Goal: Task Accomplishment & Management: Manage account settings

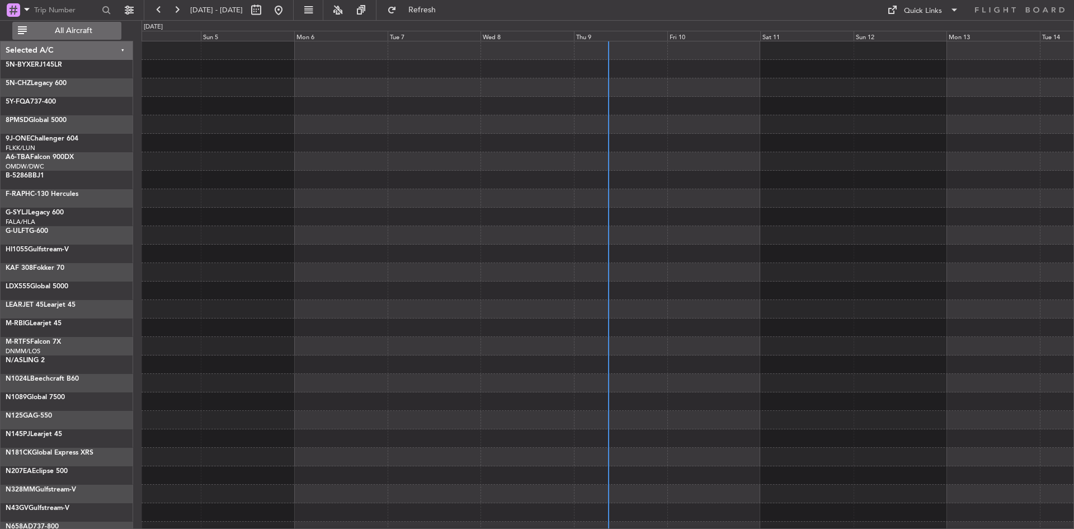
click at [89, 38] on button "All Aircraft" at bounding box center [66, 31] width 109 height 18
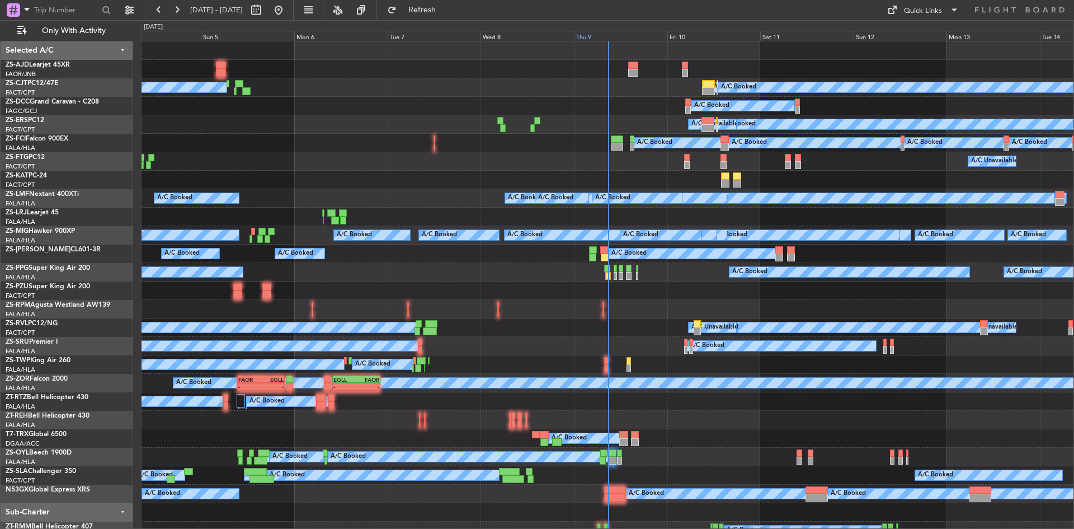
click at [586, 34] on div "Thu 9" at bounding box center [620, 36] width 93 height 10
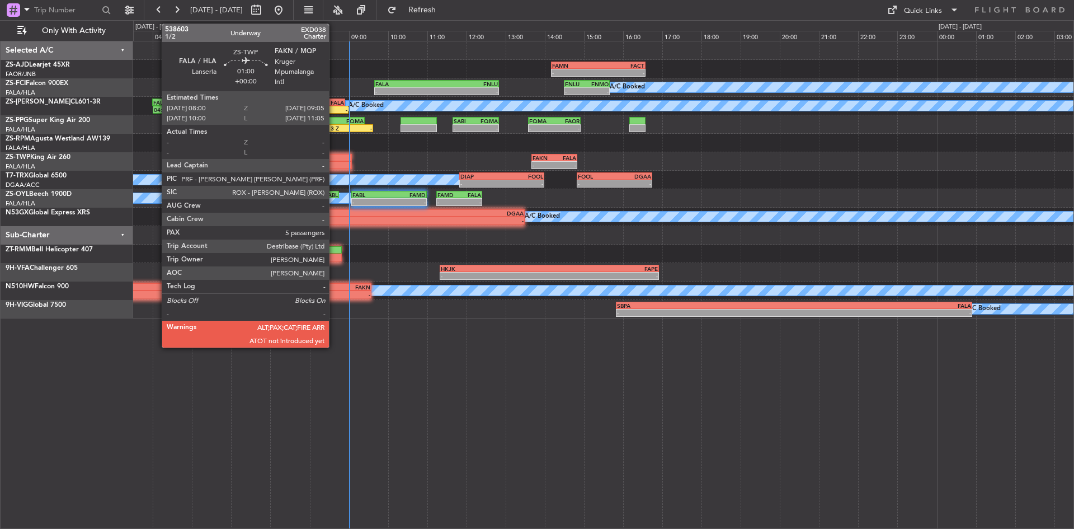
click at [334, 161] on div at bounding box center [330, 165] width 43 height 8
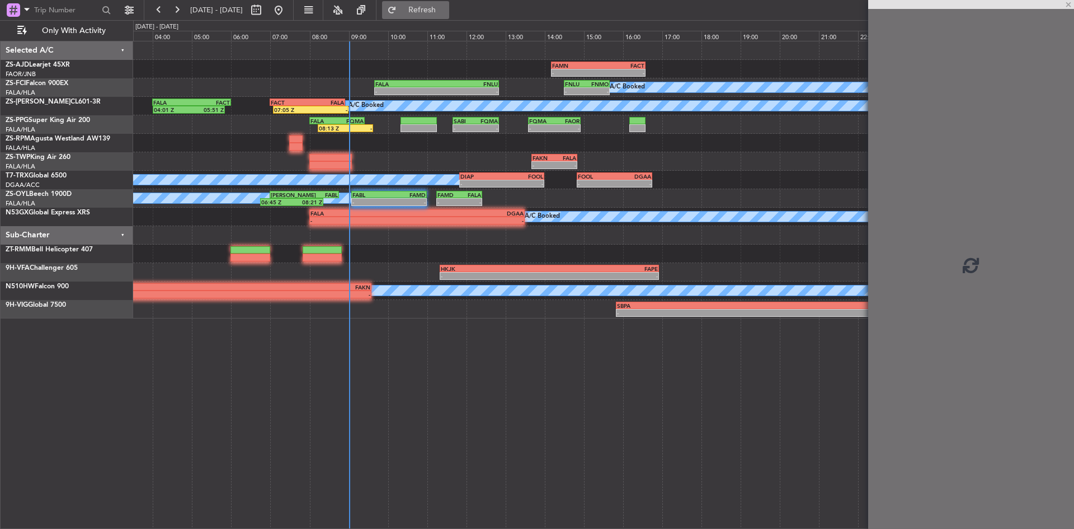
click at [449, 3] on button "Refresh" at bounding box center [415, 10] width 67 height 18
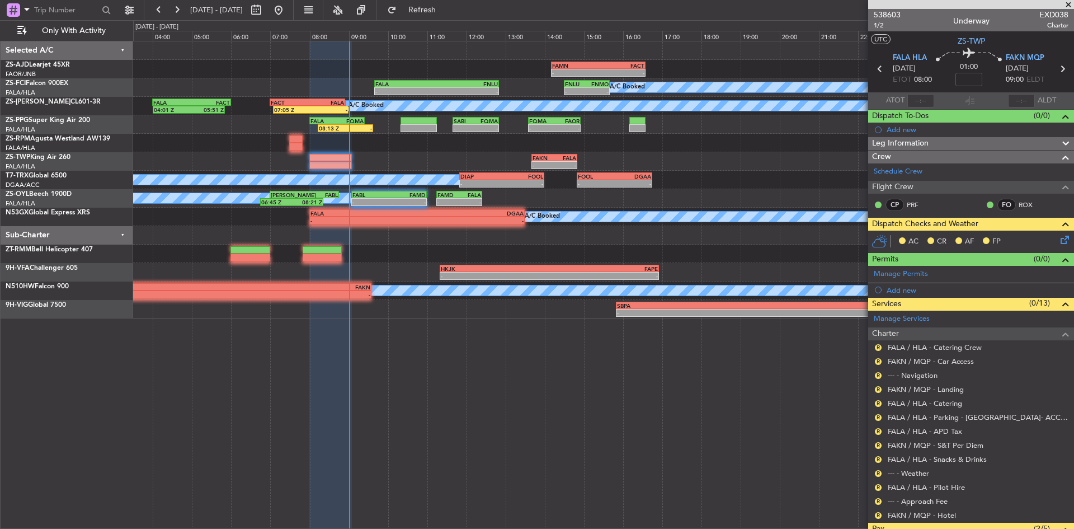
click at [1071, 4] on span at bounding box center [1068, 5] width 11 height 10
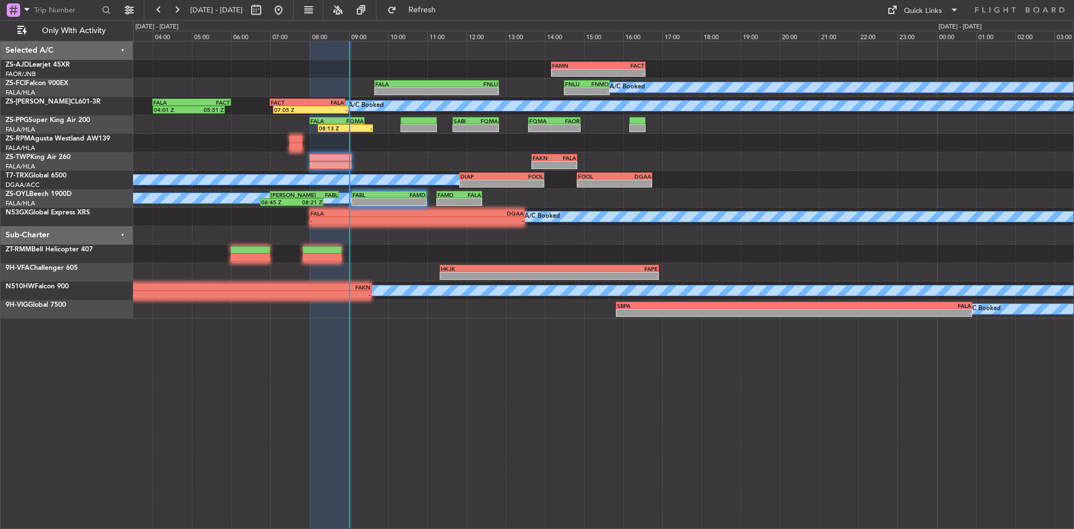
type input "0"
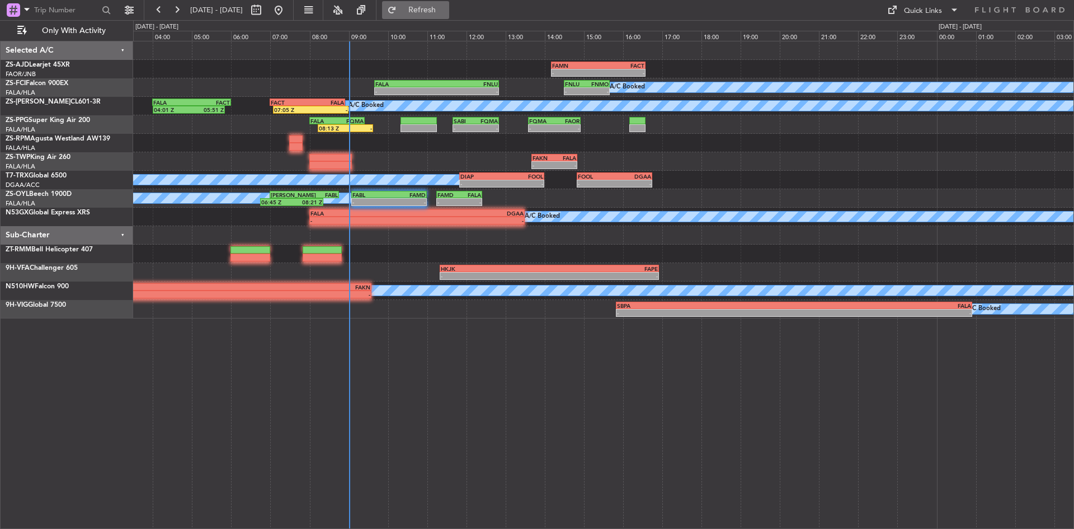
click at [440, 7] on span "Refresh" at bounding box center [422, 10] width 47 height 8
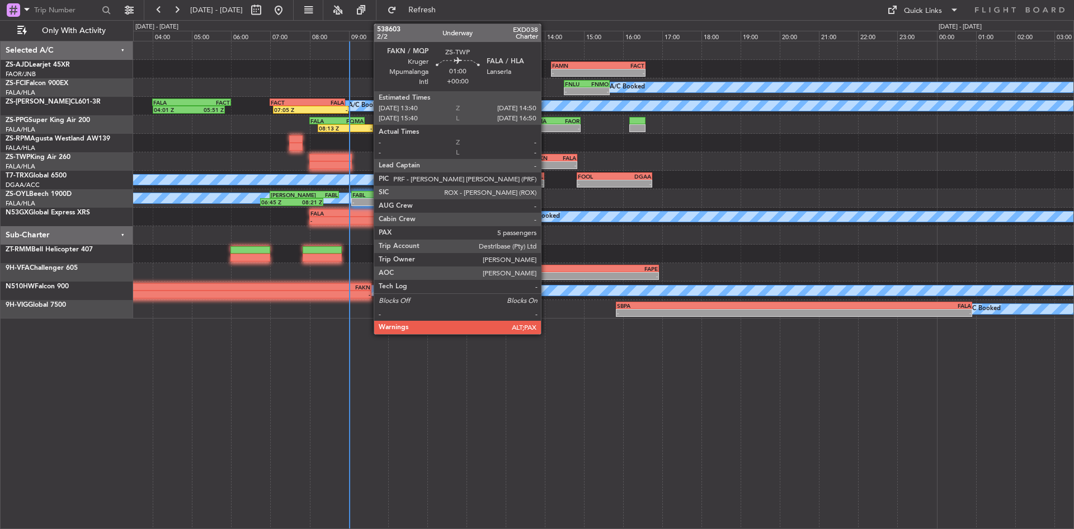
click at [546, 157] on div "FAKN" at bounding box center [544, 157] width 22 height 7
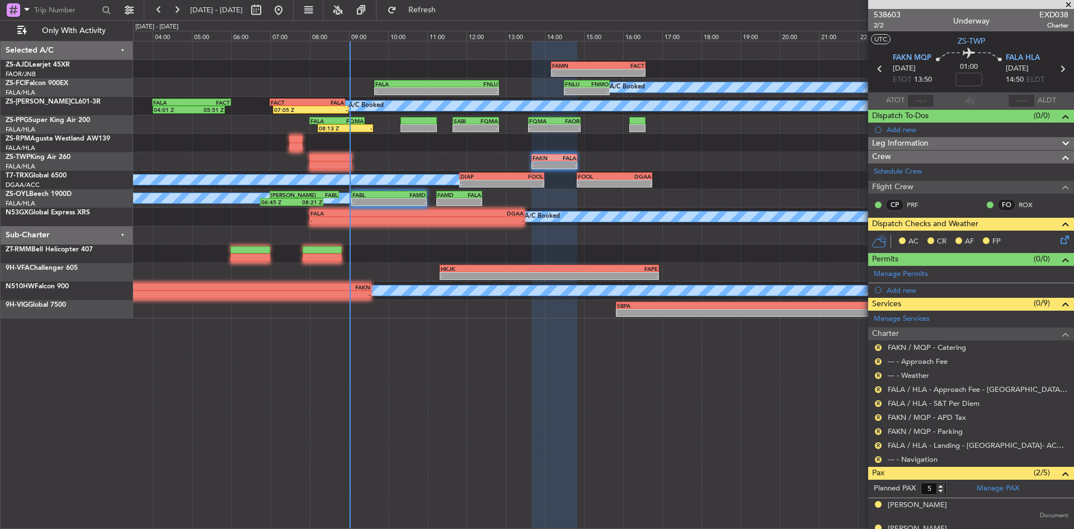
click at [1059, 240] on icon at bounding box center [1063, 237] width 9 height 9
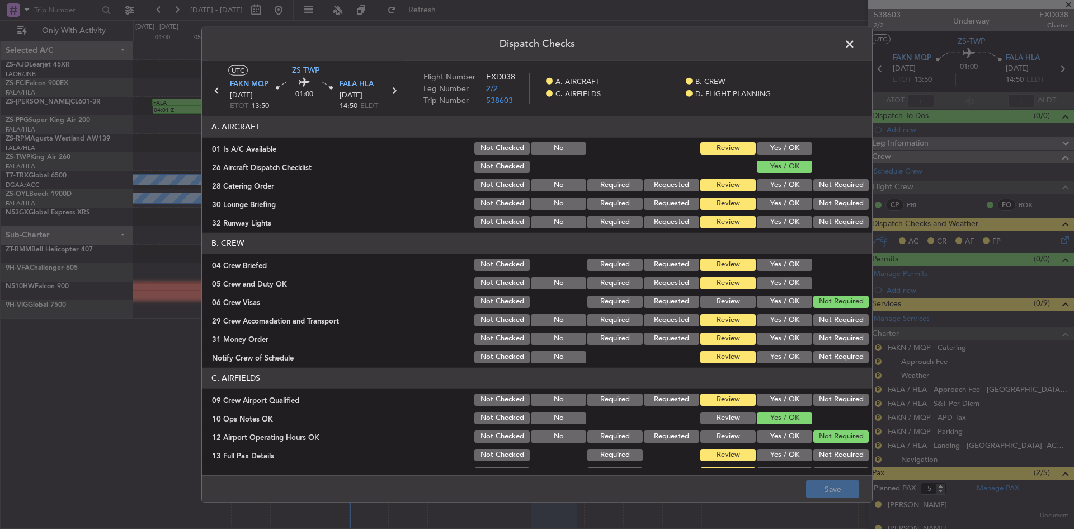
click at [792, 143] on button "Yes / OK" at bounding box center [784, 148] width 55 height 12
click at [825, 184] on button "Not Required" at bounding box center [841, 185] width 55 height 12
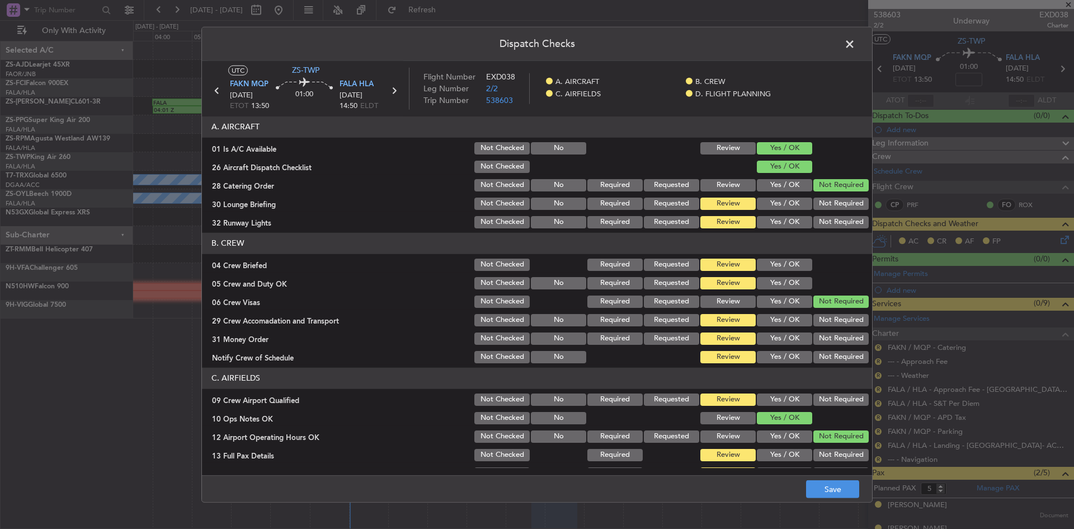
click at [824, 200] on button "Not Required" at bounding box center [841, 204] width 55 height 12
drag, startPoint x: 824, startPoint y: 221, endPoint x: 815, endPoint y: 239, distance: 20.0
click at [824, 223] on button "Not Required" at bounding box center [841, 222] width 55 height 12
drag, startPoint x: 786, startPoint y: 261, endPoint x: 777, endPoint y: 290, distance: 30.4
click at [782, 270] on button "Yes / OK" at bounding box center [784, 264] width 55 height 12
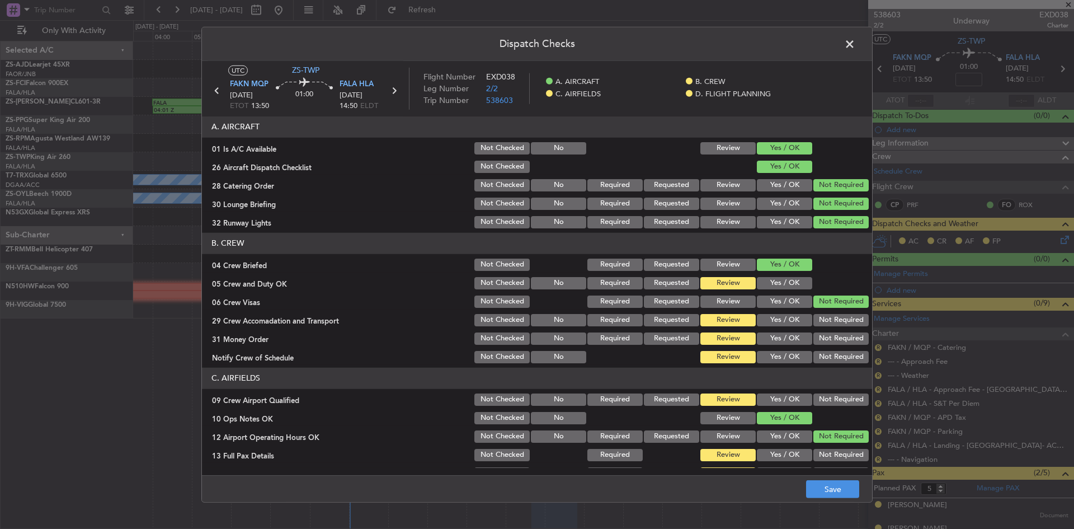
click at [772, 286] on button "Yes / OK" at bounding box center [784, 283] width 55 height 12
click at [825, 319] on button "Not Required" at bounding box center [841, 320] width 55 height 12
drag, startPoint x: 820, startPoint y: 347, endPoint x: 817, endPoint y: 341, distance: 6.5
click at [820, 348] on section "B. CREW 04 Crew Briefed Not Checked Required Requested Review Yes / OK 05 Crew …" at bounding box center [537, 299] width 670 height 132
click at [817, 340] on button "Not Required" at bounding box center [841, 338] width 55 height 12
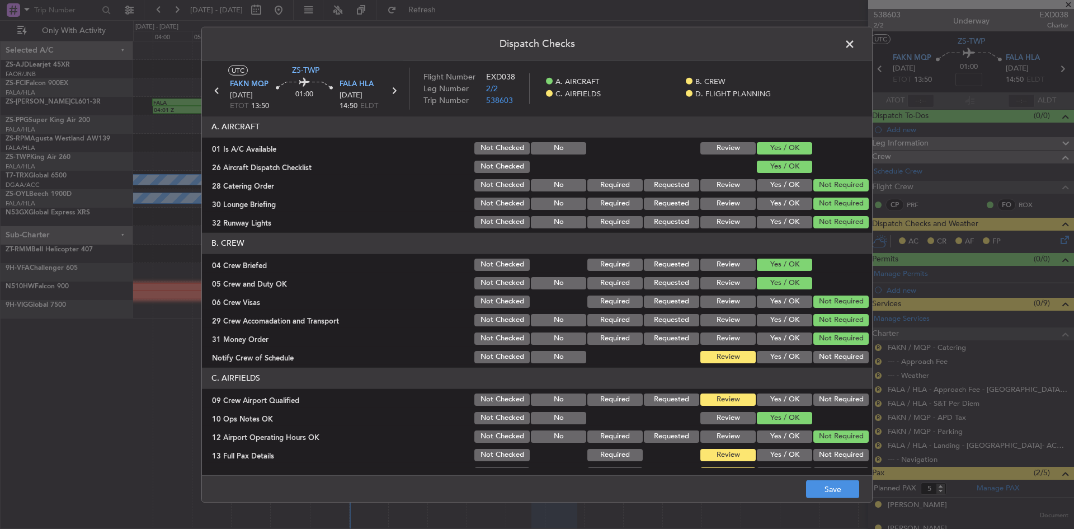
click at [819, 354] on button "Not Required" at bounding box center [841, 357] width 55 height 12
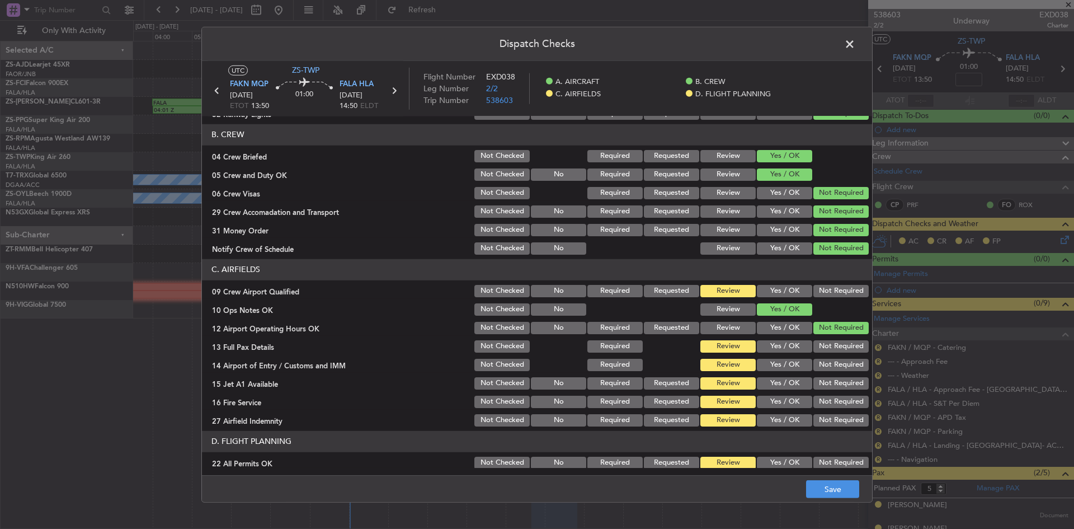
scroll to position [151, 0]
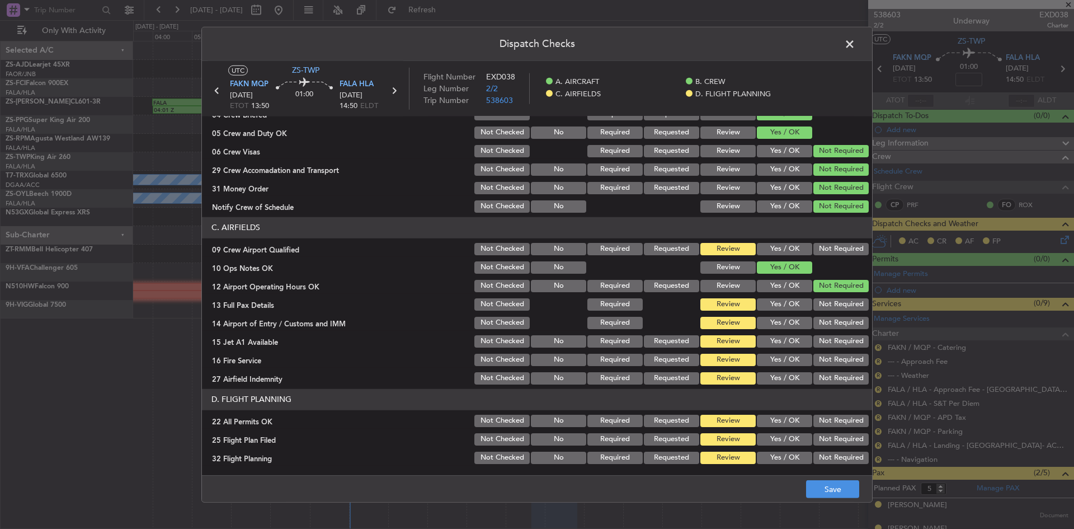
click at [817, 253] on button "Not Required" at bounding box center [841, 249] width 55 height 12
click at [821, 302] on button "Not Required" at bounding box center [841, 304] width 55 height 12
drag, startPoint x: 824, startPoint y: 321, endPoint x: 822, endPoint y: 331, distance: 10.2
click at [824, 326] on button "Not Required" at bounding box center [841, 323] width 55 height 12
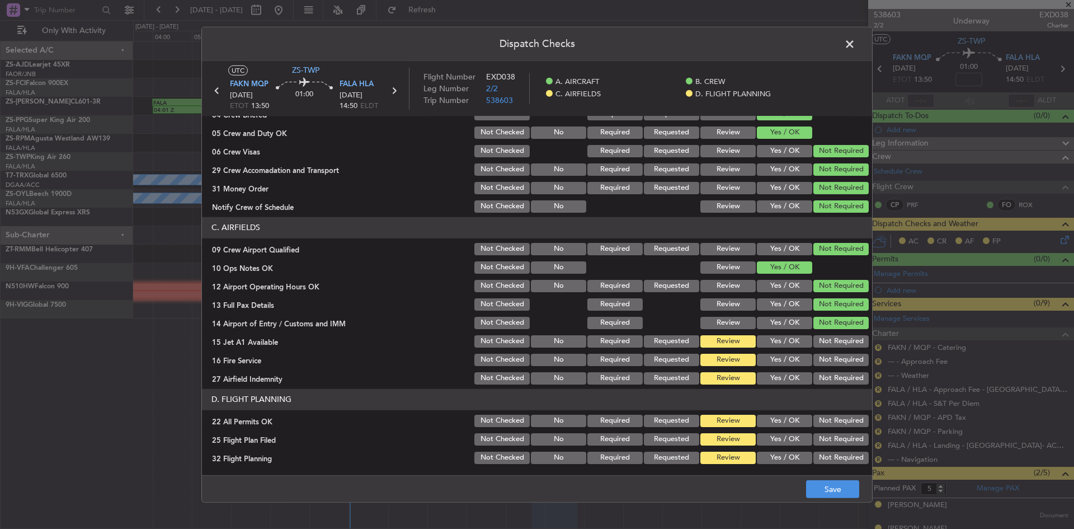
drag, startPoint x: 819, startPoint y: 344, endPoint x: 819, endPoint y: 360, distance: 15.7
click at [819, 345] on button "Not Required" at bounding box center [841, 341] width 55 height 12
click at [818, 360] on button "Not Required" at bounding box center [841, 360] width 55 height 12
click at [817, 375] on button "Not Required" at bounding box center [841, 378] width 55 height 12
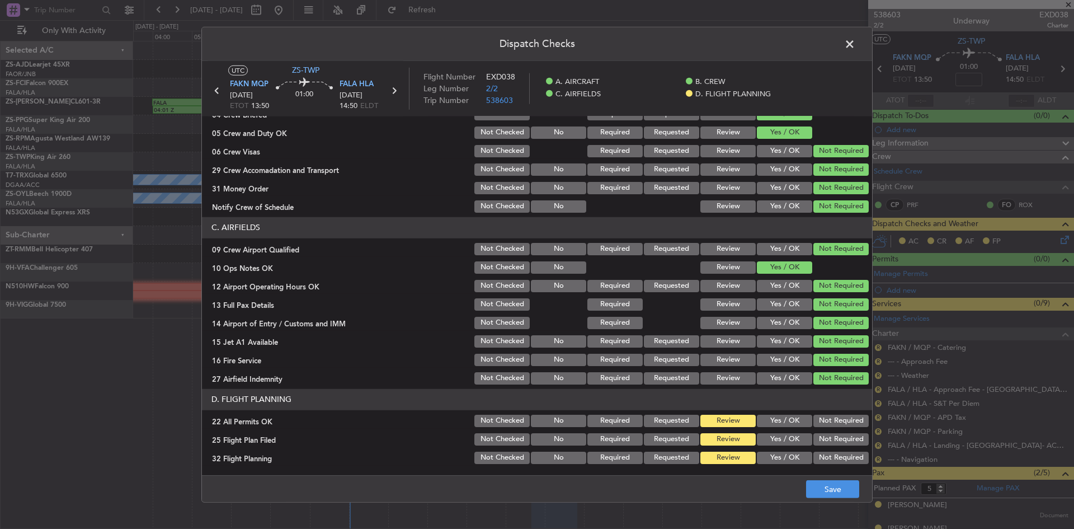
drag, startPoint x: 828, startPoint y: 412, endPoint x: 817, endPoint y: 425, distance: 17.1
click at [819, 424] on section "D. FLIGHT PLANNING 22 All Permits OK Not Checked No Required Requested Review Y…" at bounding box center [537, 427] width 670 height 77
click at [814, 421] on button "Not Required" at bounding box center [841, 421] width 55 height 12
click at [771, 444] on button "Yes / OK" at bounding box center [784, 439] width 55 height 12
click at [770, 459] on button "Yes / OK" at bounding box center [784, 458] width 55 height 12
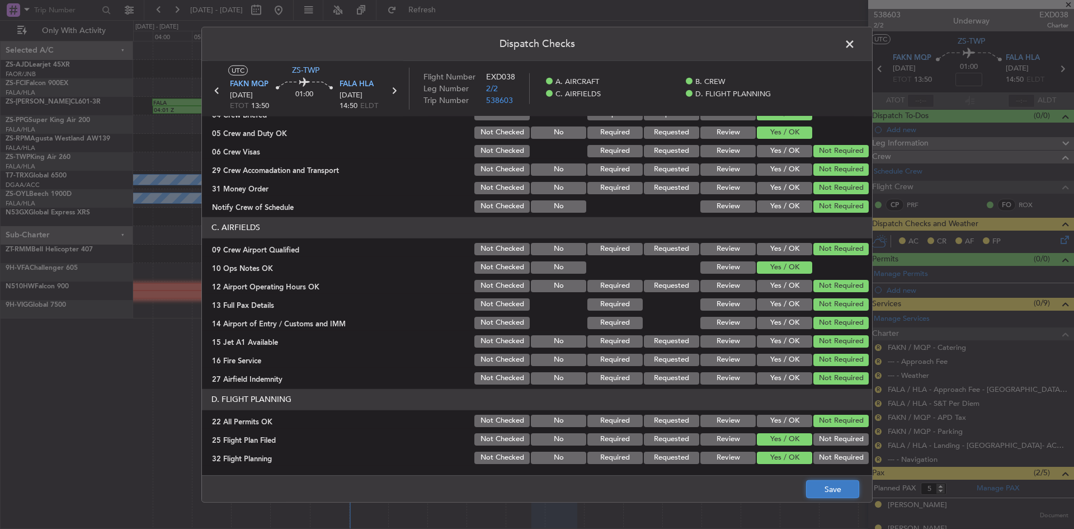
click at [821, 485] on button "Save" at bounding box center [832, 489] width 53 height 18
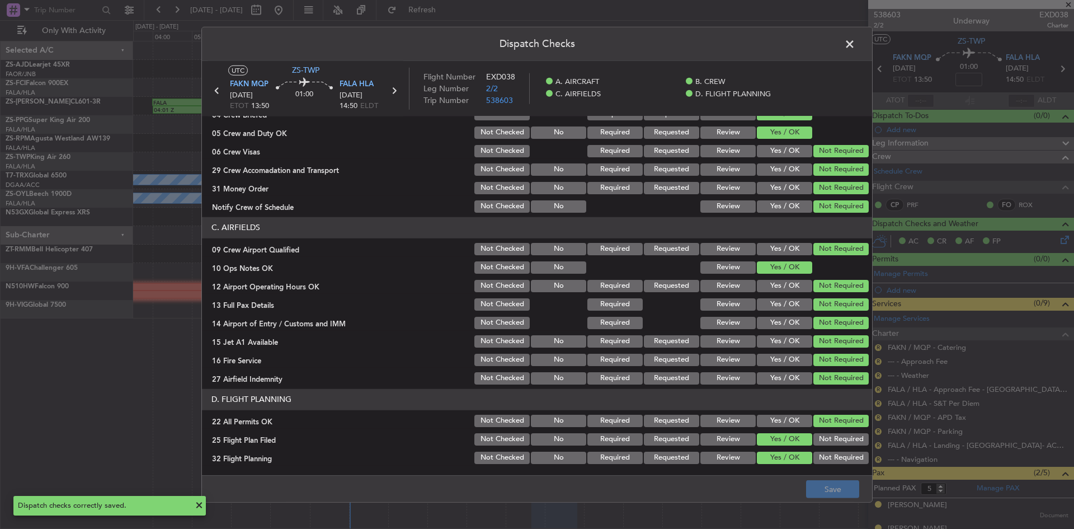
click at [855, 45] on span at bounding box center [855, 46] width 0 height 22
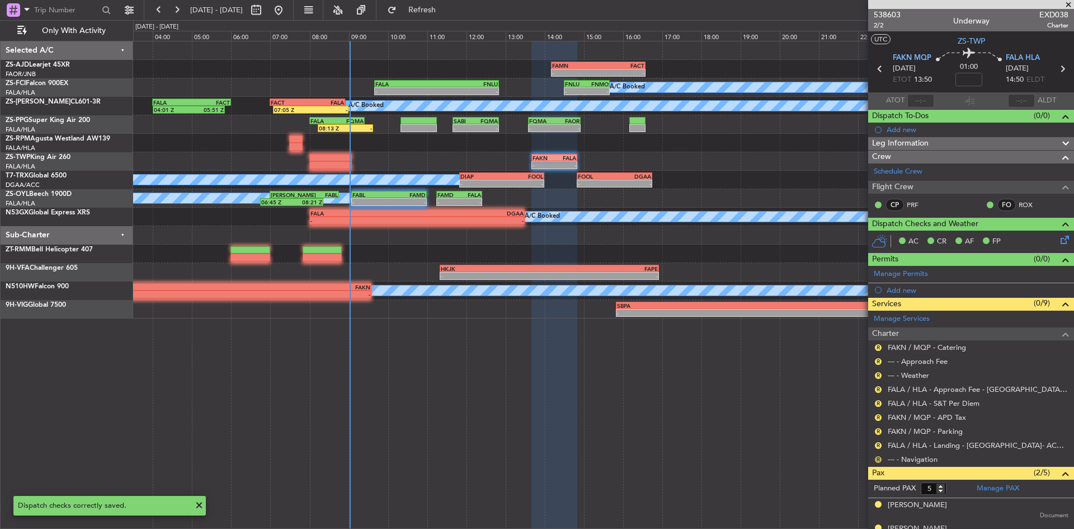
click at [877, 459] on button "R" at bounding box center [878, 459] width 7 height 7
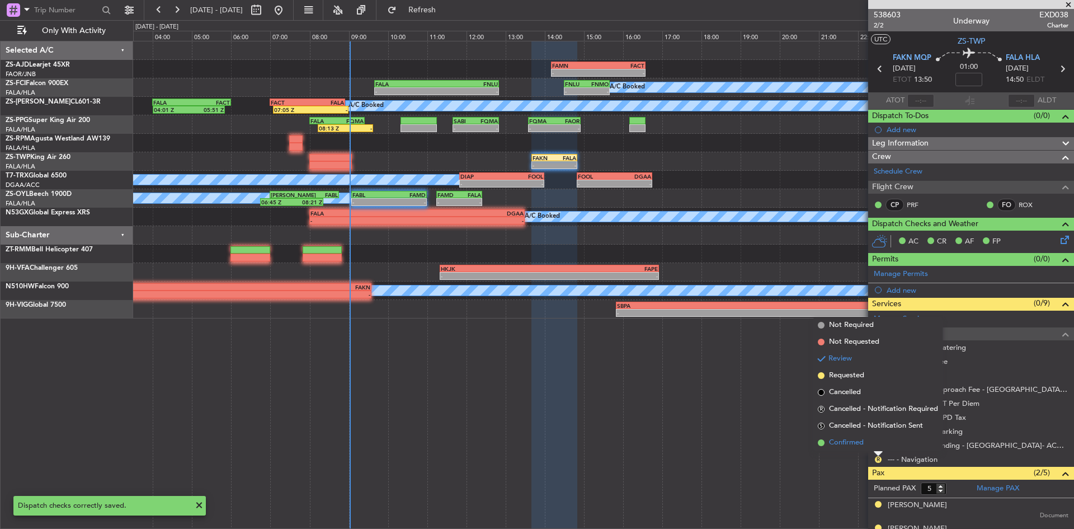
click at [876, 444] on li "Confirmed" at bounding box center [878, 442] width 129 height 17
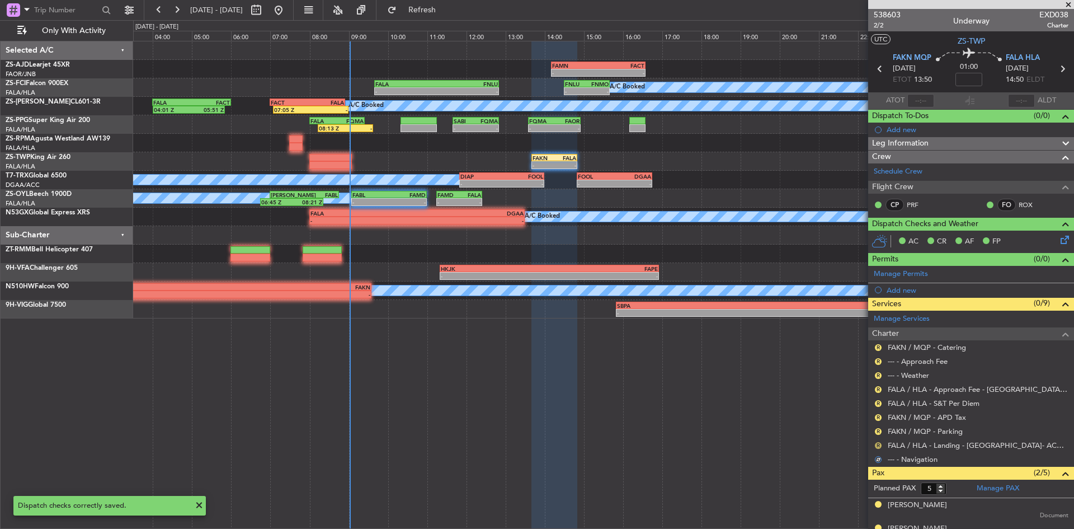
click at [877, 445] on button "R" at bounding box center [878, 445] width 7 height 7
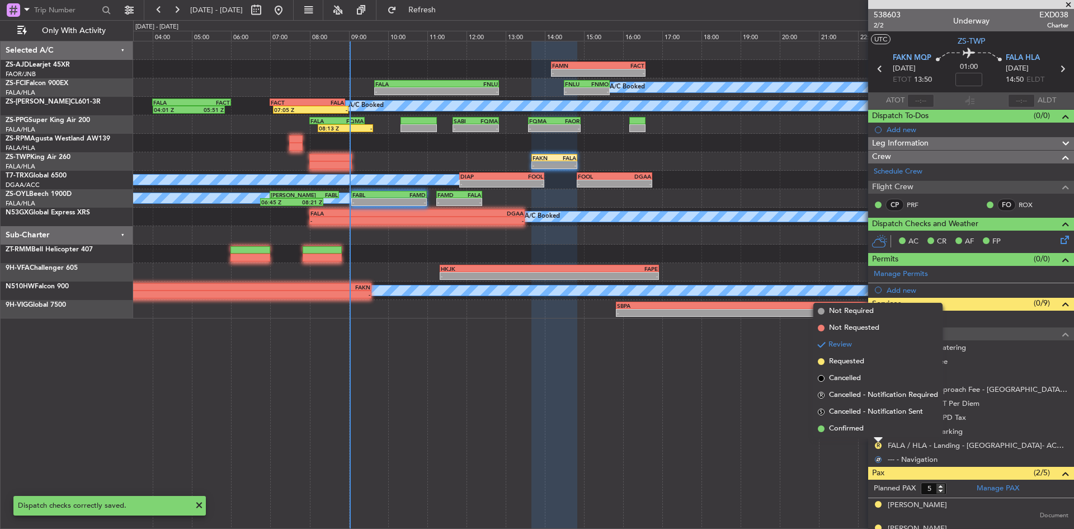
click at [873, 431] on li "Confirmed" at bounding box center [878, 428] width 129 height 17
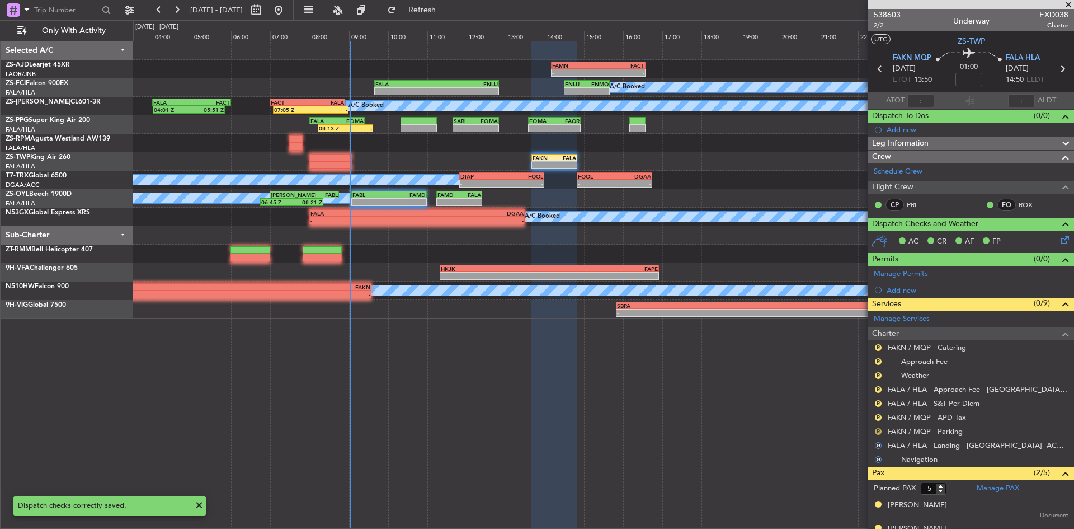
click at [876, 432] on button "R" at bounding box center [878, 431] width 7 height 7
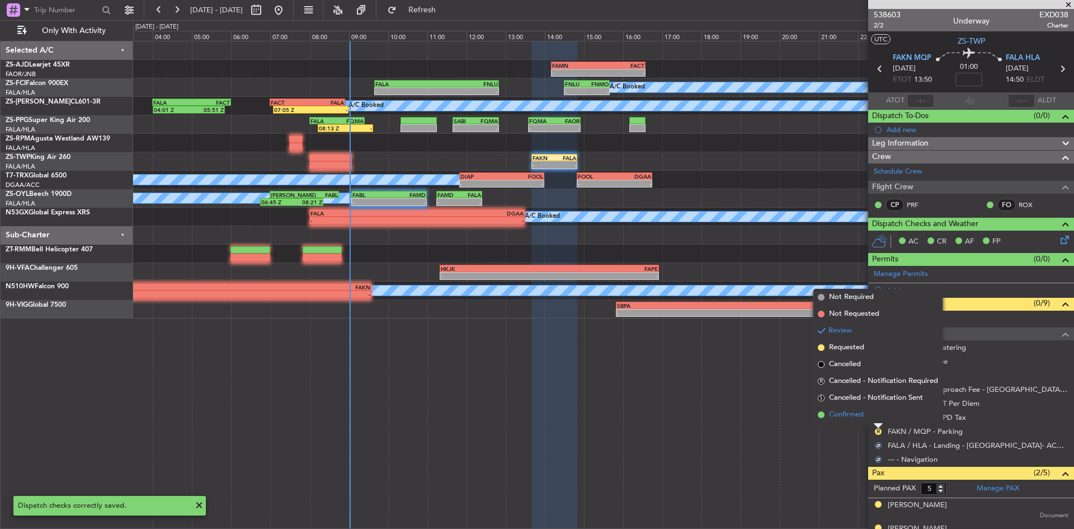
click at [876, 421] on li "Confirmed" at bounding box center [878, 414] width 129 height 17
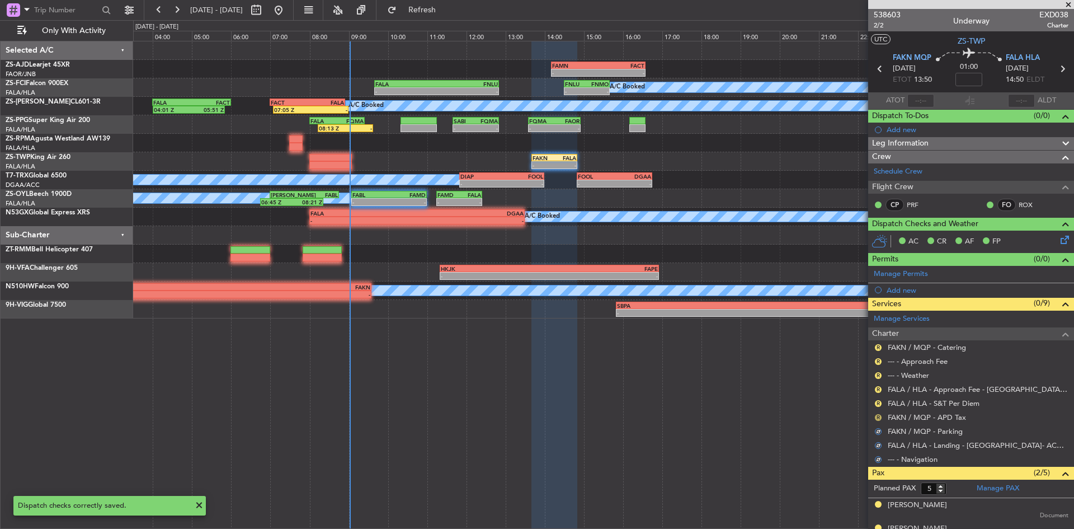
click at [880, 417] on button "R" at bounding box center [878, 417] width 7 height 7
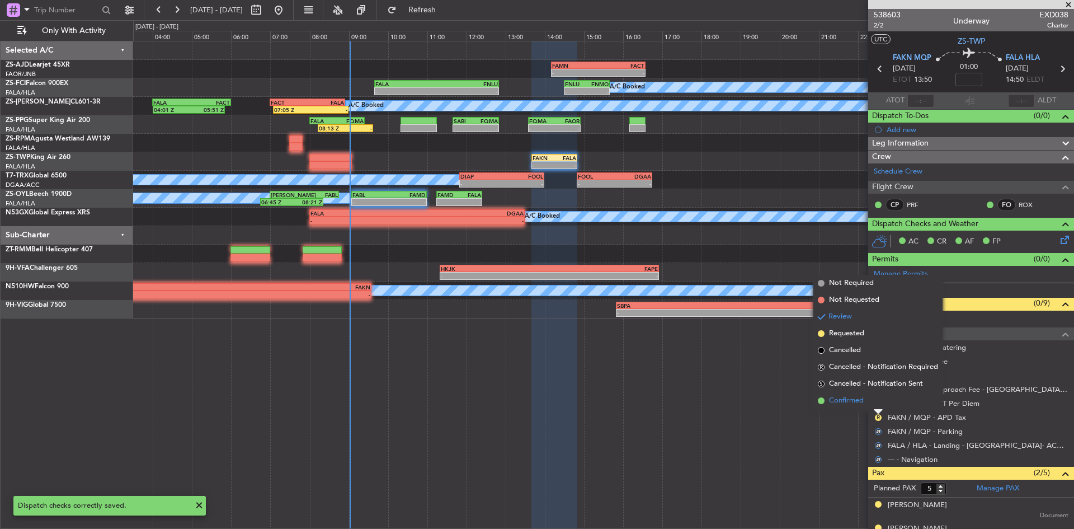
click at [878, 406] on li "Confirmed" at bounding box center [878, 400] width 129 height 17
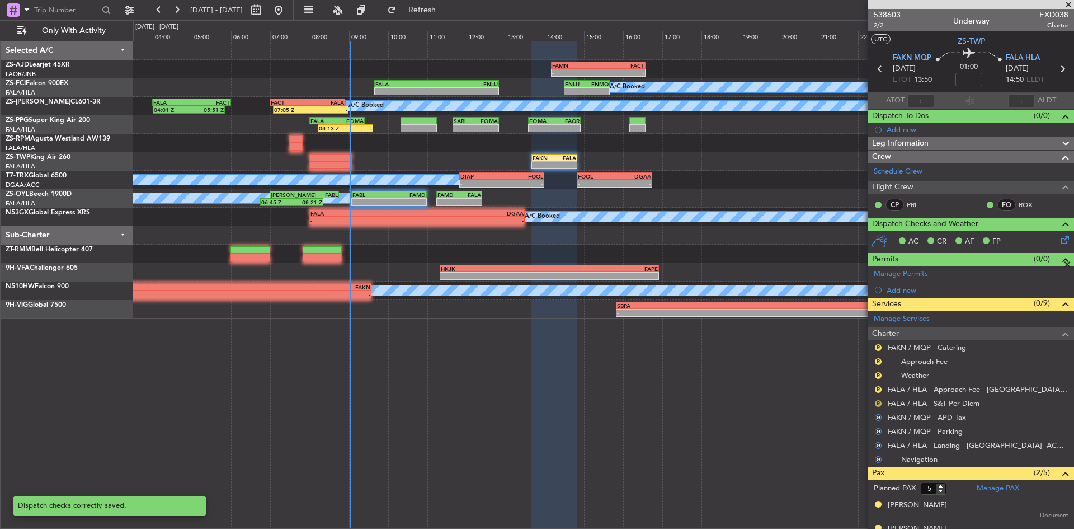
click at [876, 400] on button "R" at bounding box center [878, 403] width 7 height 7
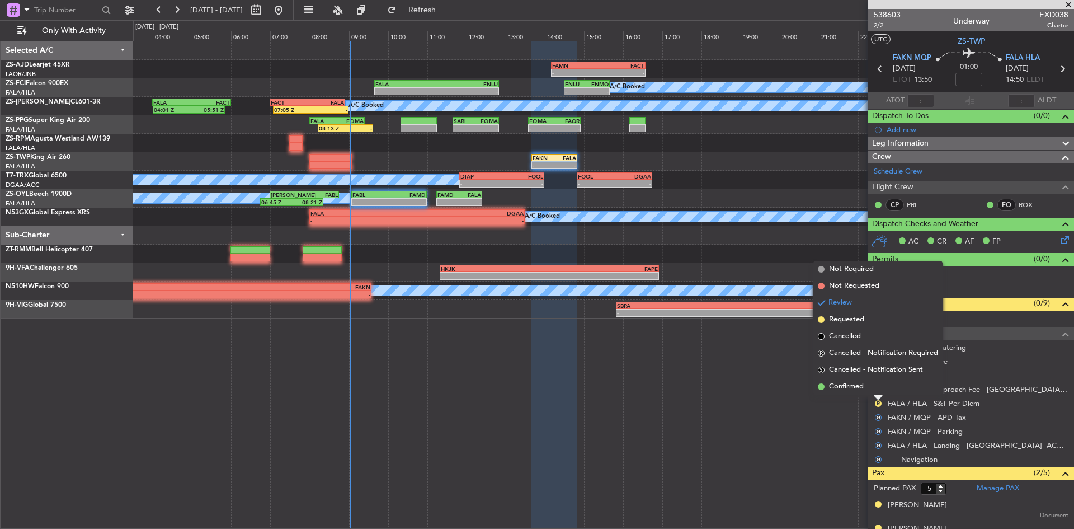
click at [876, 394] on li "Confirmed" at bounding box center [878, 386] width 129 height 17
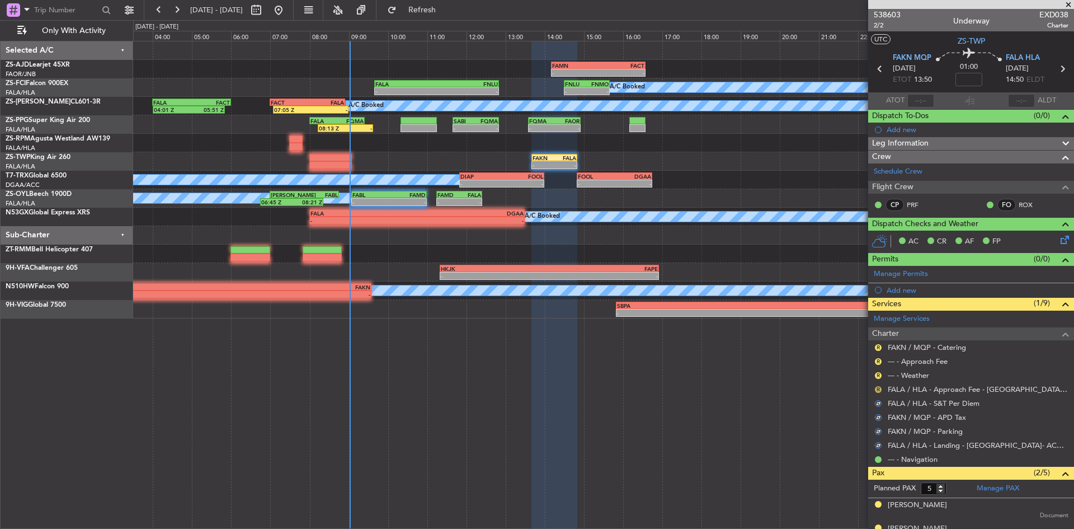
click at [877, 391] on button "R" at bounding box center [878, 389] width 7 height 7
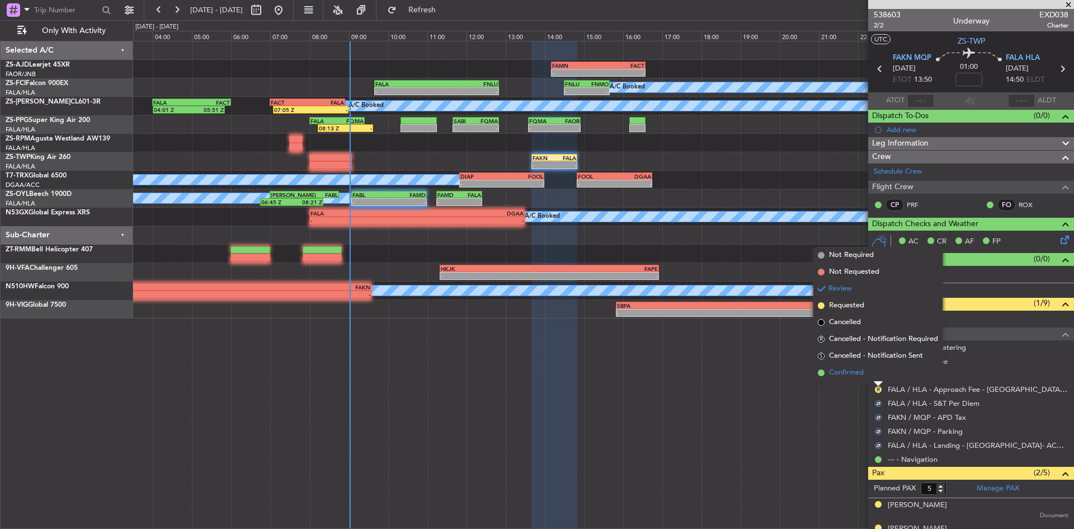
click at [877, 379] on li "Confirmed" at bounding box center [878, 372] width 129 height 17
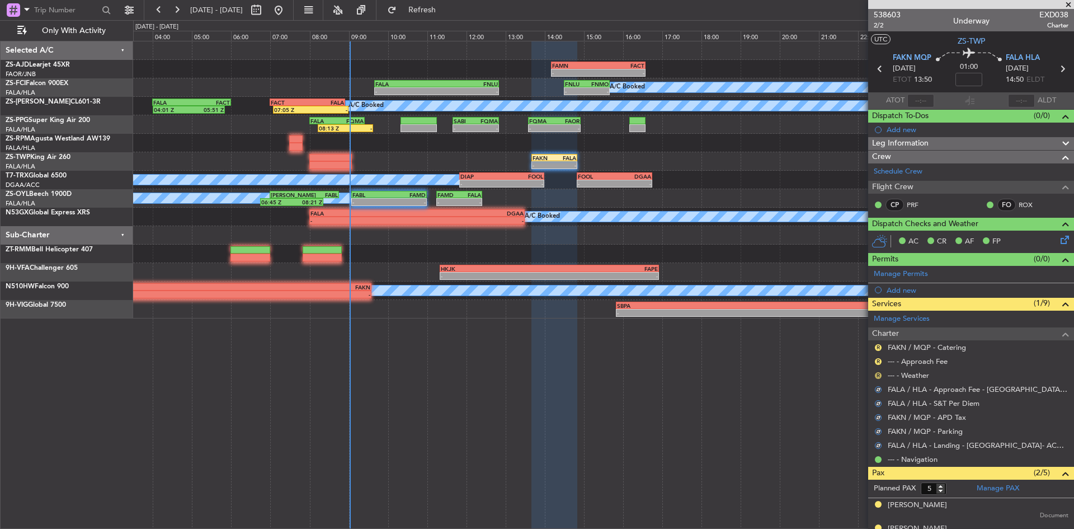
click at [880, 376] on button "R" at bounding box center [878, 375] width 7 height 7
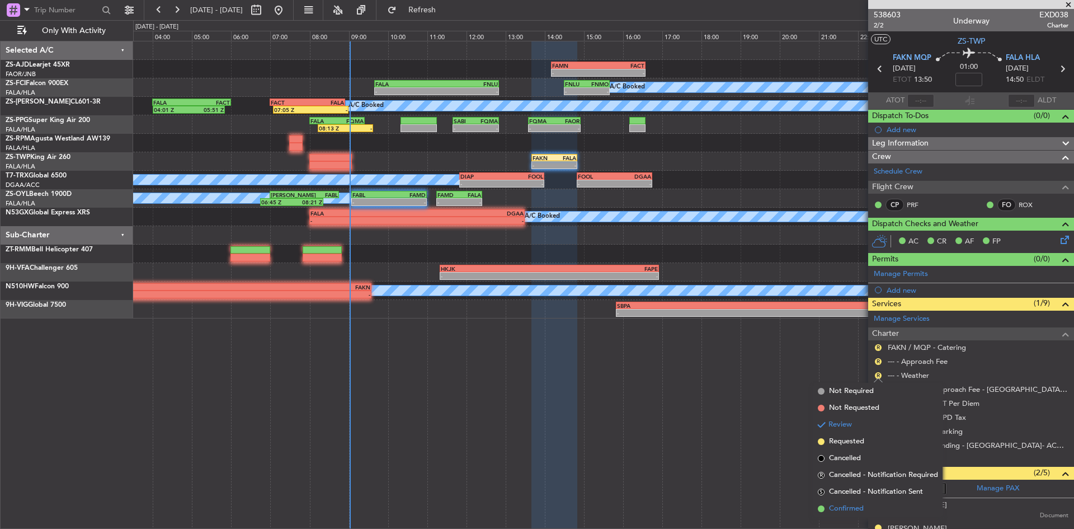
click at [856, 513] on span "Confirmed" at bounding box center [846, 508] width 35 height 11
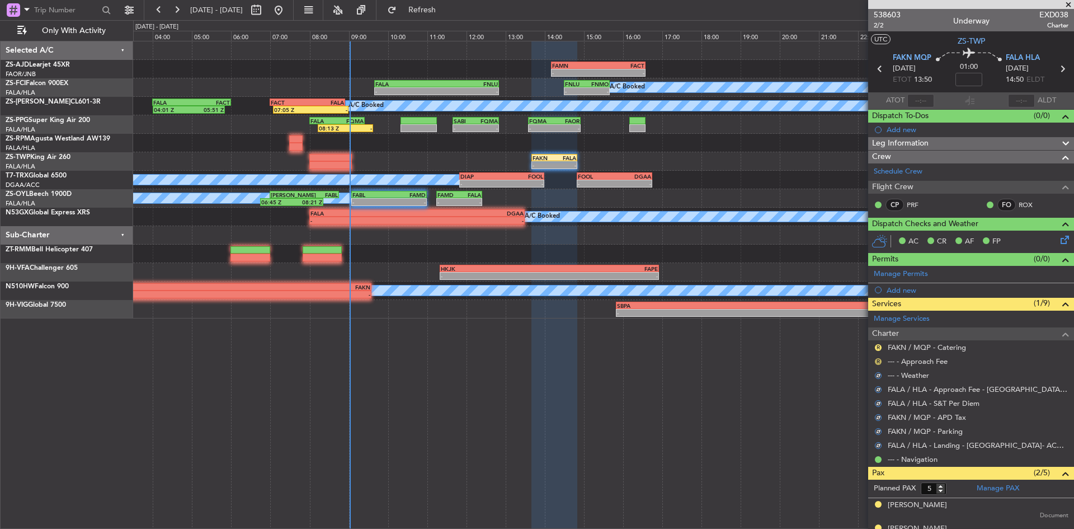
click at [877, 361] on button "R" at bounding box center [878, 361] width 7 height 7
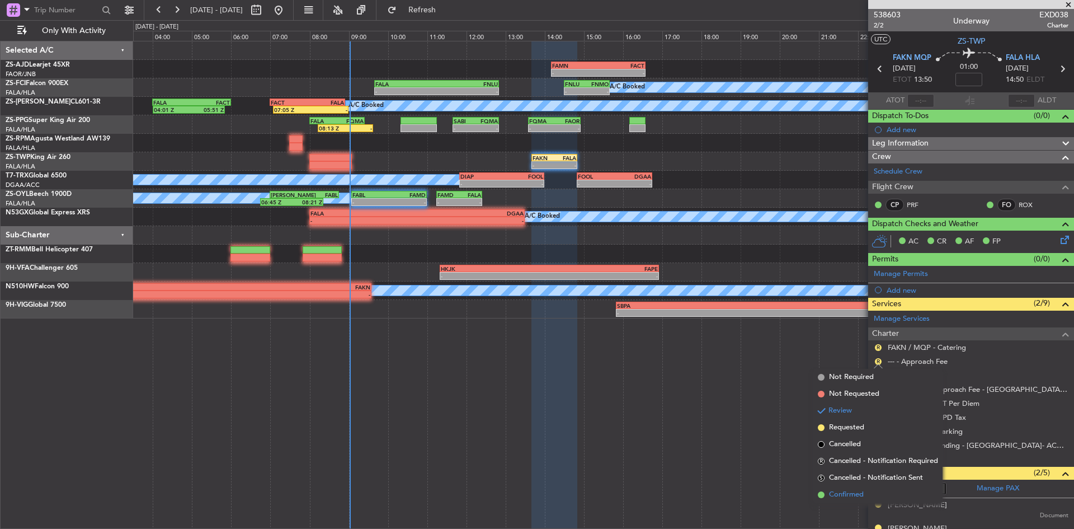
click at [864, 495] on li "Confirmed" at bounding box center [878, 494] width 129 height 17
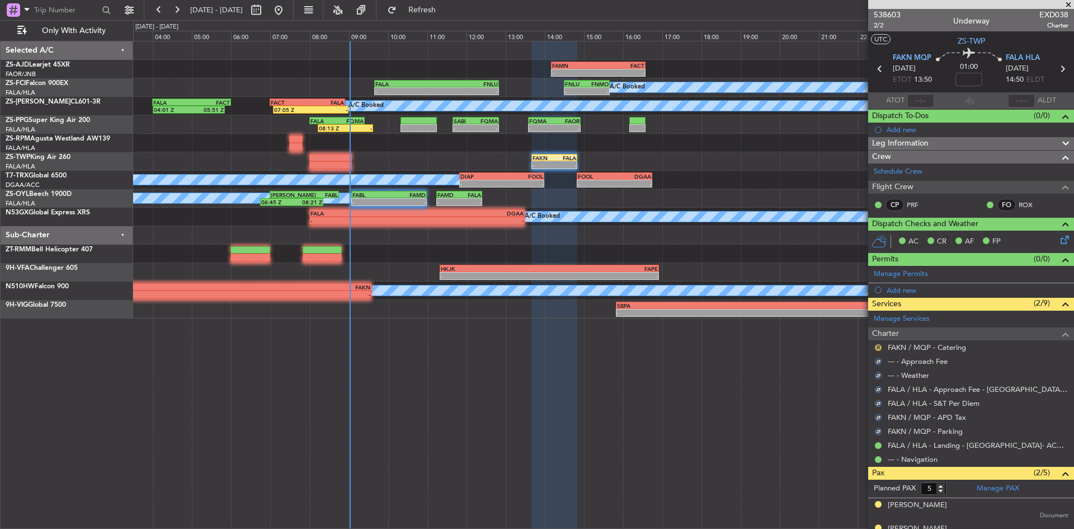
click at [878, 349] on button "R" at bounding box center [878, 347] width 7 height 7
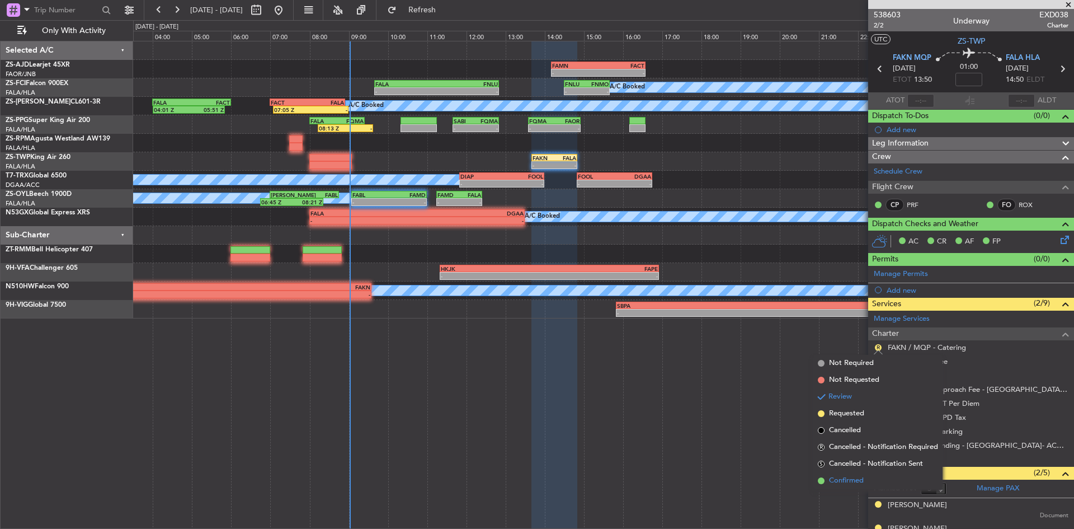
click at [851, 477] on span "Confirmed" at bounding box center [846, 480] width 35 height 11
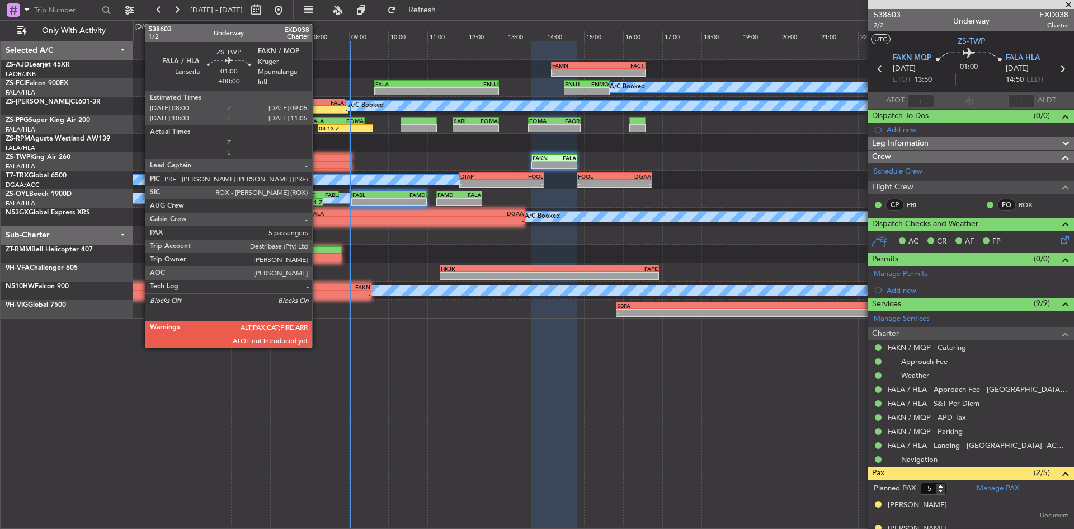
click at [317, 157] on div at bounding box center [330, 158] width 43 height 8
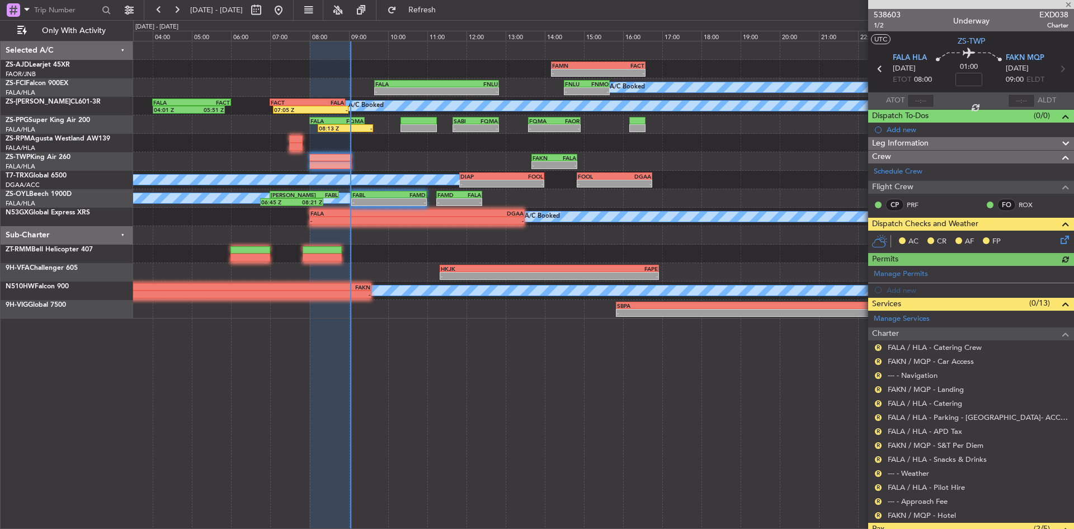
click at [1059, 240] on icon at bounding box center [1063, 237] width 9 height 9
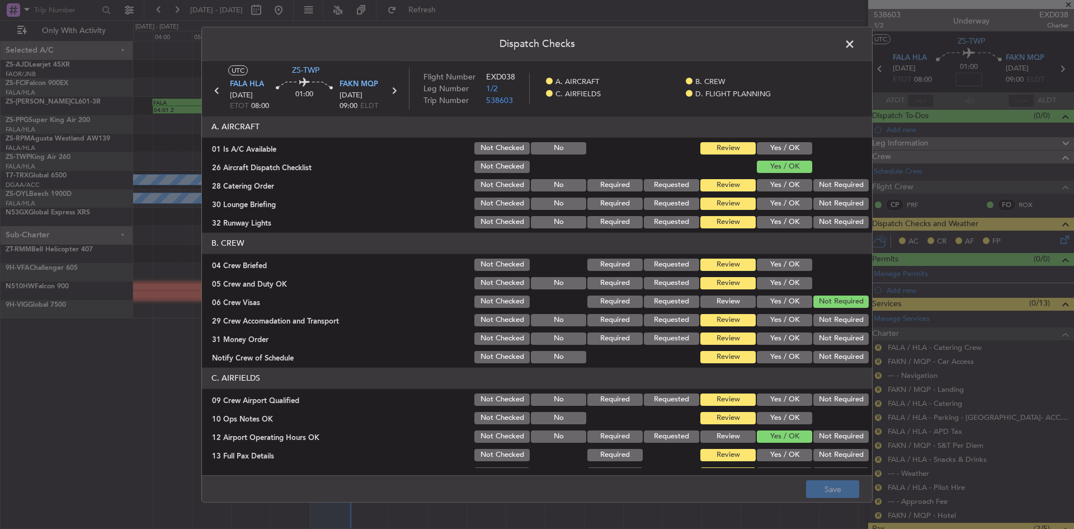
click at [784, 151] on button "Yes / OK" at bounding box center [784, 148] width 55 height 12
drag, startPoint x: 815, startPoint y: 182, endPoint x: 815, endPoint y: 190, distance: 7.8
click at [815, 182] on button "Not Required" at bounding box center [841, 185] width 55 height 12
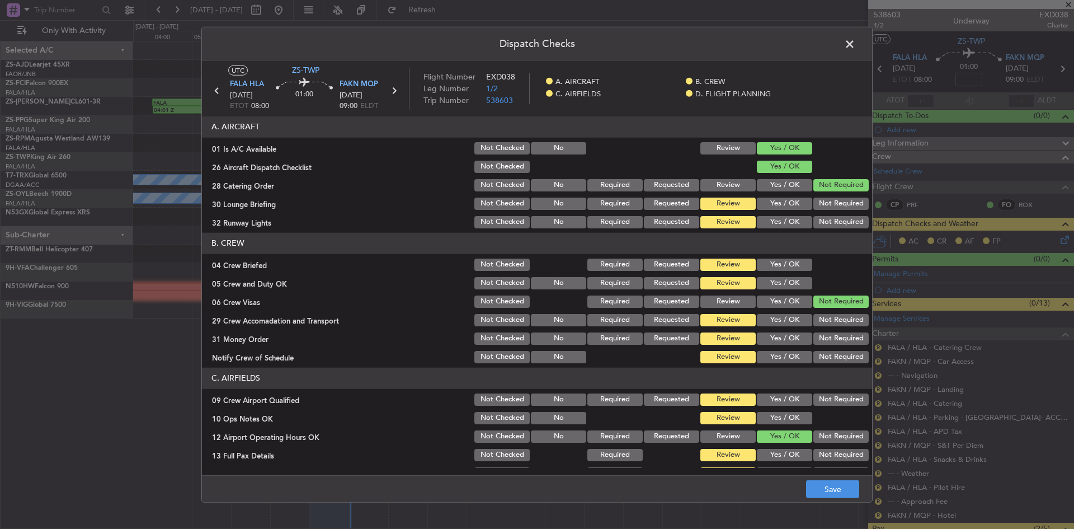
click at [817, 198] on div "Not Required" at bounding box center [840, 204] width 57 height 16
click at [817, 209] on button "Not Required" at bounding box center [841, 204] width 55 height 12
click at [820, 224] on button "Not Required" at bounding box center [841, 222] width 55 height 12
click at [790, 262] on button "Yes / OK" at bounding box center [784, 264] width 55 height 12
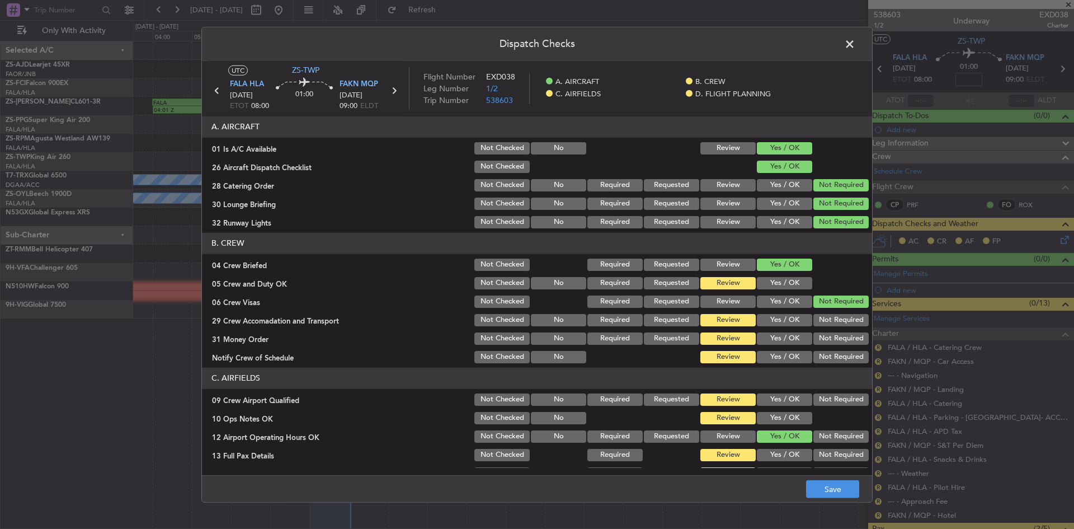
click at [793, 285] on button "Yes / OK" at bounding box center [784, 283] width 55 height 12
click at [830, 326] on button "Not Required" at bounding box center [841, 320] width 55 height 12
click at [821, 340] on button "Not Required" at bounding box center [841, 338] width 55 height 12
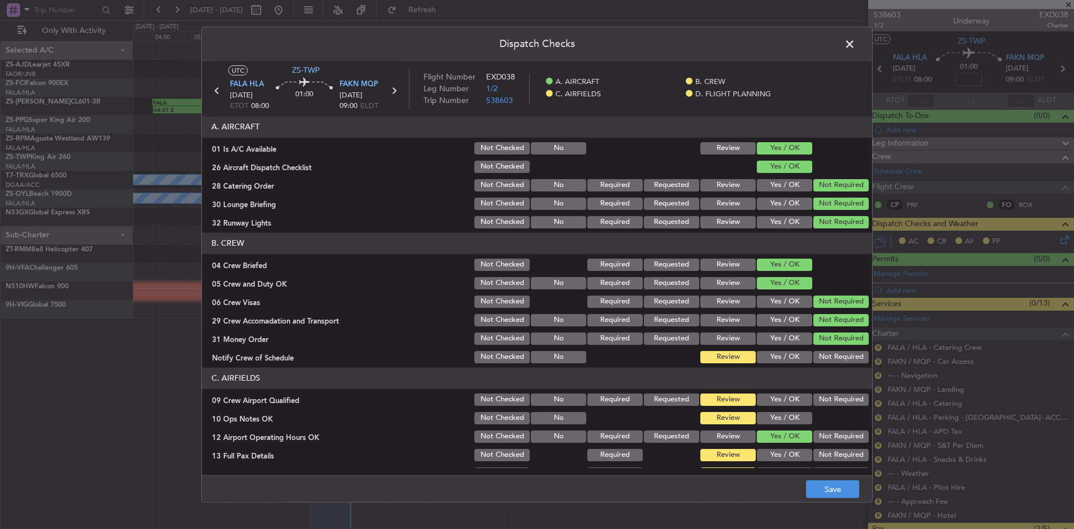
drag, startPoint x: 822, startPoint y: 377, endPoint x: 823, endPoint y: 362, distance: 15.1
click at [822, 375] on header "C. AIRFIELDS" at bounding box center [537, 378] width 670 height 21
click at [823, 362] on button "Not Required" at bounding box center [841, 357] width 55 height 12
drag, startPoint x: 822, startPoint y: 396, endPoint x: 783, endPoint y: 406, distance: 40.4
click at [821, 396] on button "Not Required" at bounding box center [841, 399] width 55 height 12
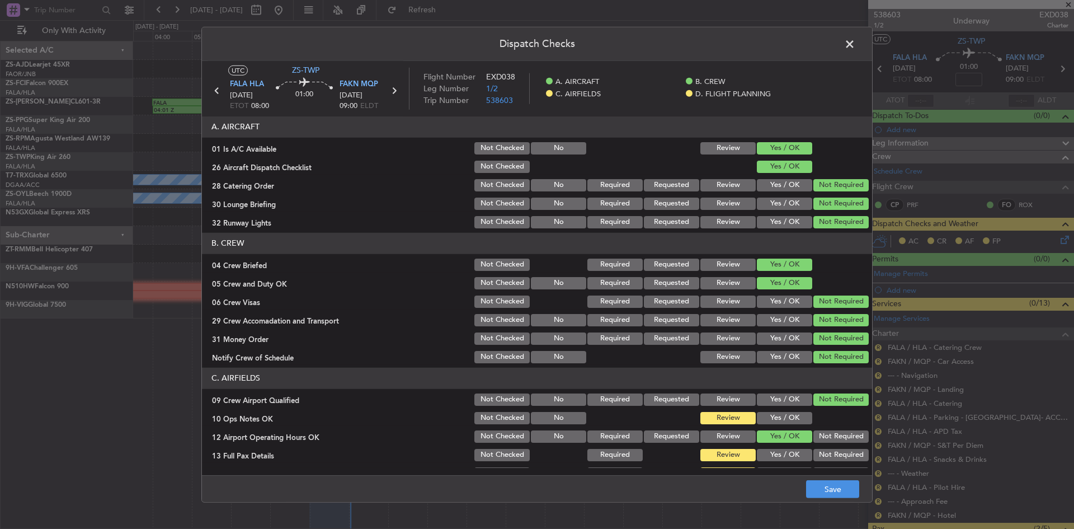
click at [778, 412] on div "Yes / OK" at bounding box center [783, 418] width 57 height 16
click at [777, 414] on button "Yes / OK" at bounding box center [784, 418] width 55 height 12
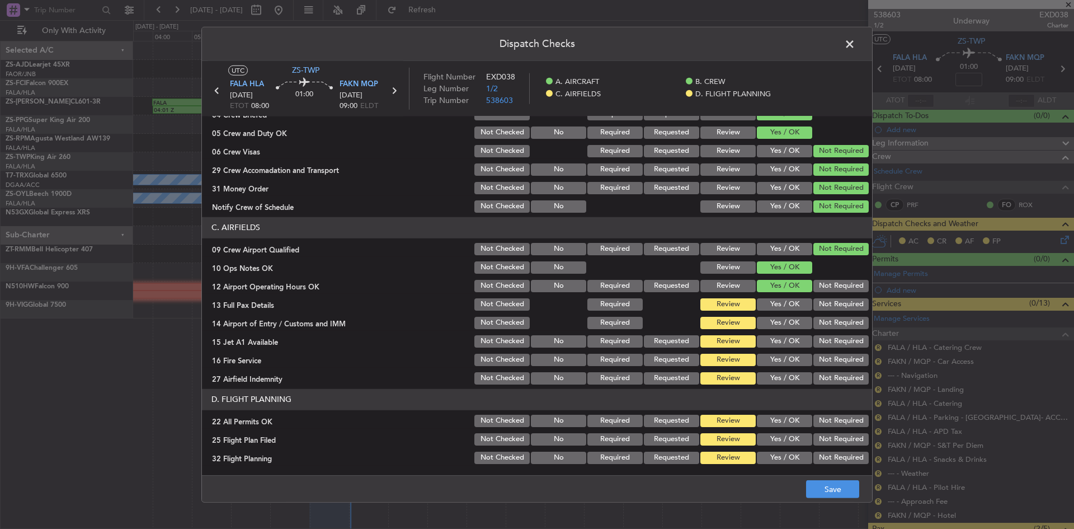
click at [814, 306] on button "Not Required" at bounding box center [841, 304] width 55 height 12
click at [814, 323] on button "Not Required" at bounding box center [841, 323] width 55 height 12
click at [815, 344] on button "Not Required" at bounding box center [841, 341] width 55 height 12
click at [812, 368] on section "C. AIRFIELDS 09 Crew Airport Qualified Not Checked No Required Requested Review…" at bounding box center [537, 301] width 670 height 169
click at [814, 364] on button "Not Required" at bounding box center [841, 360] width 55 height 12
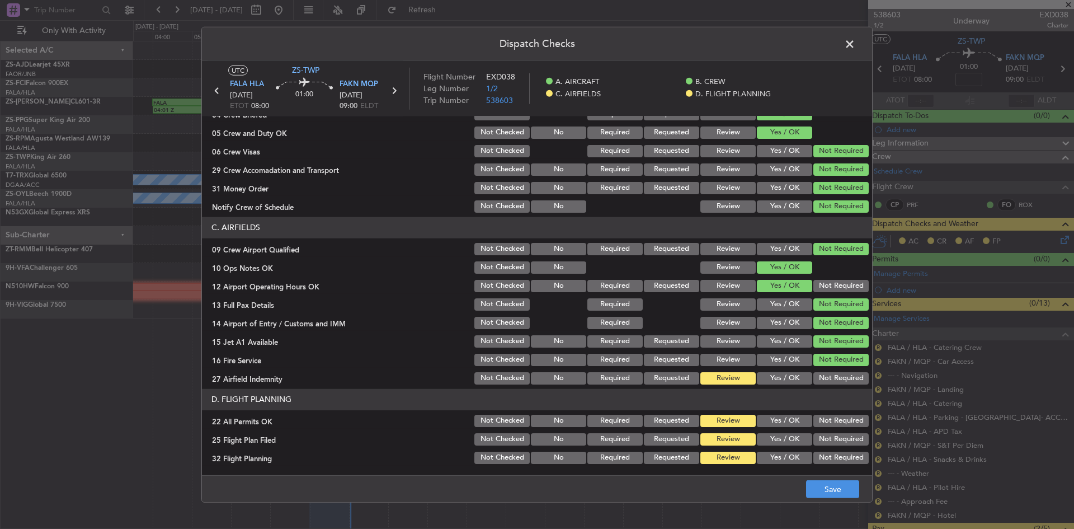
click at [825, 381] on button "Not Required" at bounding box center [841, 378] width 55 height 12
click at [816, 424] on button "Not Required" at bounding box center [841, 421] width 55 height 12
click at [770, 440] on button "Yes / OK" at bounding box center [784, 439] width 55 height 12
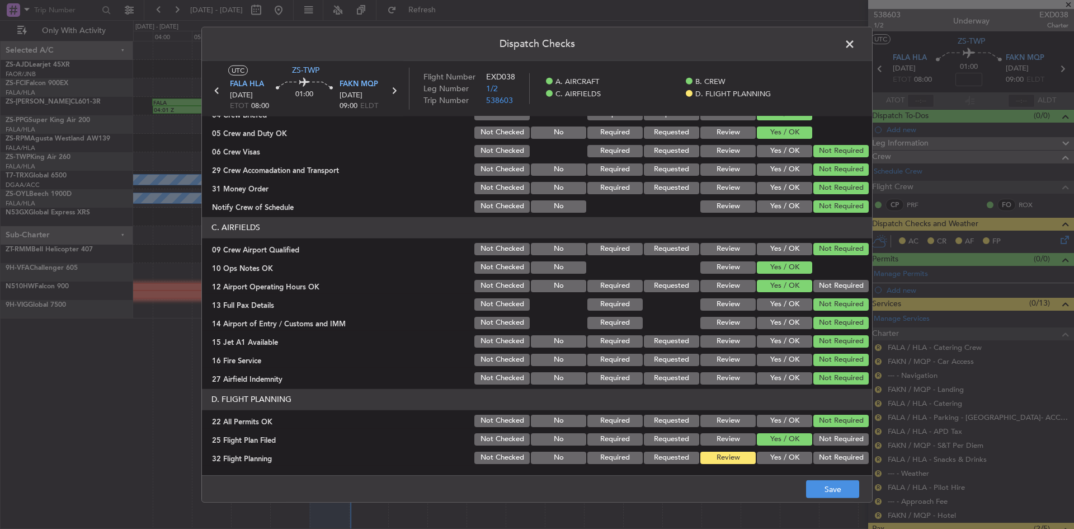
click at [764, 457] on button "Yes / OK" at bounding box center [784, 458] width 55 height 12
click at [825, 490] on button "Save" at bounding box center [832, 489] width 53 height 18
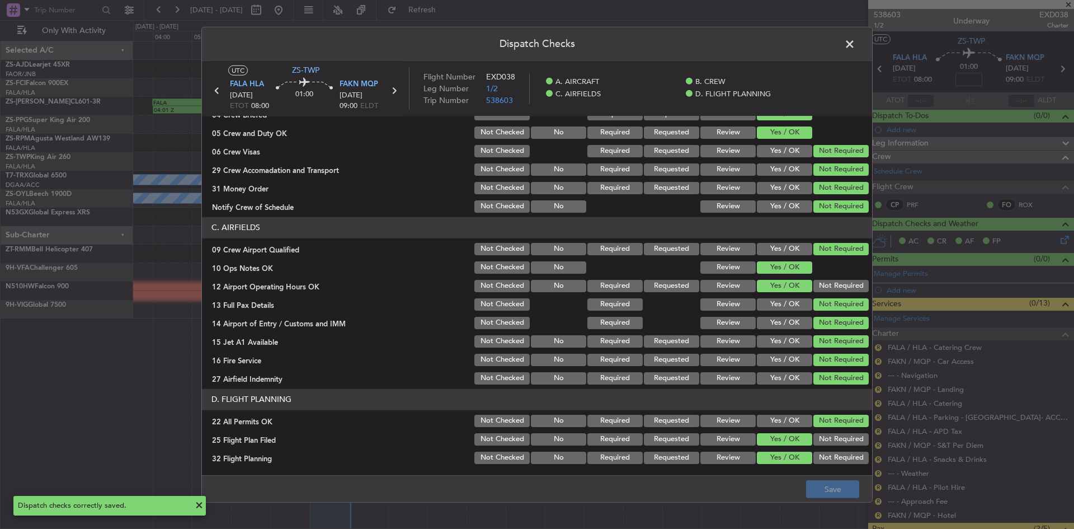
click at [855, 43] on span at bounding box center [855, 46] width 0 height 22
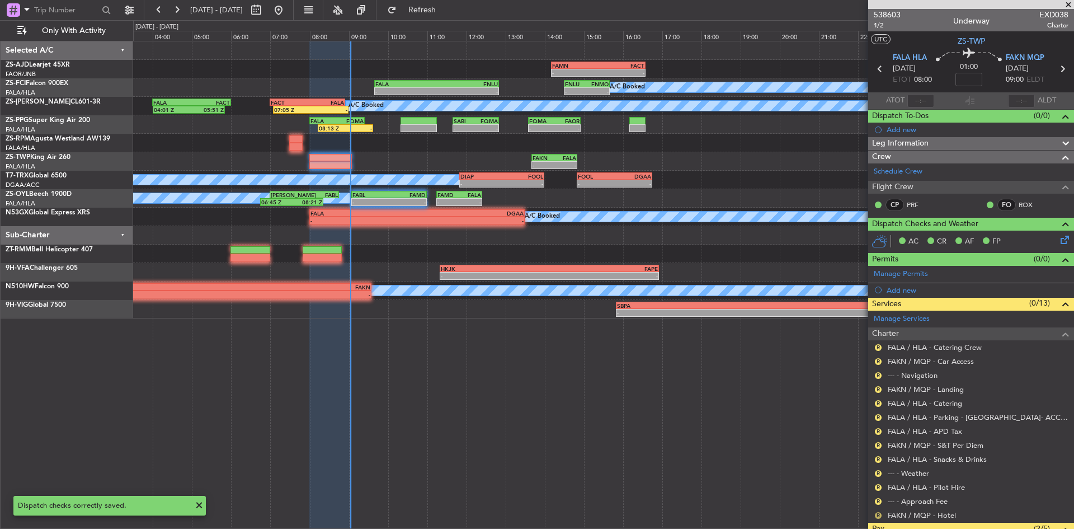
click at [879, 516] on button "R" at bounding box center [878, 515] width 7 height 7
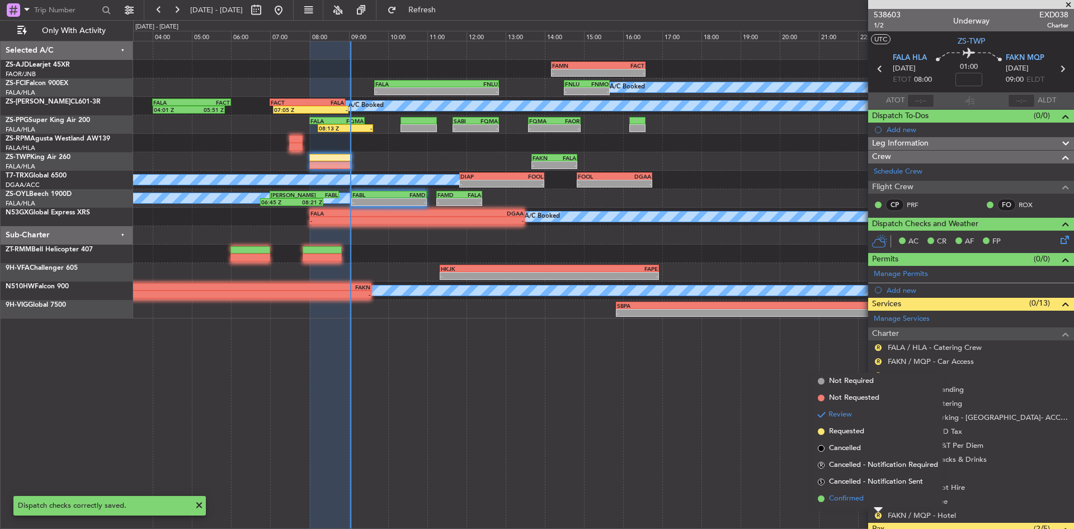
click at [875, 498] on li "Confirmed" at bounding box center [878, 498] width 129 height 17
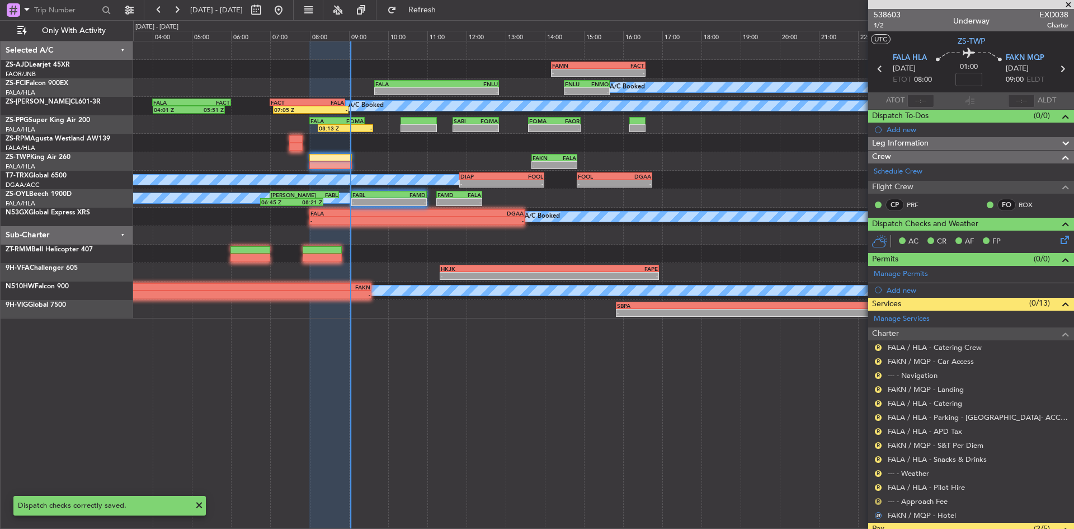
click at [876, 501] on button "R" at bounding box center [878, 501] width 7 height 7
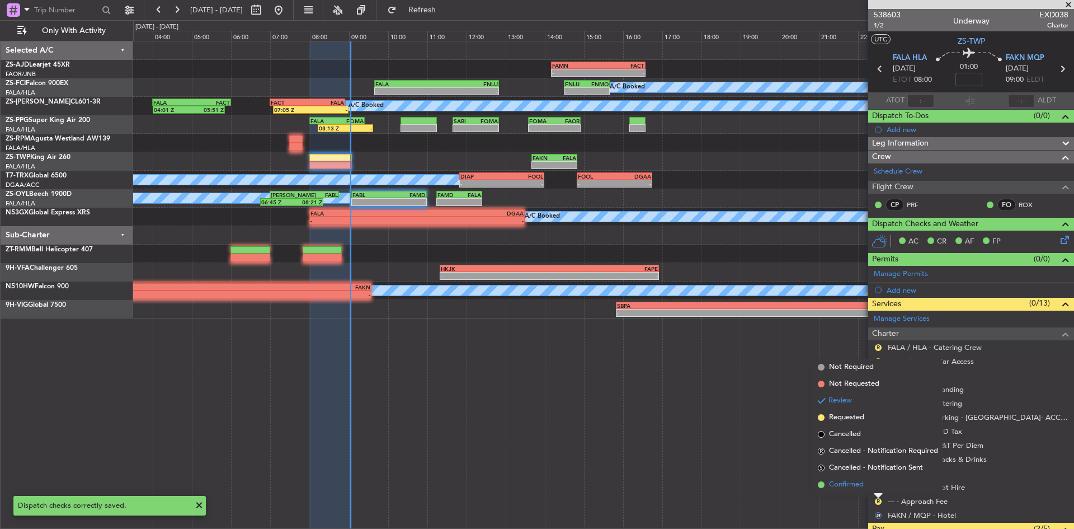
click at [875, 488] on li "Confirmed" at bounding box center [878, 484] width 129 height 17
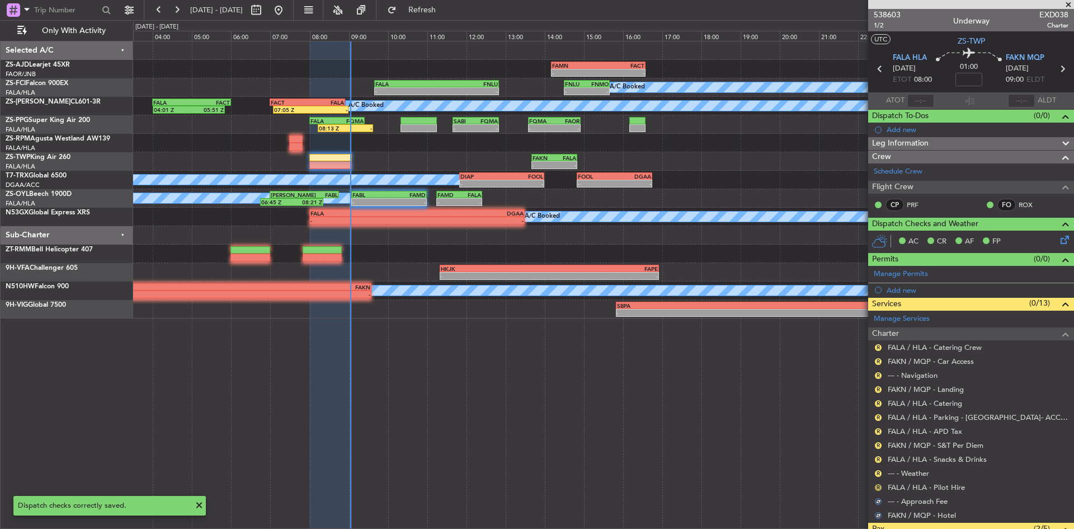
click at [878, 486] on button "R" at bounding box center [878, 487] width 7 height 7
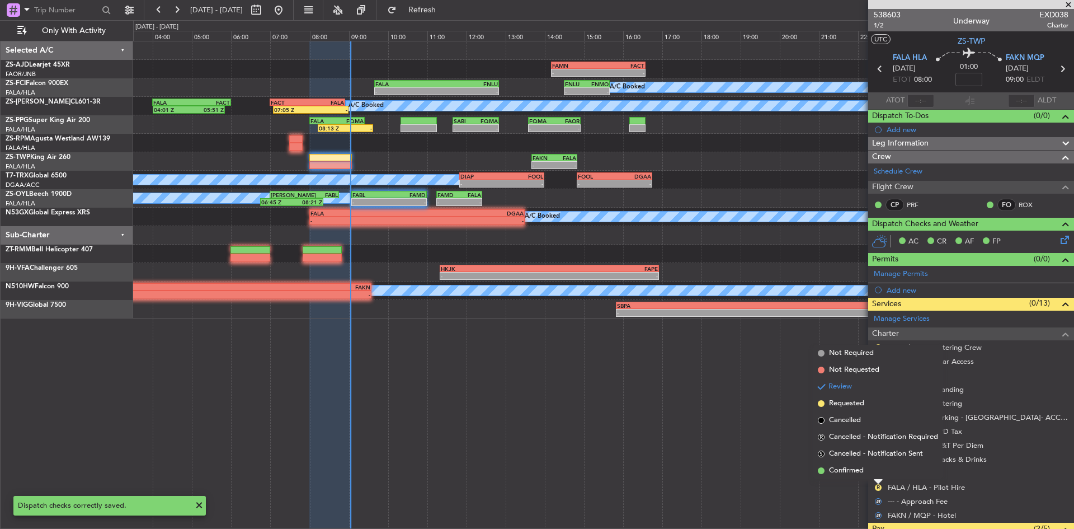
click at [869, 469] on li "Confirmed" at bounding box center [878, 470] width 129 height 17
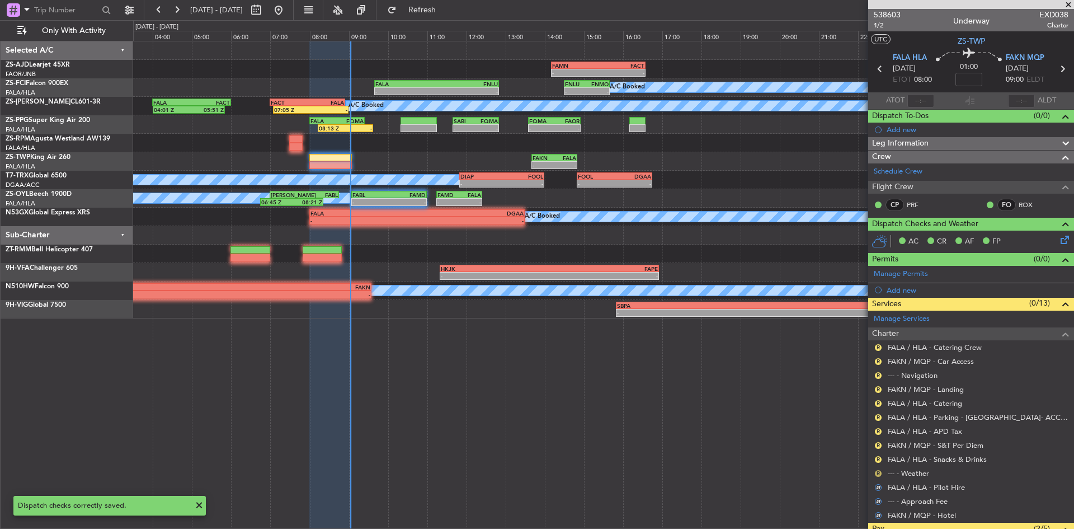
click at [879, 474] on button "R" at bounding box center [878, 473] width 7 height 7
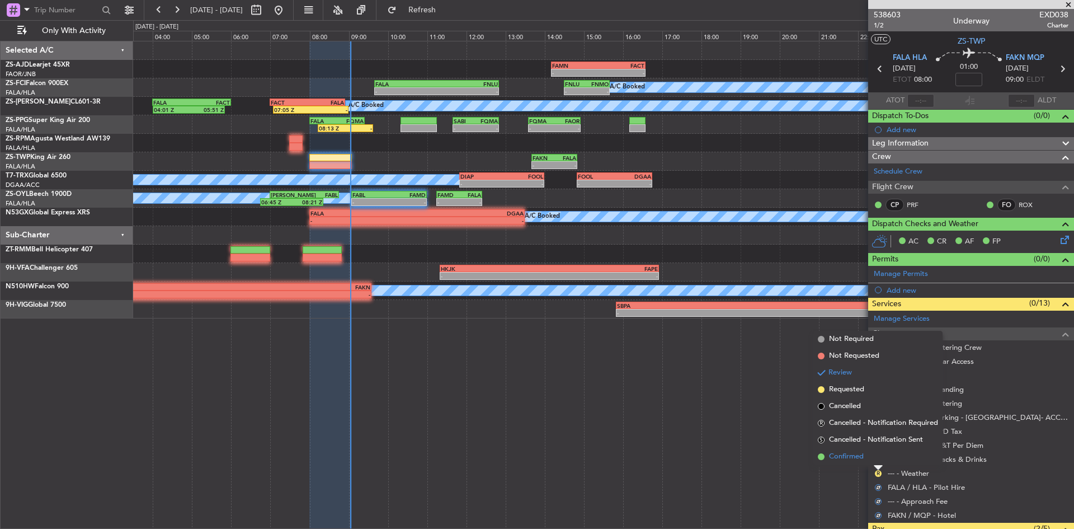
click at [879, 462] on li "Confirmed" at bounding box center [878, 456] width 129 height 17
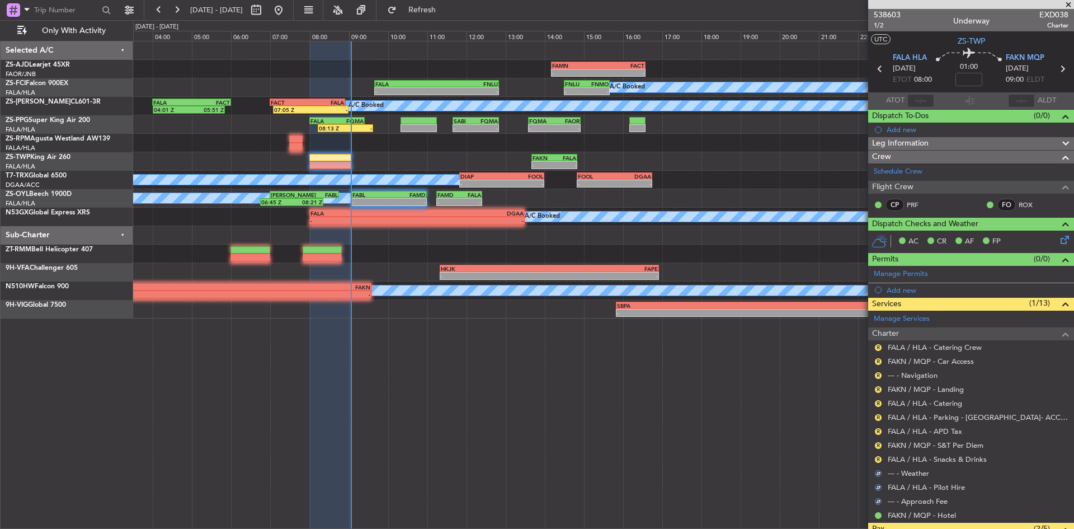
click at [883, 458] on div "R FALA / HLA - Snacks & Drinks" at bounding box center [971, 459] width 206 height 14
click at [880, 459] on button "R" at bounding box center [878, 459] width 7 height 7
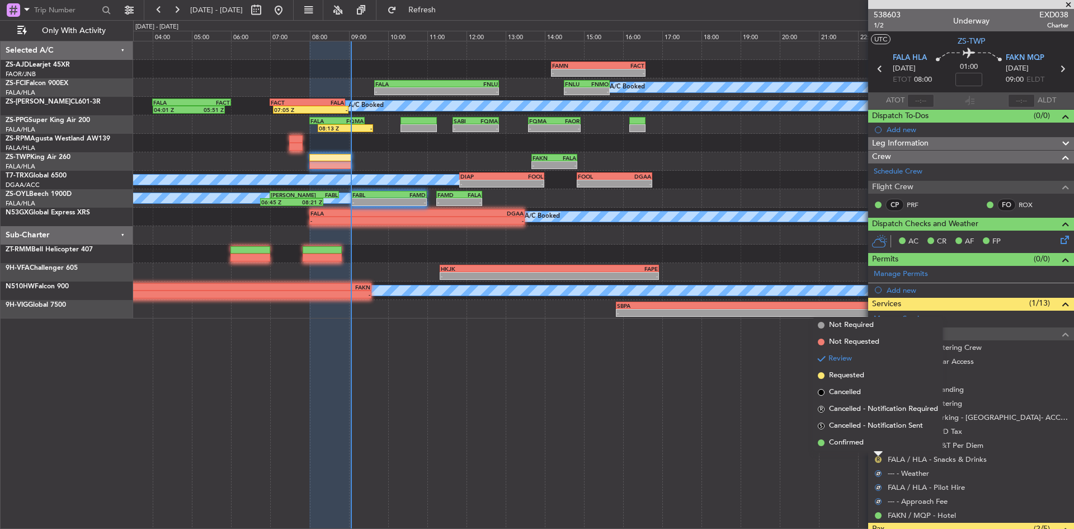
click at [876, 450] on li "Confirmed" at bounding box center [878, 442] width 129 height 17
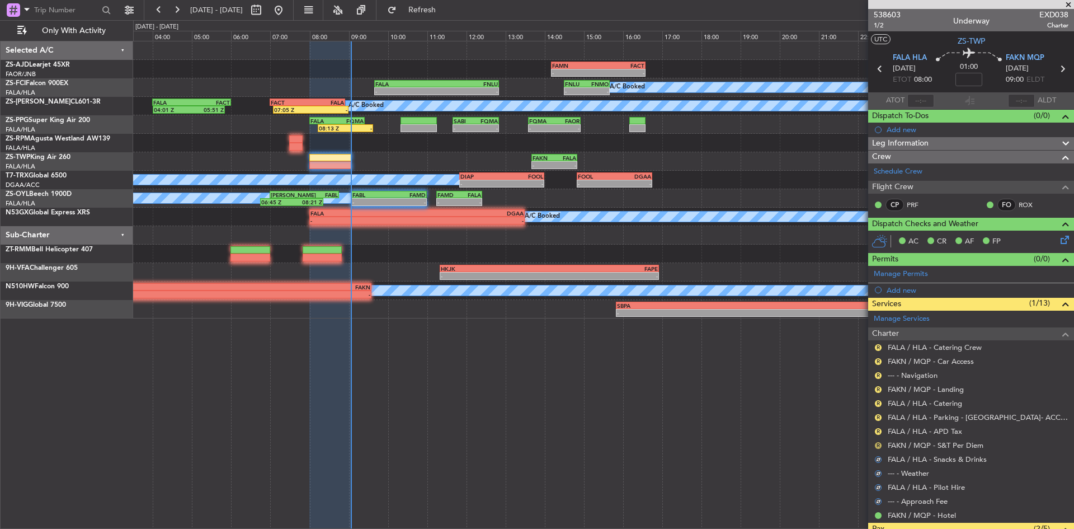
click at [878, 446] on button "R" at bounding box center [878, 445] width 7 height 7
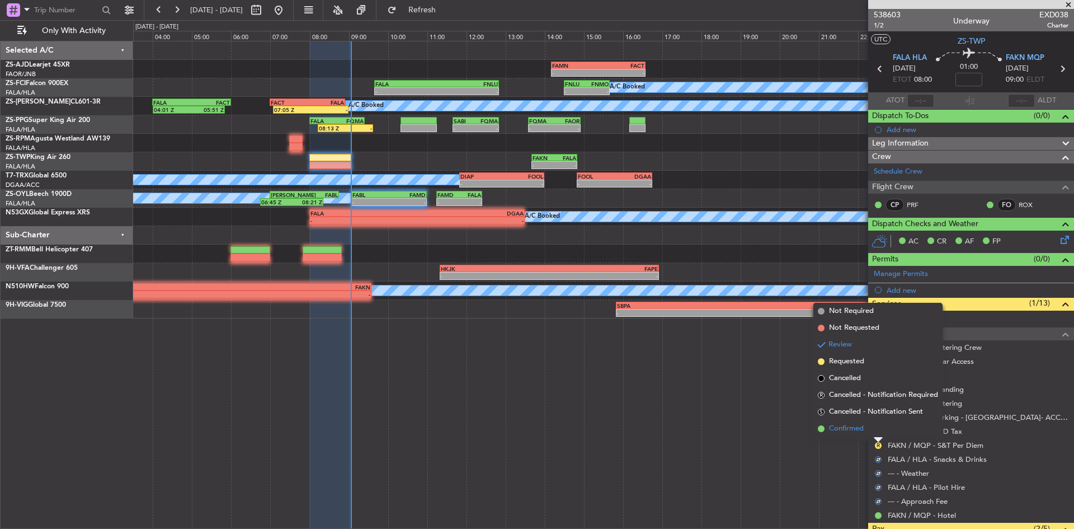
click at [871, 434] on li "Confirmed" at bounding box center [878, 428] width 129 height 17
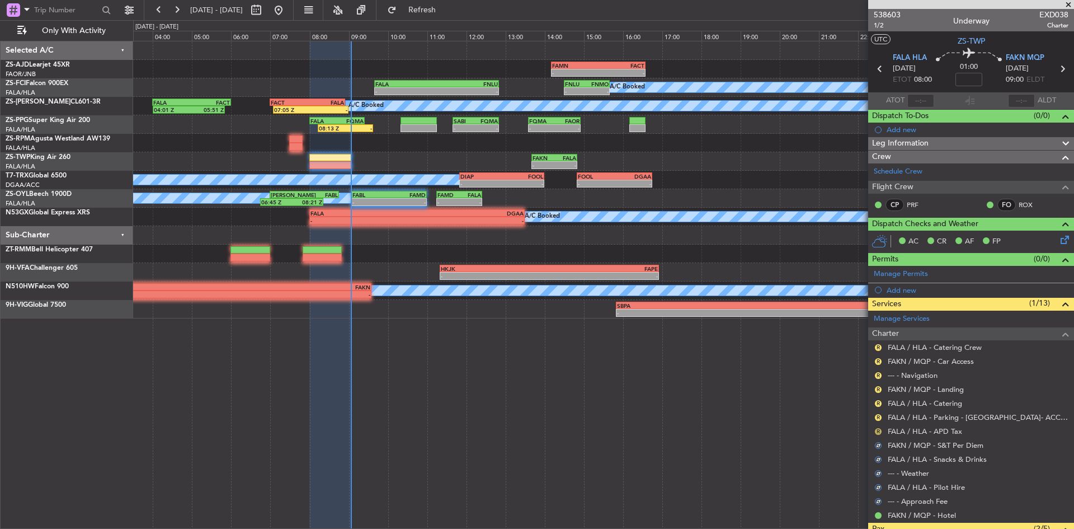
click at [875, 430] on button "R" at bounding box center [878, 431] width 7 height 7
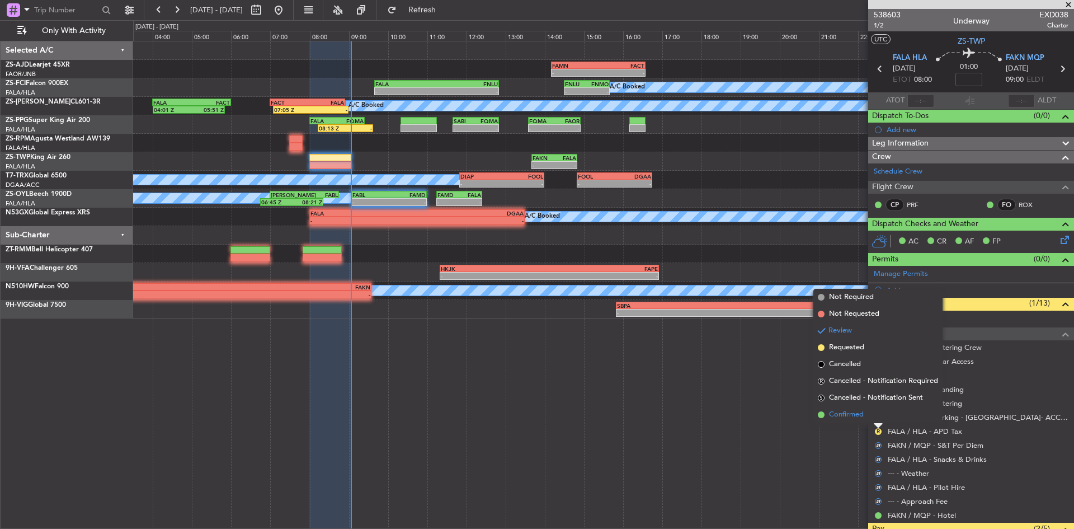
click at [875, 416] on li "Confirmed" at bounding box center [878, 414] width 129 height 17
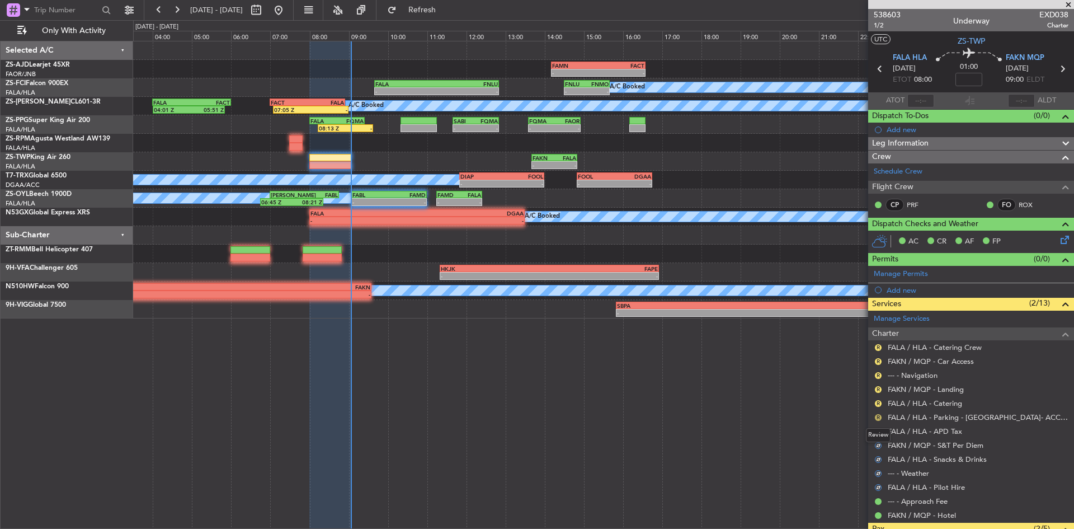
click at [878, 417] on button "R" at bounding box center [878, 417] width 7 height 7
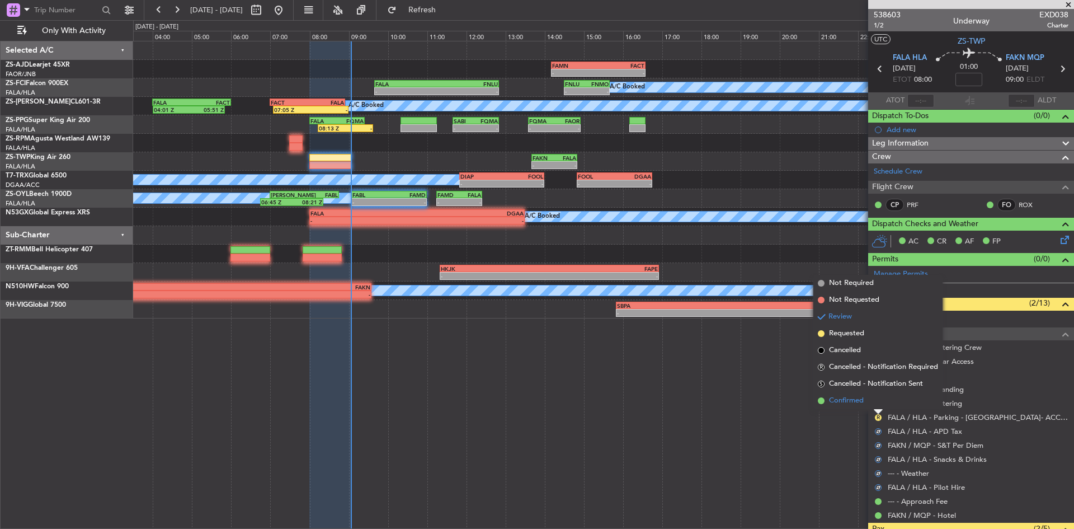
click at [876, 406] on li "Confirmed" at bounding box center [878, 400] width 129 height 17
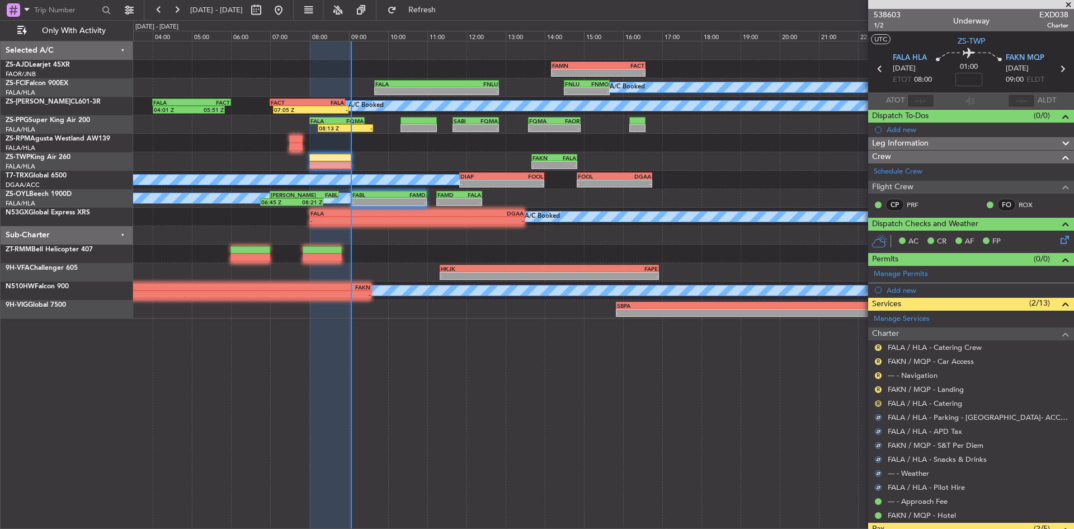
click at [877, 404] on button "R" at bounding box center [878, 403] width 7 height 7
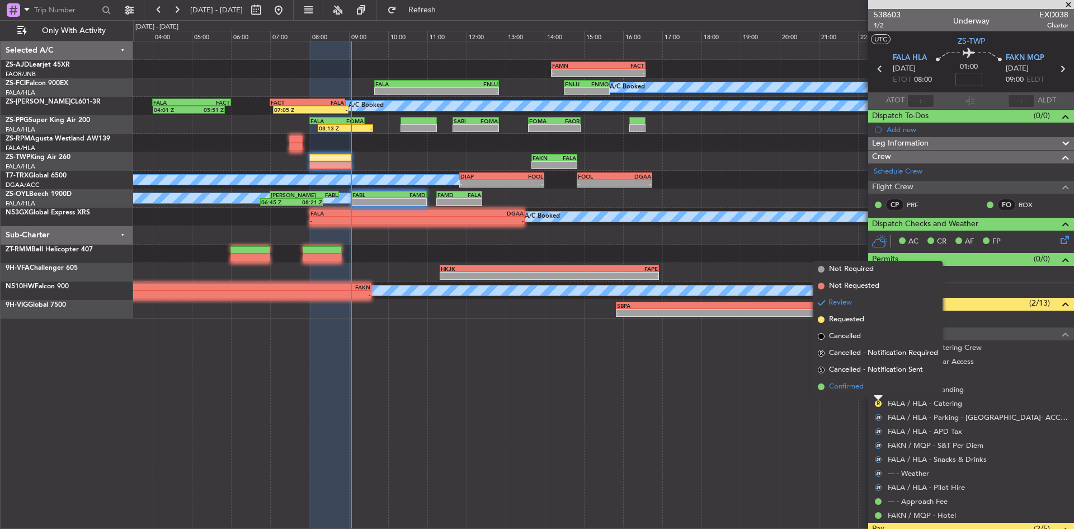
click at [876, 392] on li "Confirmed" at bounding box center [878, 386] width 129 height 17
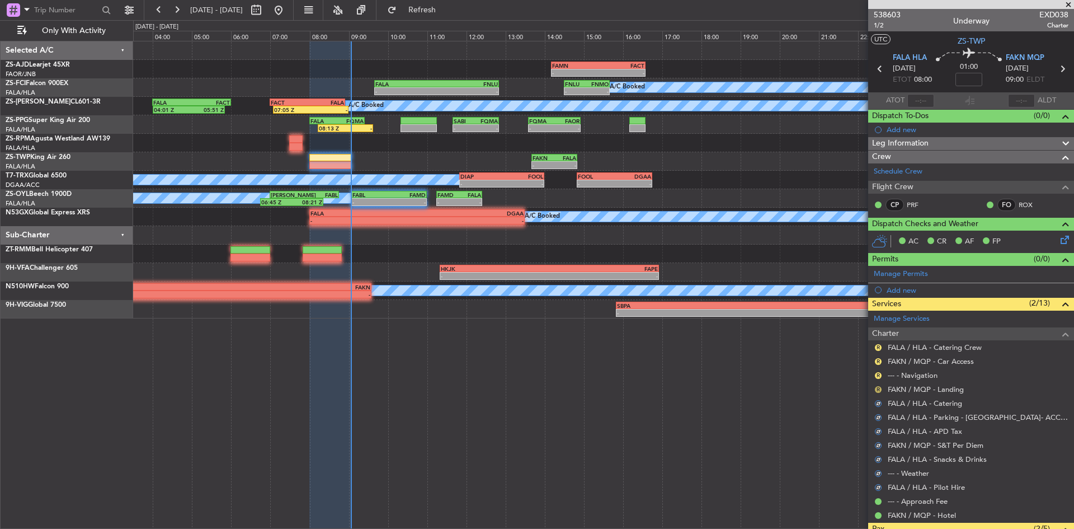
click at [878, 391] on button "R" at bounding box center [878, 389] width 7 height 7
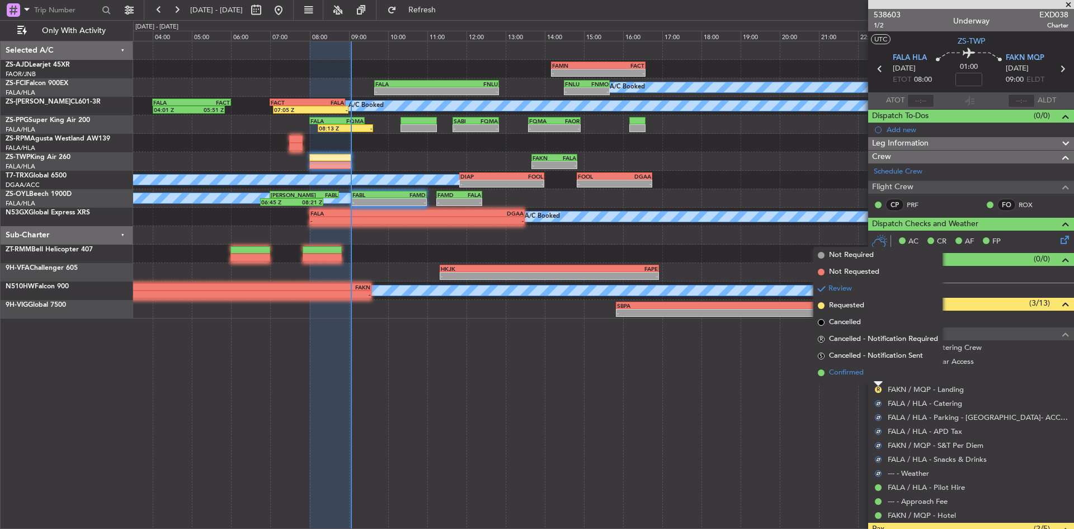
click at [873, 376] on li "Confirmed" at bounding box center [878, 372] width 129 height 17
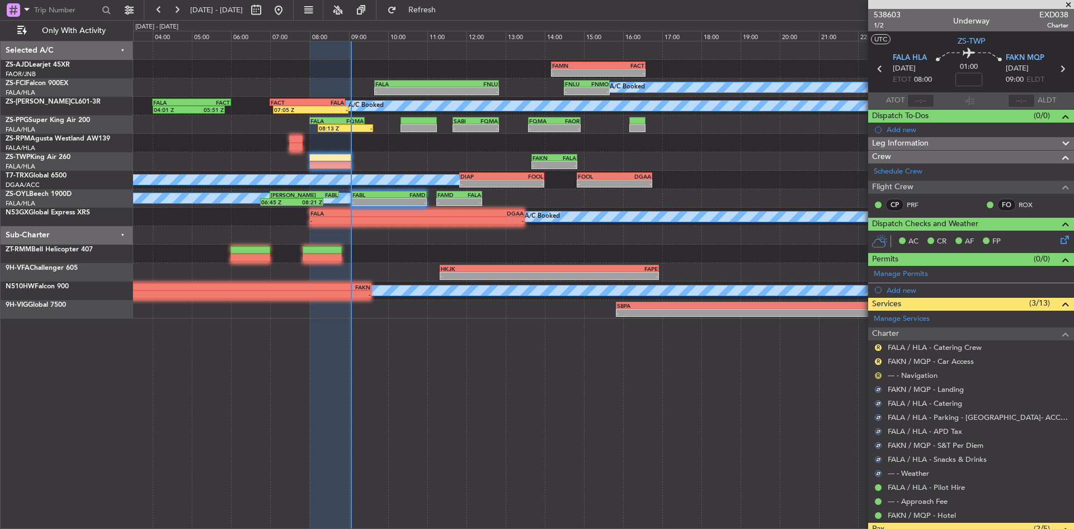
click at [880, 376] on button "R" at bounding box center [878, 375] width 7 height 7
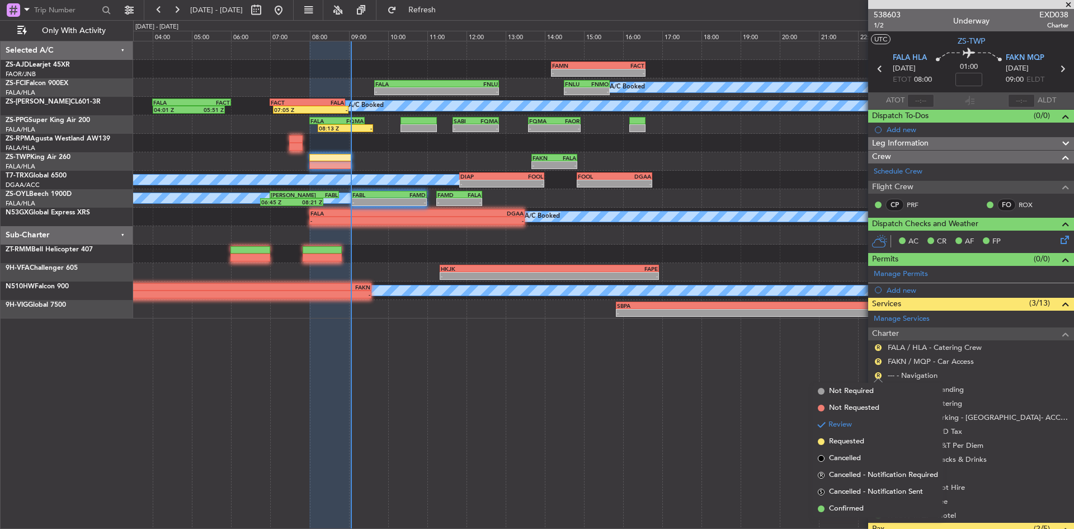
click at [848, 506] on span "Confirmed" at bounding box center [846, 508] width 35 height 11
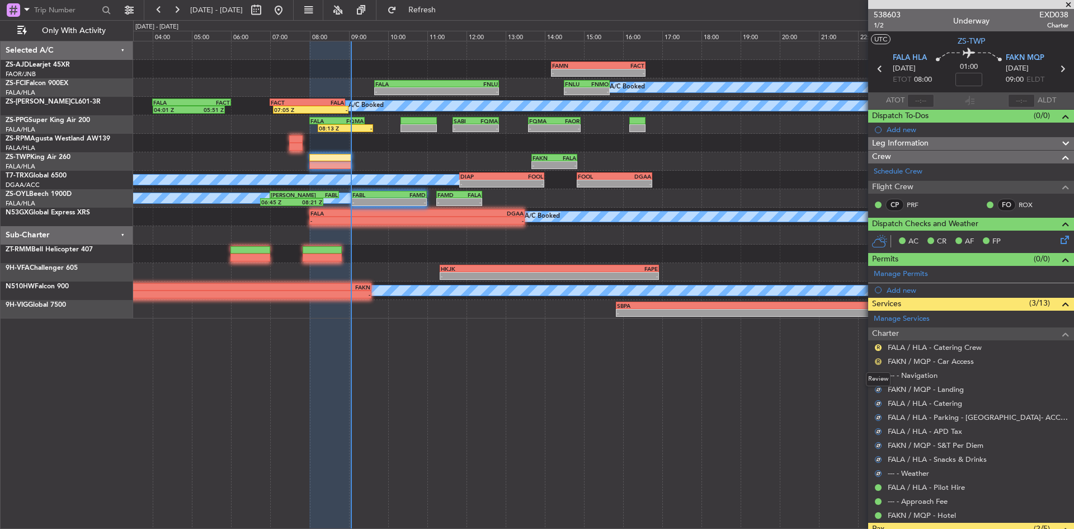
click at [877, 359] on button "R" at bounding box center [878, 361] width 7 height 7
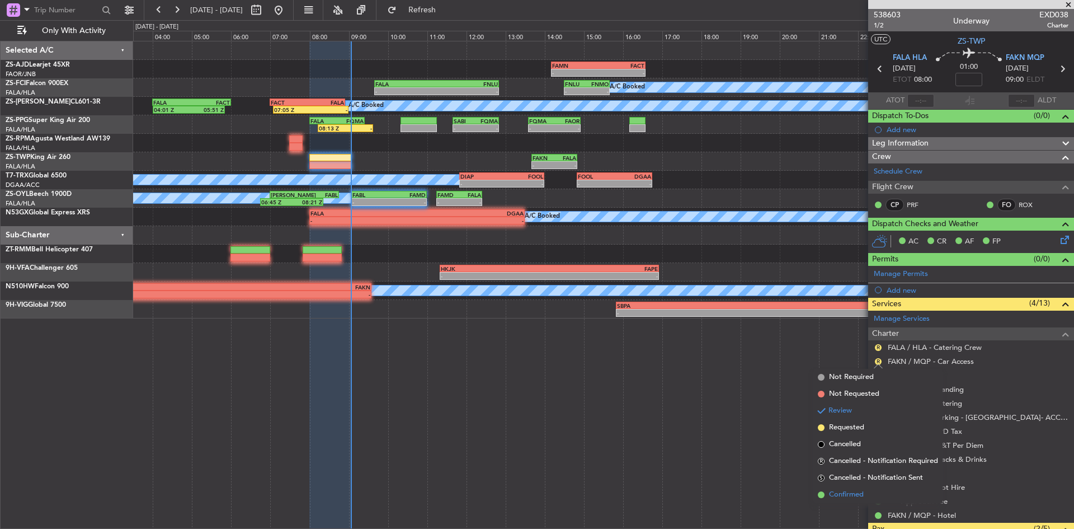
click at [852, 495] on span "Confirmed" at bounding box center [846, 494] width 35 height 11
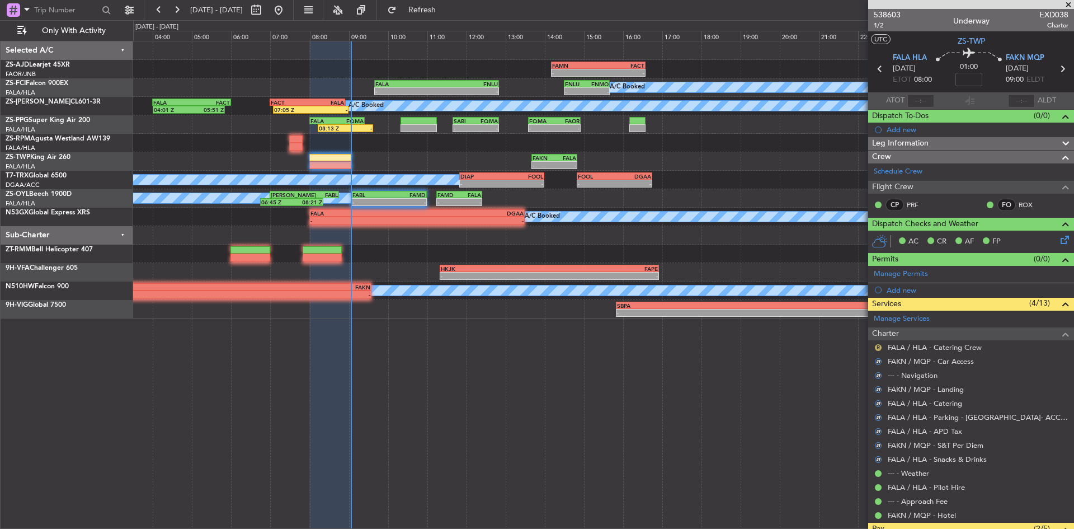
click at [878, 346] on button "R" at bounding box center [878, 347] width 7 height 7
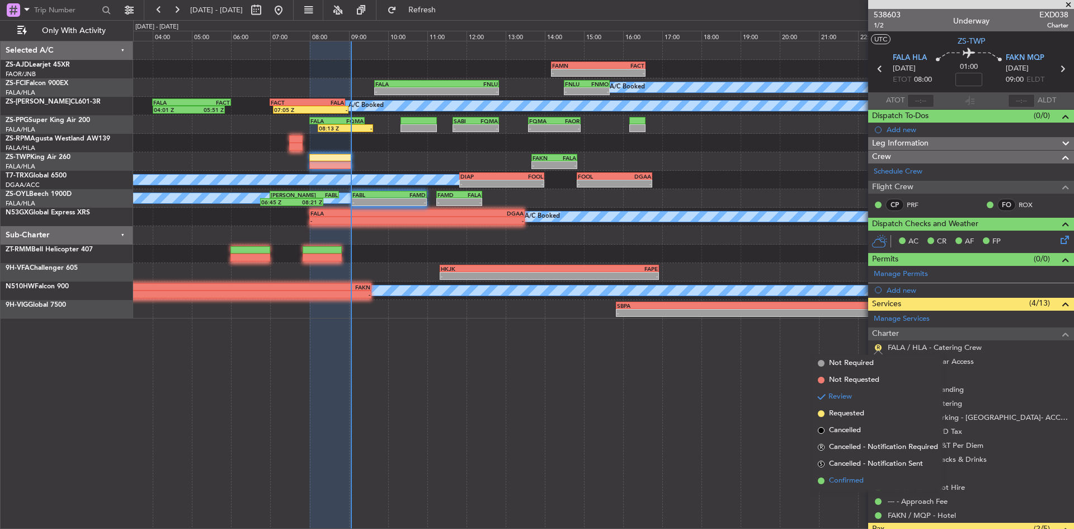
click at [855, 483] on span "Confirmed" at bounding box center [846, 480] width 35 height 11
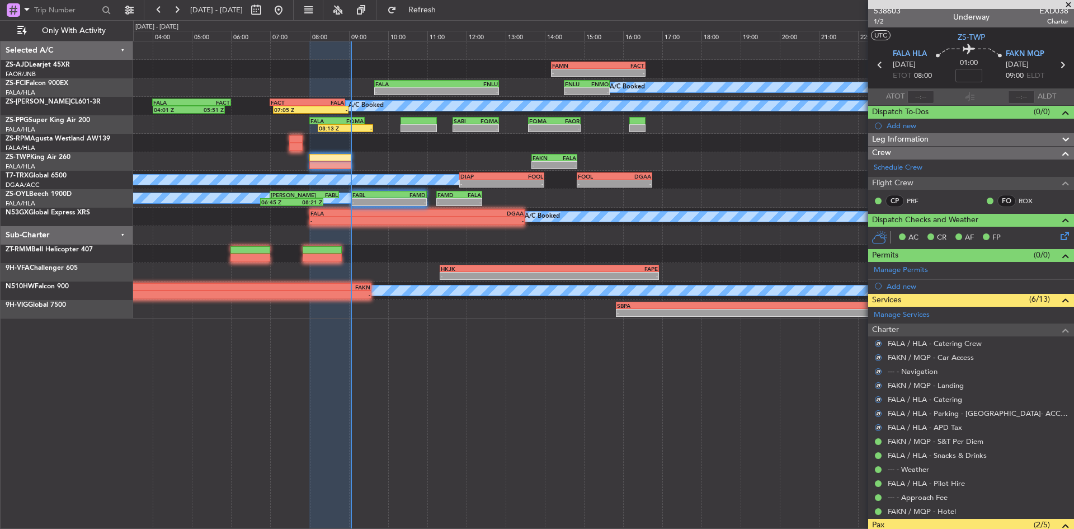
scroll to position [0, 0]
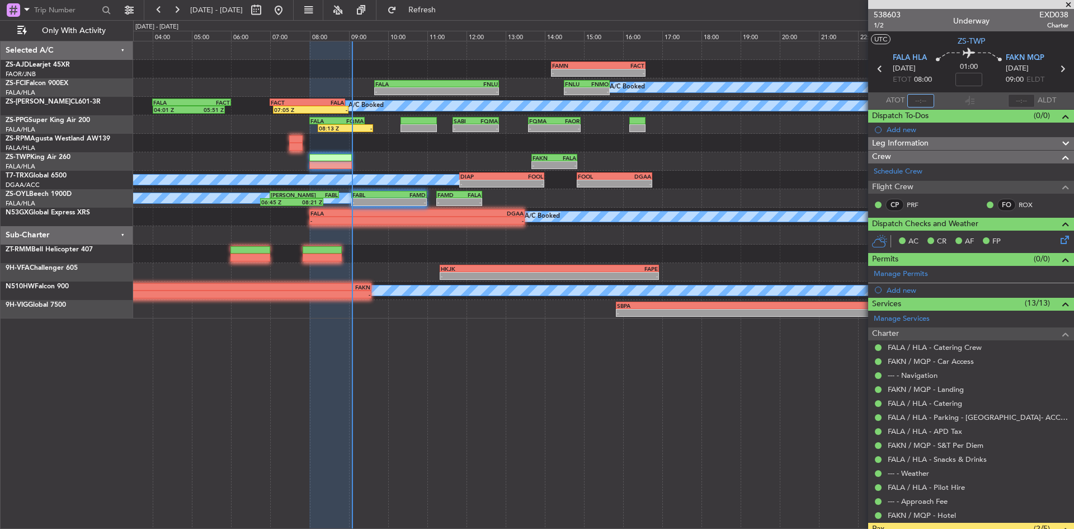
click at [919, 99] on input "text" at bounding box center [921, 100] width 27 height 13
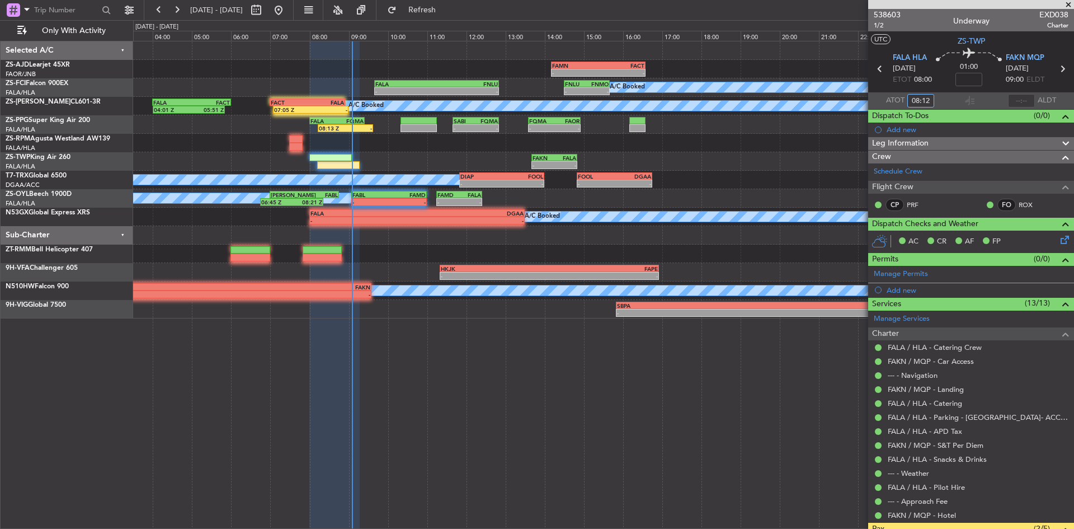
type input "08:12"
drag, startPoint x: 1070, startPoint y: 3, endPoint x: 1054, endPoint y: 7, distance: 16.1
click at [1069, 3] on span at bounding box center [1068, 5] width 11 height 10
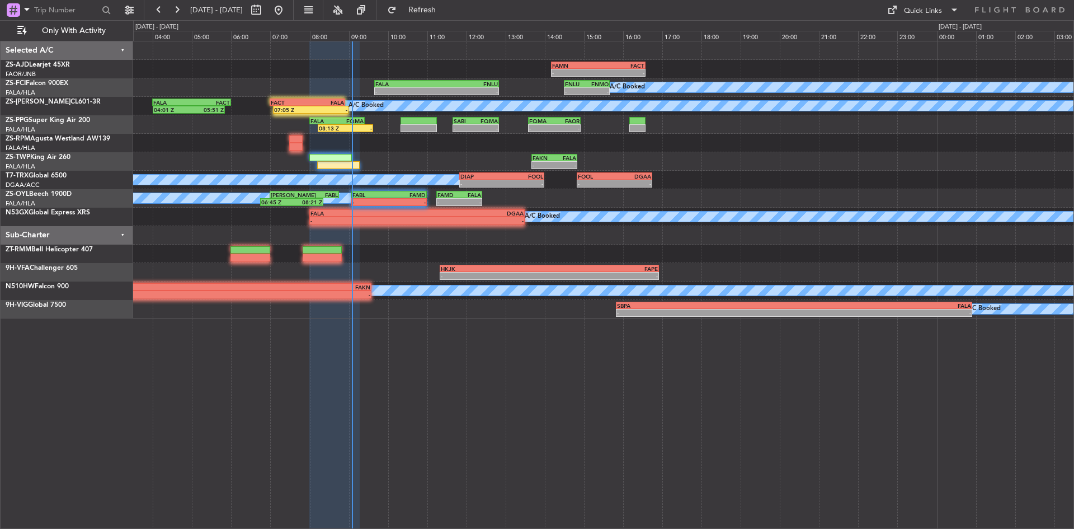
type input "0"
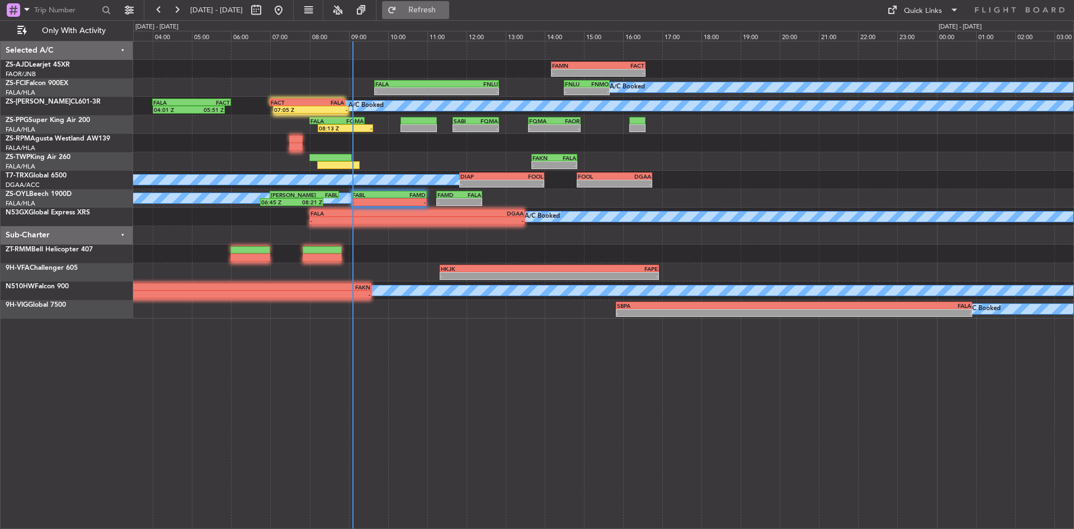
click at [446, 7] on span "Refresh" at bounding box center [422, 10] width 47 height 8
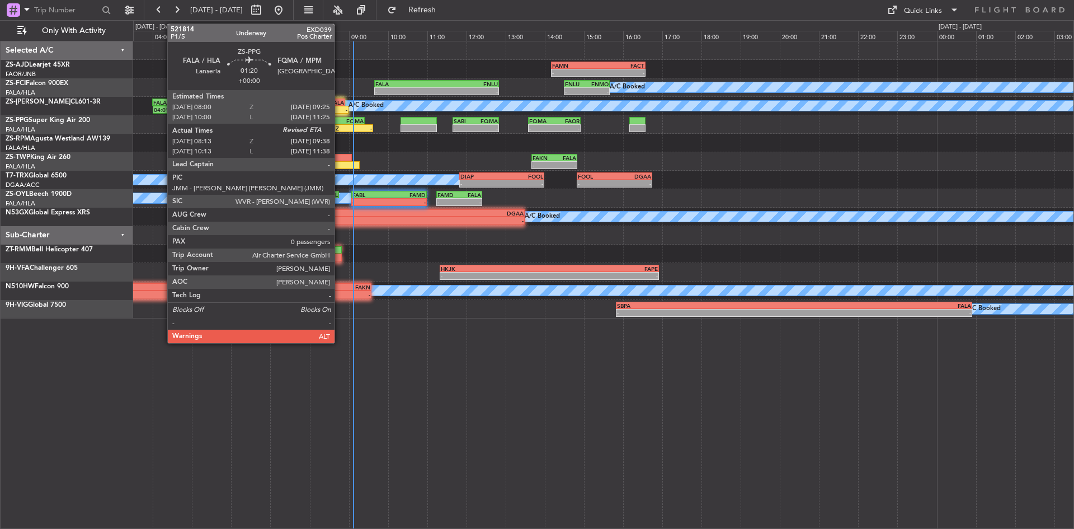
click at [340, 122] on div "FQMA" at bounding box center [350, 120] width 27 height 7
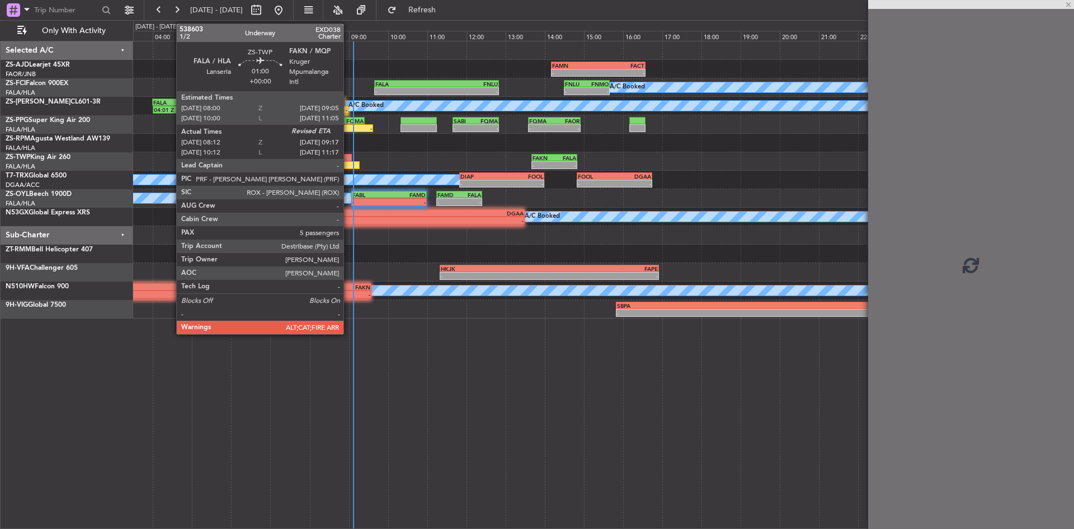
click at [343, 164] on div at bounding box center [338, 165] width 43 height 8
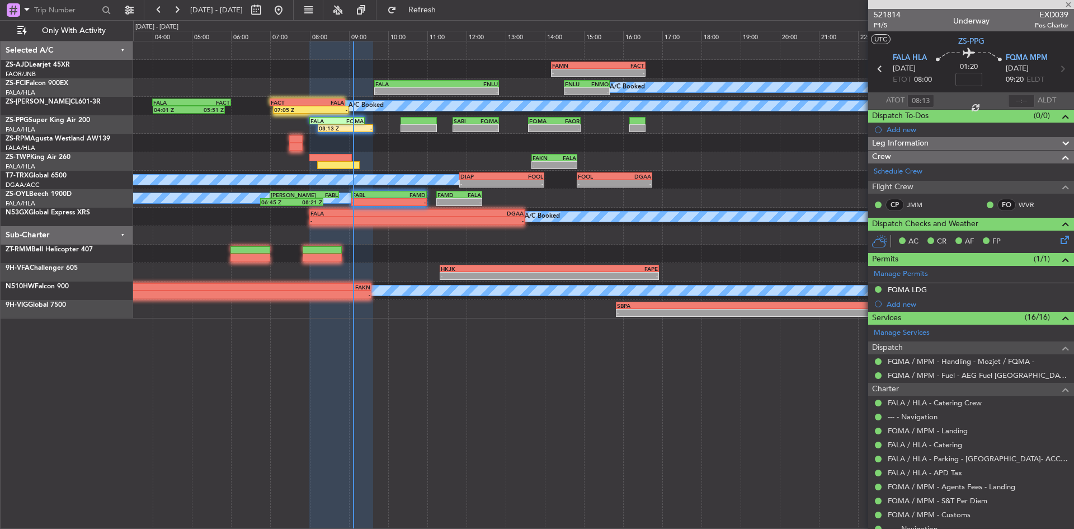
type input "08:12"
type input "5"
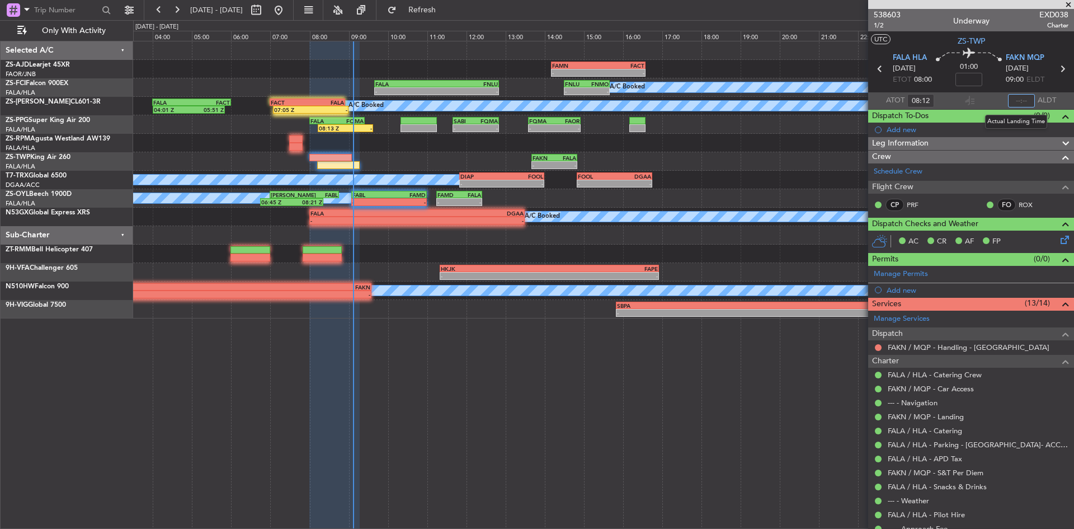
click at [1015, 100] on input "text" at bounding box center [1021, 100] width 27 height 13
type input "09:02"
drag, startPoint x: 1070, startPoint y: 4, endPoint x: 1060, endPoint y: 5, distance: 10.1
click at [1070, 4] on span at bounding box center [1068, 5] width 11 height 10
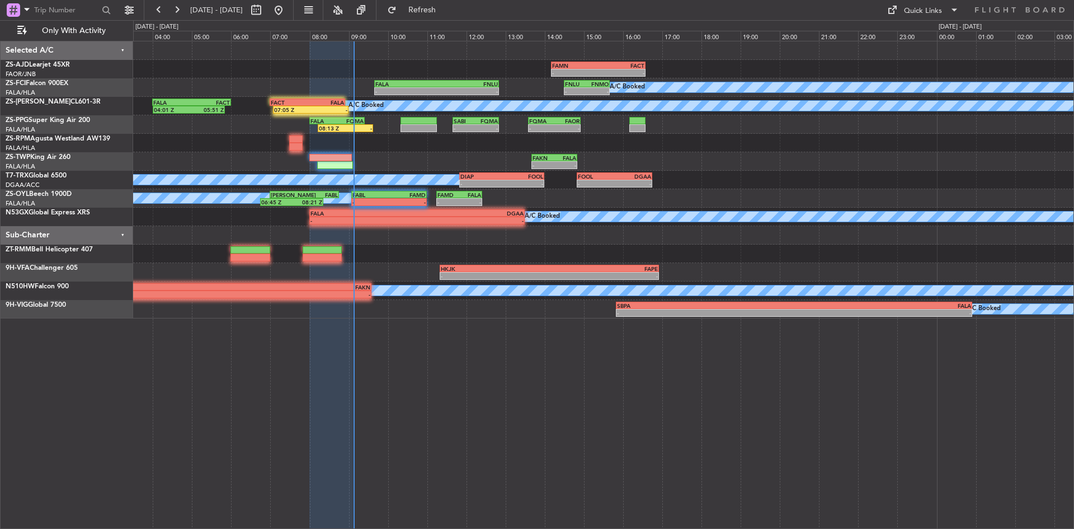
type input "0"
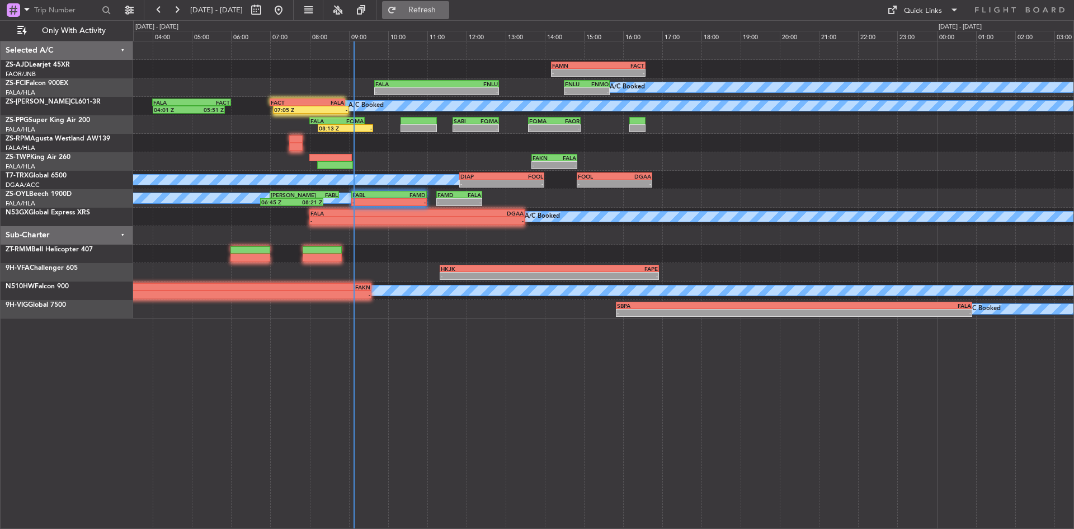
click at [446, 10] on span "Refresh" at bounding box center [422, 10] width 47 height 8
click at [446, 10] on span "Refreshing..." at bounding box center [422, 10] width 47 height 8
click at [439, 15] on button "Refresh" at bounding box center [415, 10] width 67 height 18
click at [446, 4] on button "Refresh" at bounding box center [415, 10] width 67 height 18
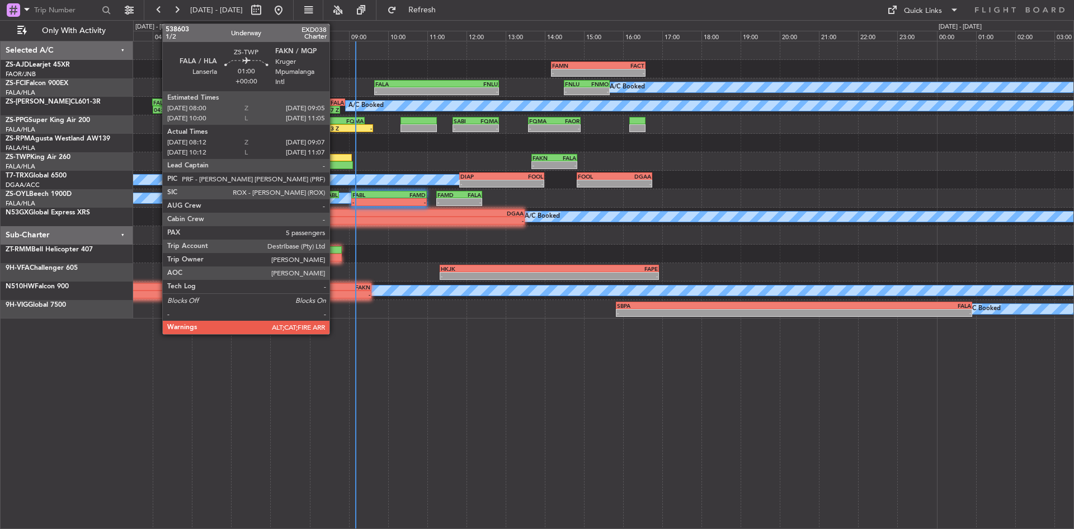
click at [335, 158] on div at bounding box center [330, 158] width 43 height 8
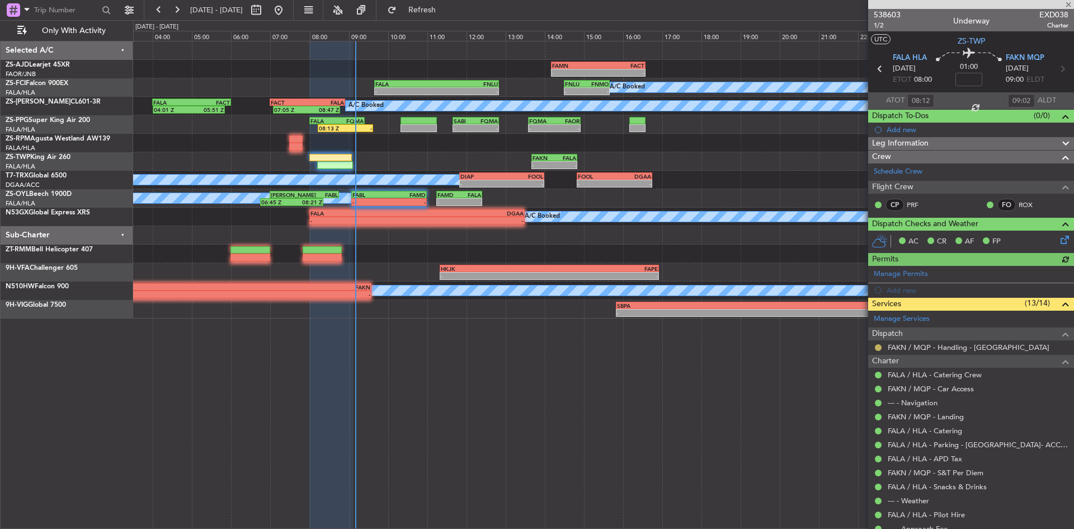
click at [877, 347] on button at bounding box center [878, 347] width 7 height 7
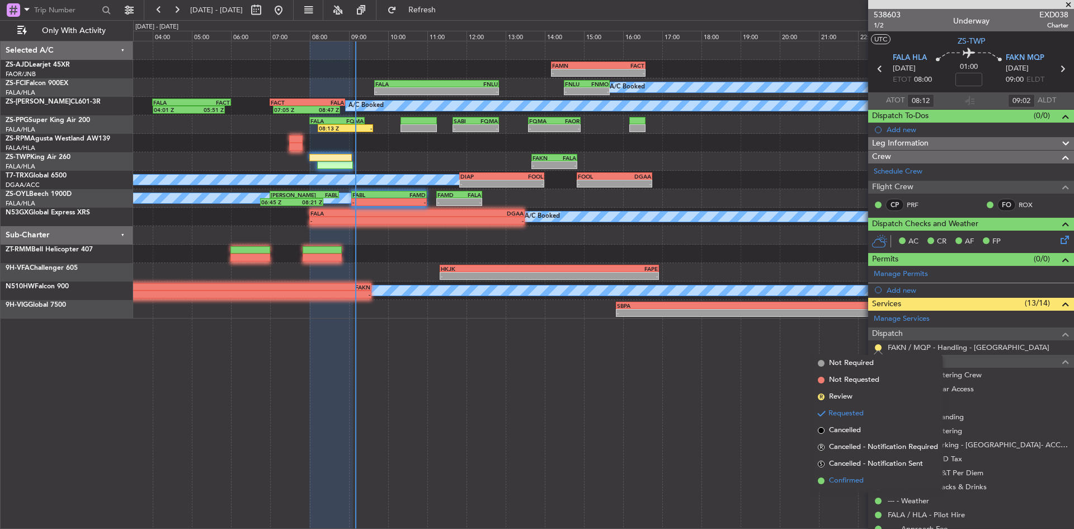
click at [854, 479] on span "Confirmed" at bounding box center [846, 480] width 35 height 11
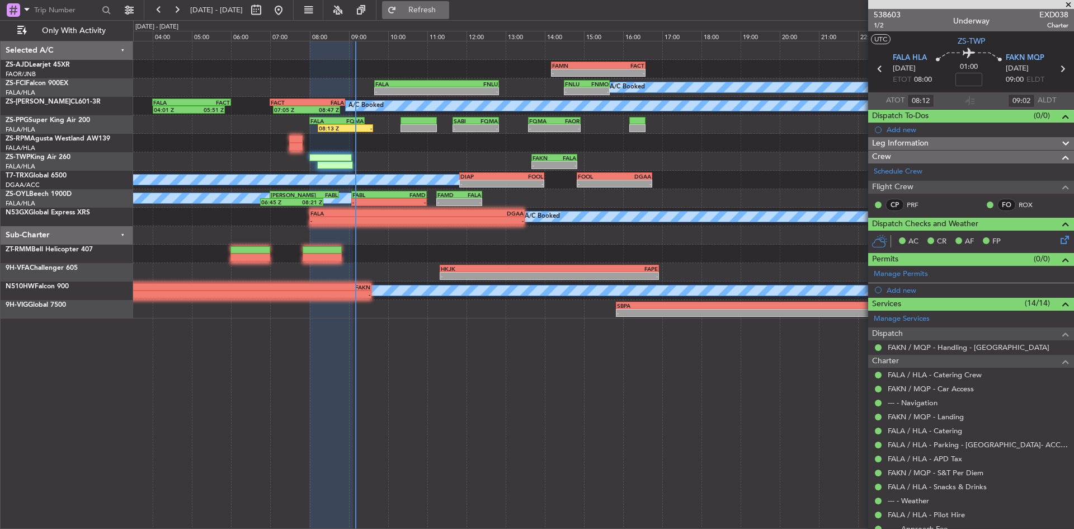
click at [426, 6] on button "Refresh" at bounding box center [415, 10] width 67 height 18
click at [1068, 4] on span at bounding box center [1068, 5] width 11 height 10
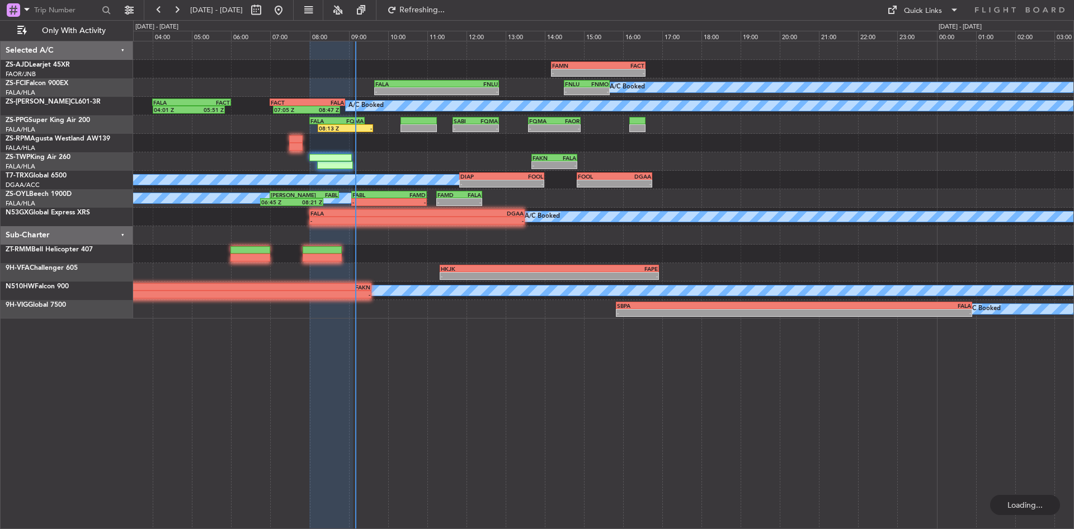
type input "0"
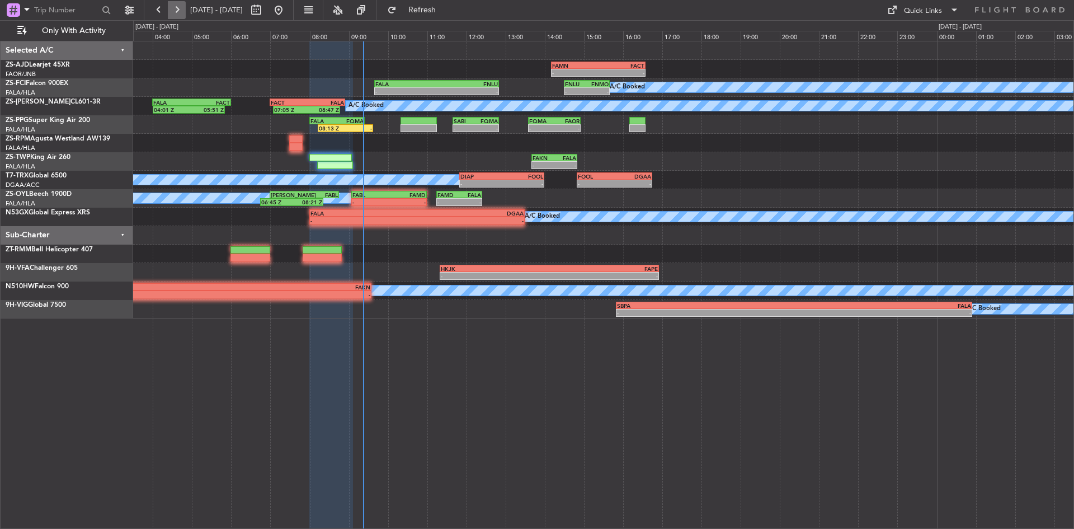
click at [173, 8] on button at bounding box center [177, 10] width 18 height 18
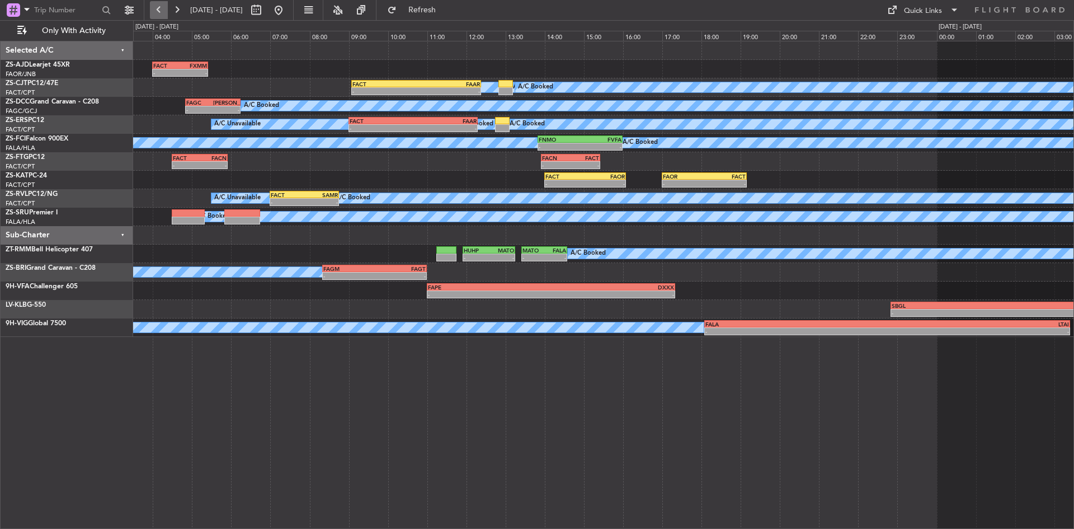
click at [158, 6] on button at bounding box center [159, 10] width 18 height 18
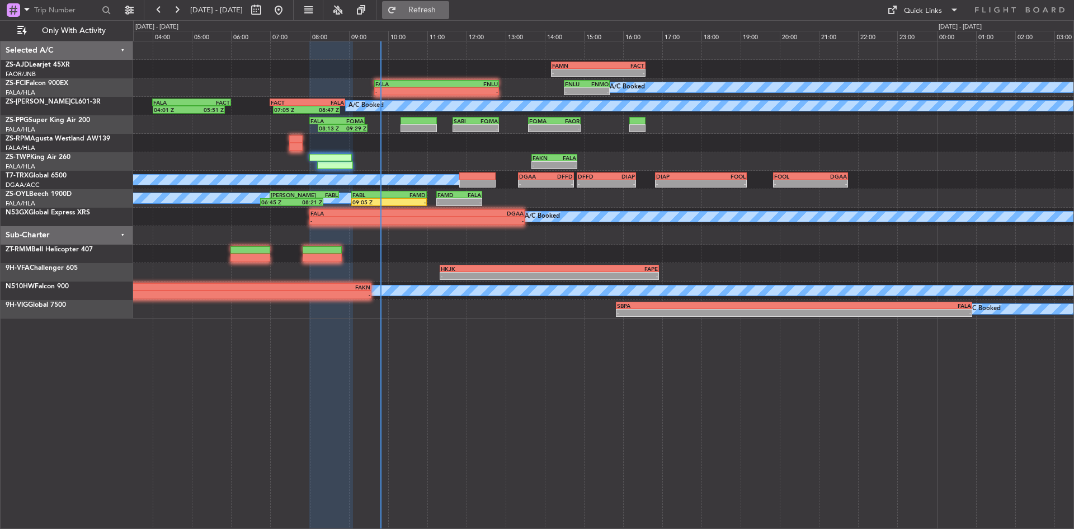
click at [449, 15] on button "Refresh" at bounding box center [415, 10] width 67 height 18
click at [178, 5] on button at bounding box center [177, 10] width 18 height 18
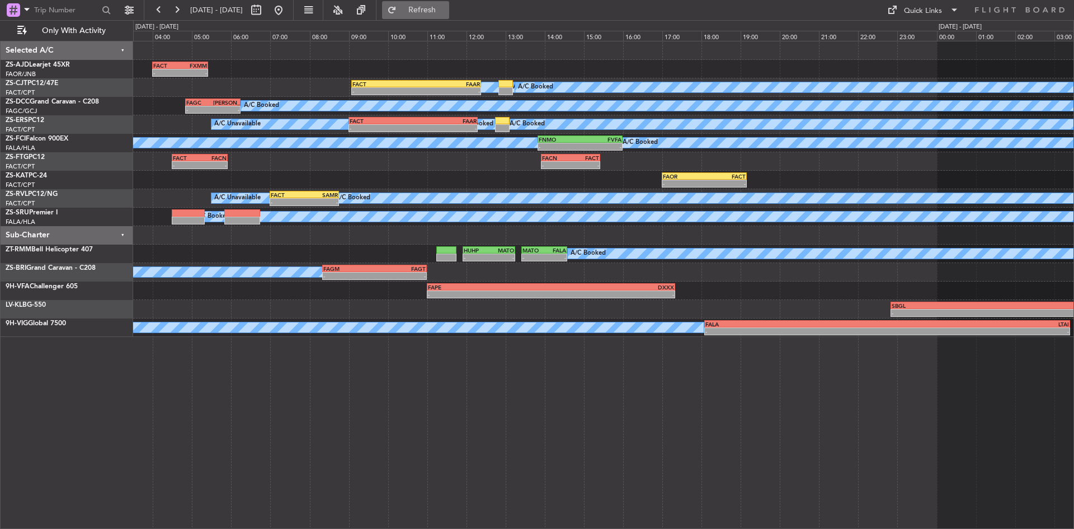
click at [443, 14] on button "Refresh" at bounding box center [415, 10] width 67 height 18
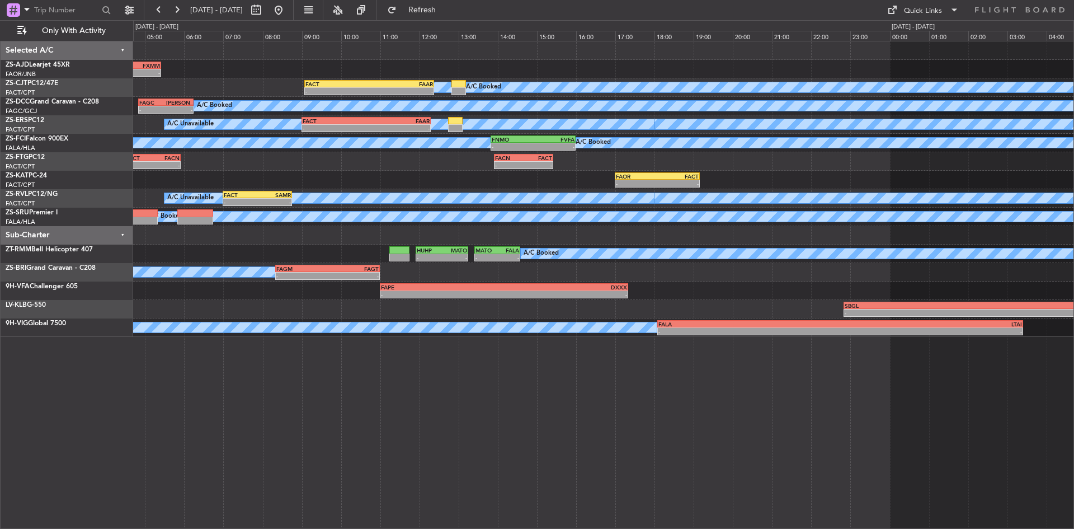
click at [445, 167] on div "- - FACT 04:30 Z FACN 05:55 Z - - FACN 13:55 Z FACT 15:25 Z - - FACT 06:30 Z FA…" at bounding box center [603, 161] width 941 height 18
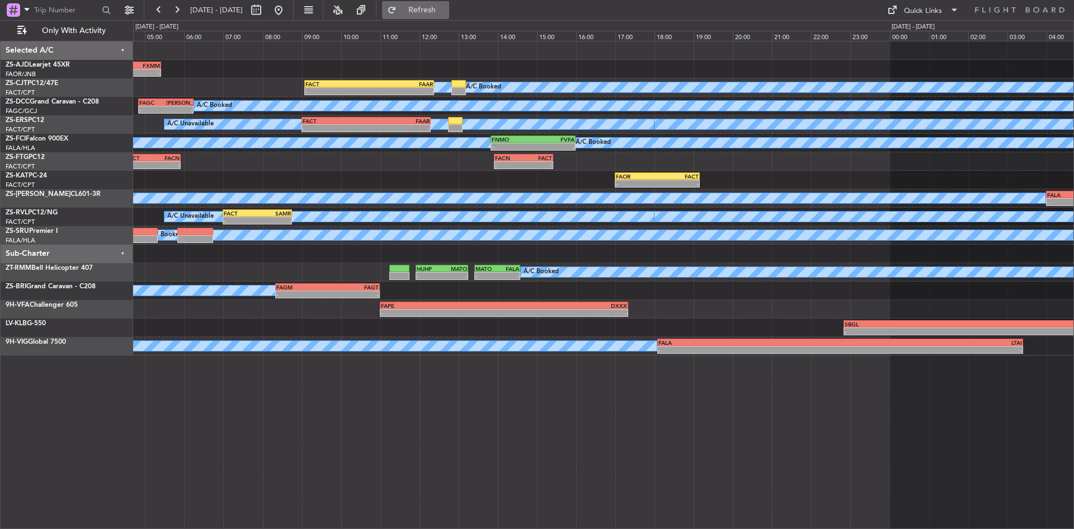
click at [443, 10] on span "Refresh" at bounding box center [422, 10] width 47 height 8
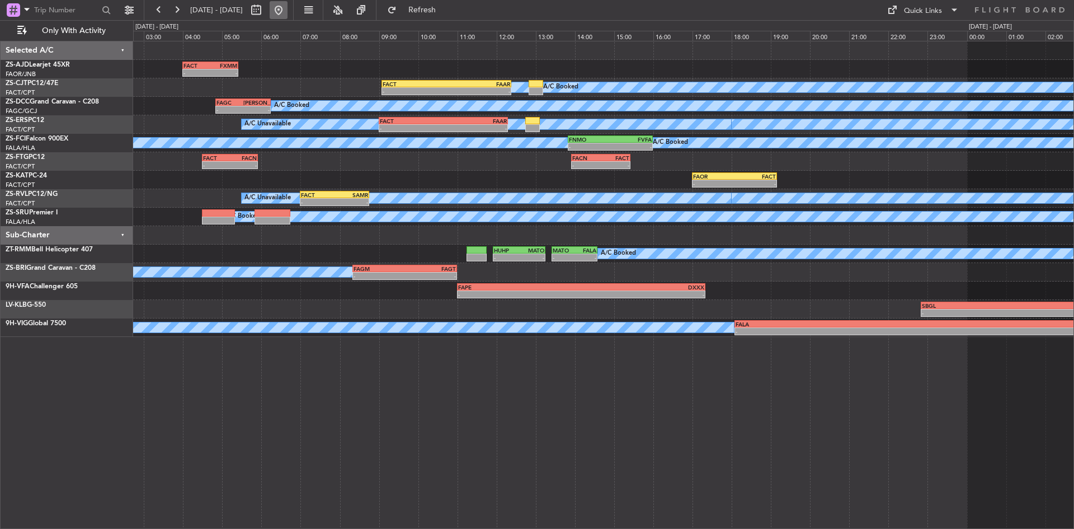
click at [288, 11] on button at bounding box center [279, 10] width 18 height 18
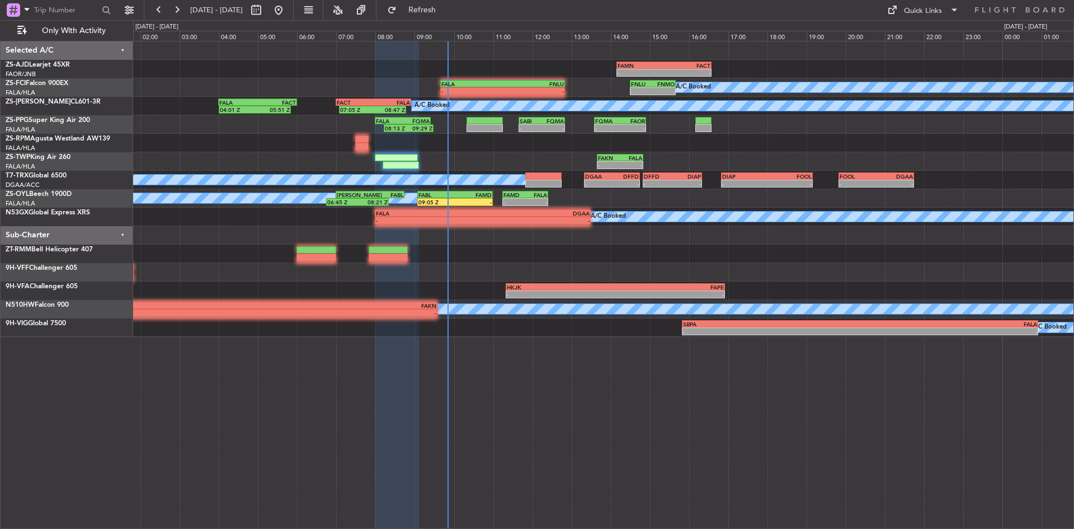
click at [290, 138] on div at bounding box center [603, 143] width 941 height 18
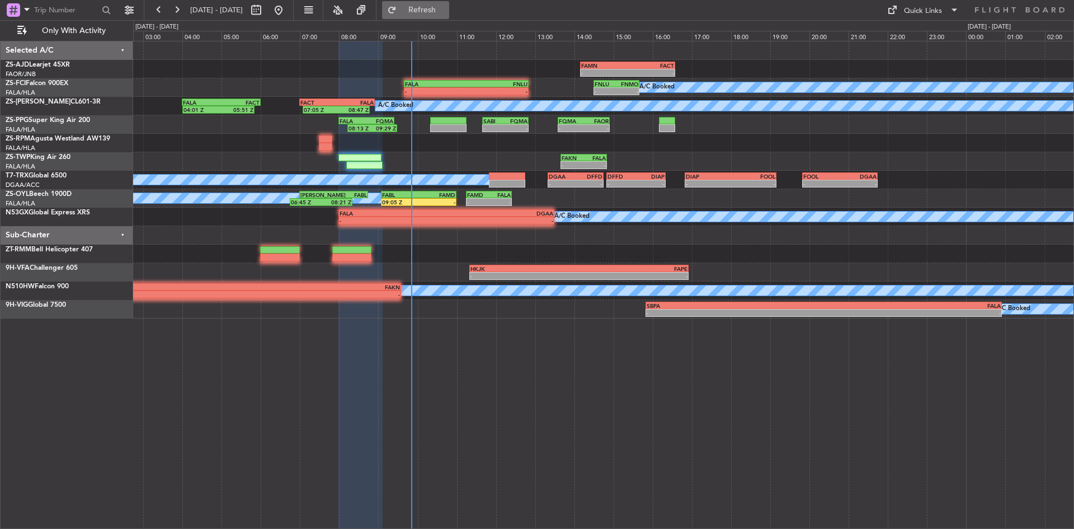
click at [446, 12] on span "Refresh" at bounding box center [422, 10] width 47 height 8
click at [446, 8] on span "Refresh" at bounding box center [422, 10] width 47 height 8
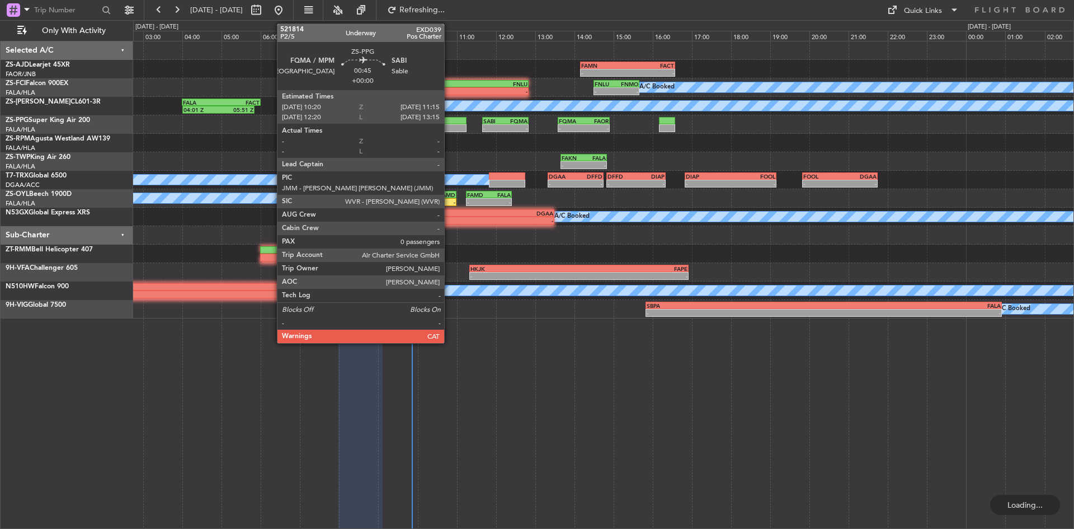
click at [449, 126] on div at bounding box center [448, 128] width 36 height 8
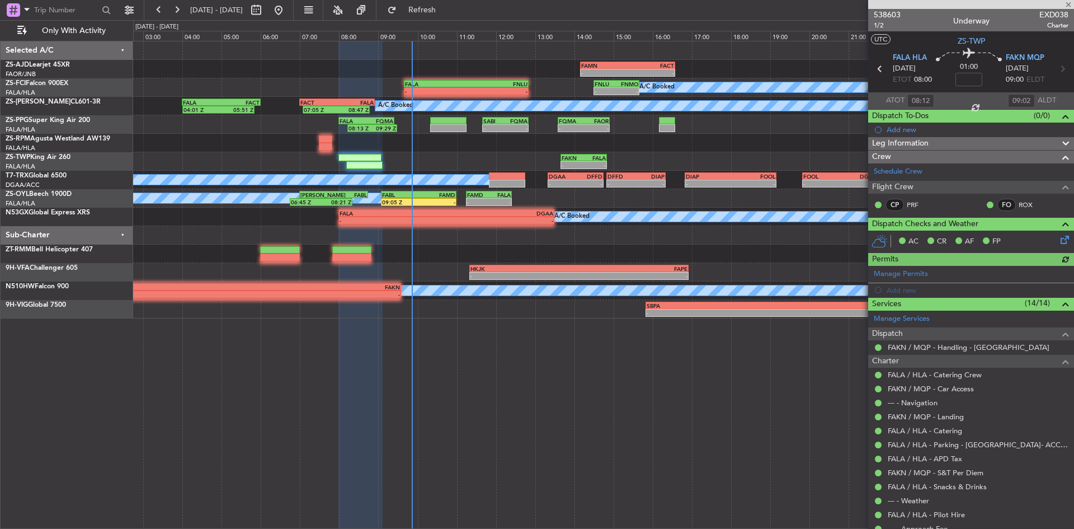
type input "0"
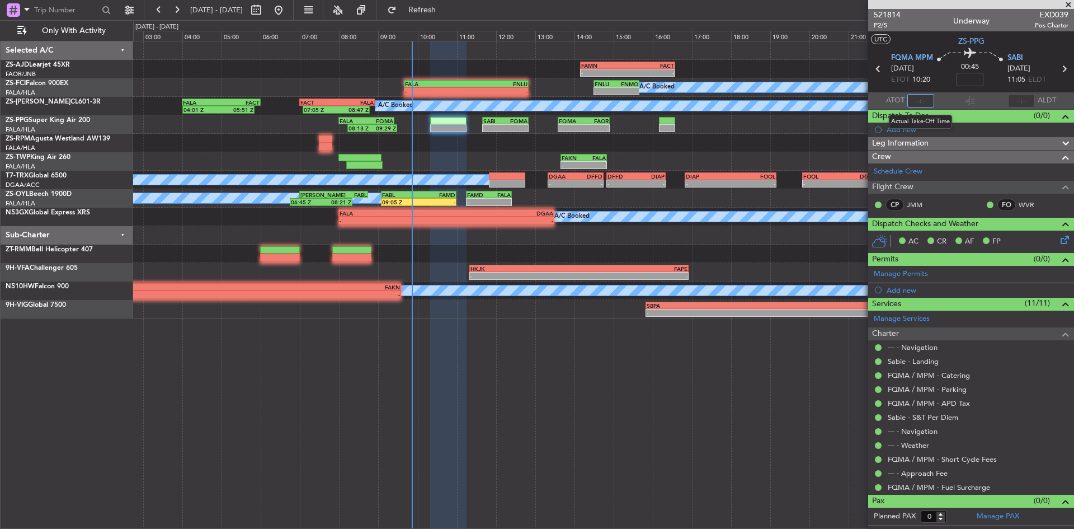
click at [921, 101] on input "text" at bounding box center [921, 100] width 27 height 13
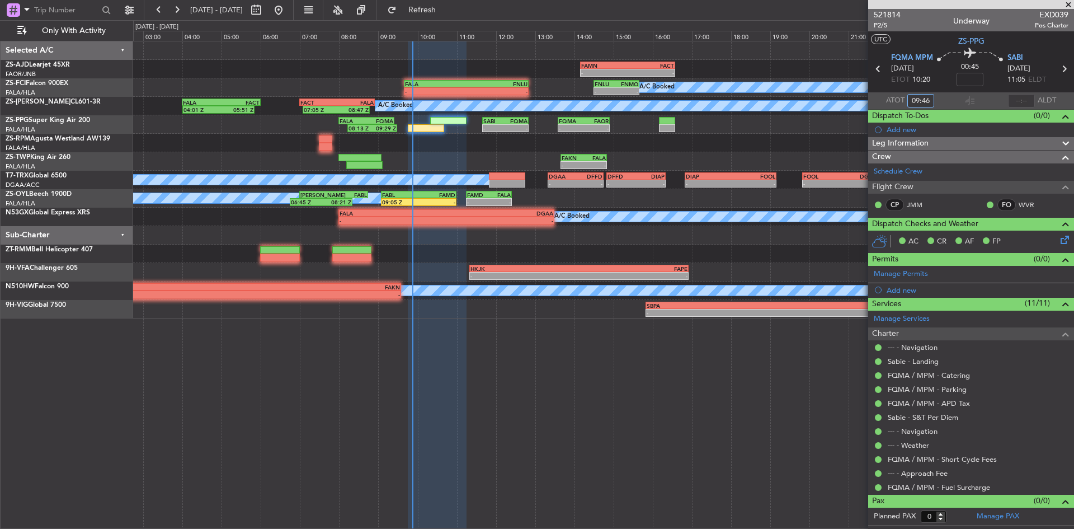
type input "09:46"
click at [1071, 6] on span at bounding box center [1068, 5] width 11 height 10
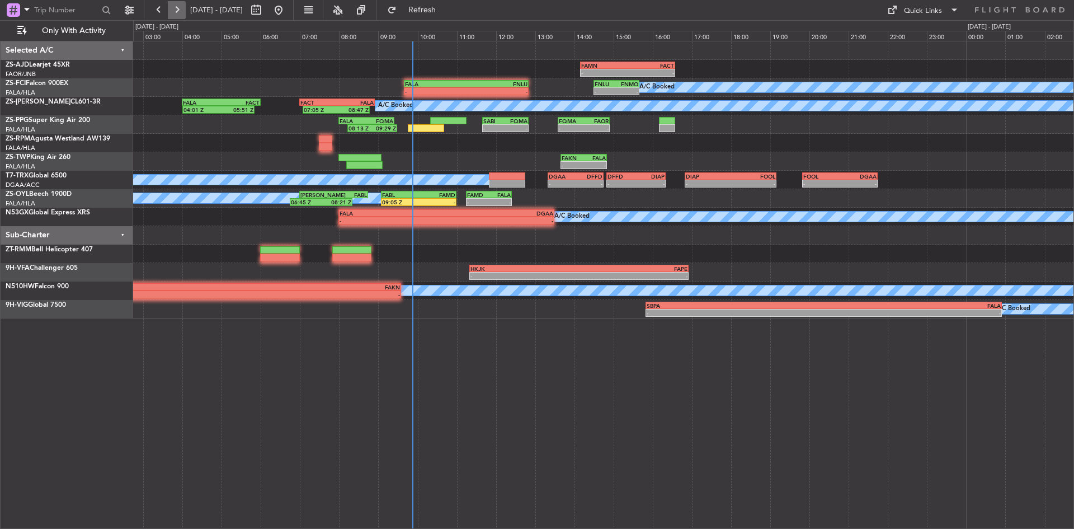
click at [169, 6] on button at bounding box center [177, 10] width 18 height 18
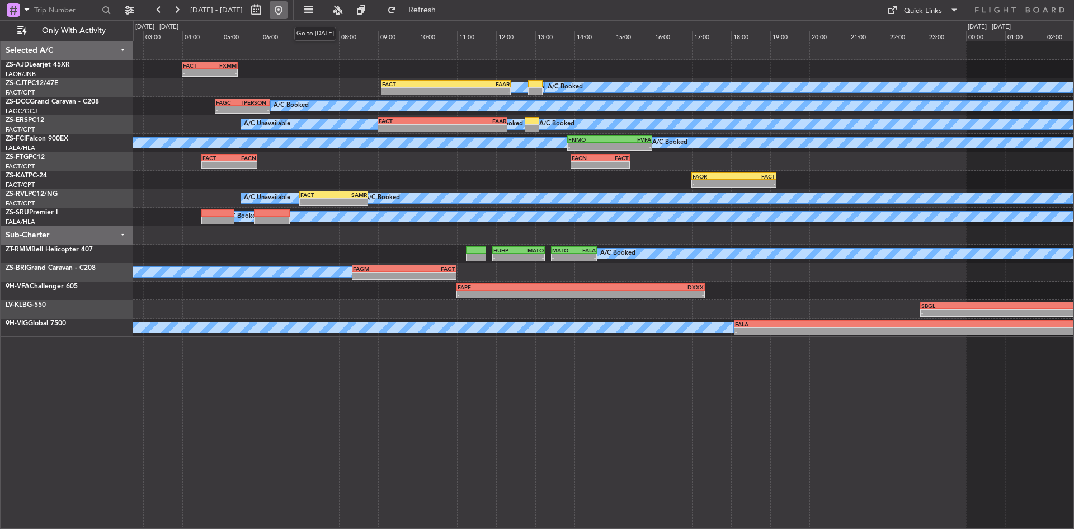
click at [288, 8] on button at bounding box center [279, 10] width 18 height 18
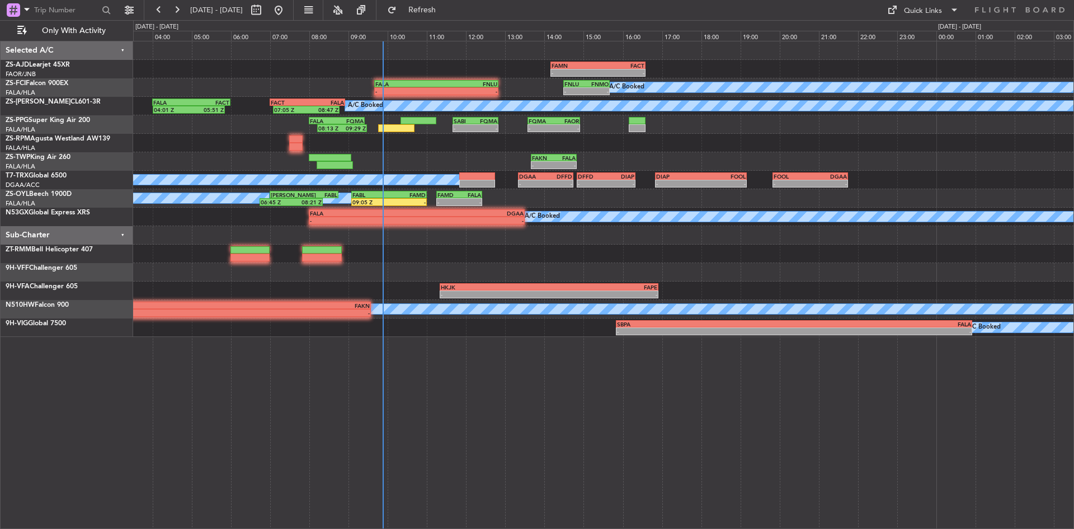
click at [234, 144] on div at bounding box center [603, 143] width 941 height 18
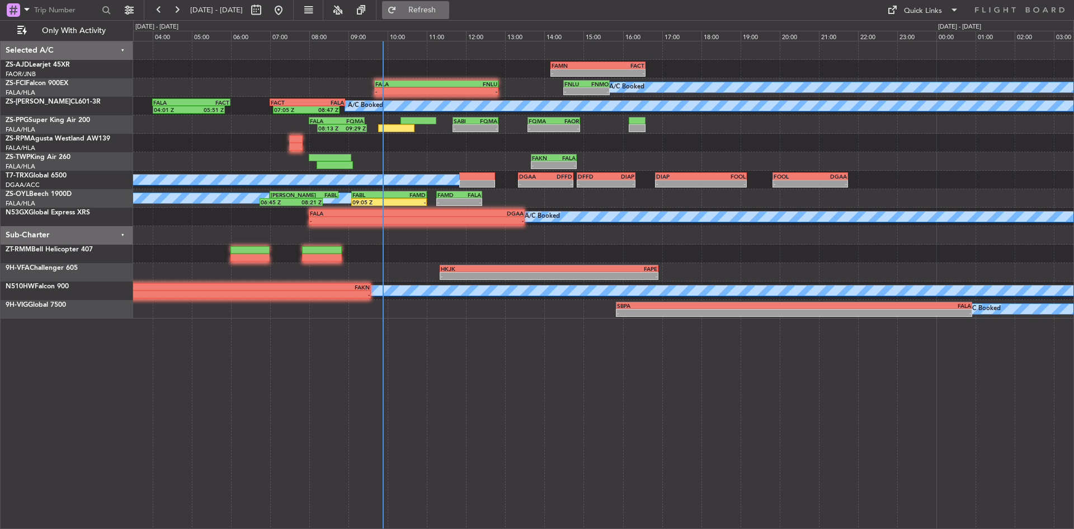
click at [440, 7] on span "Refresh" at bounding box center [422, 10] width 47 height 8
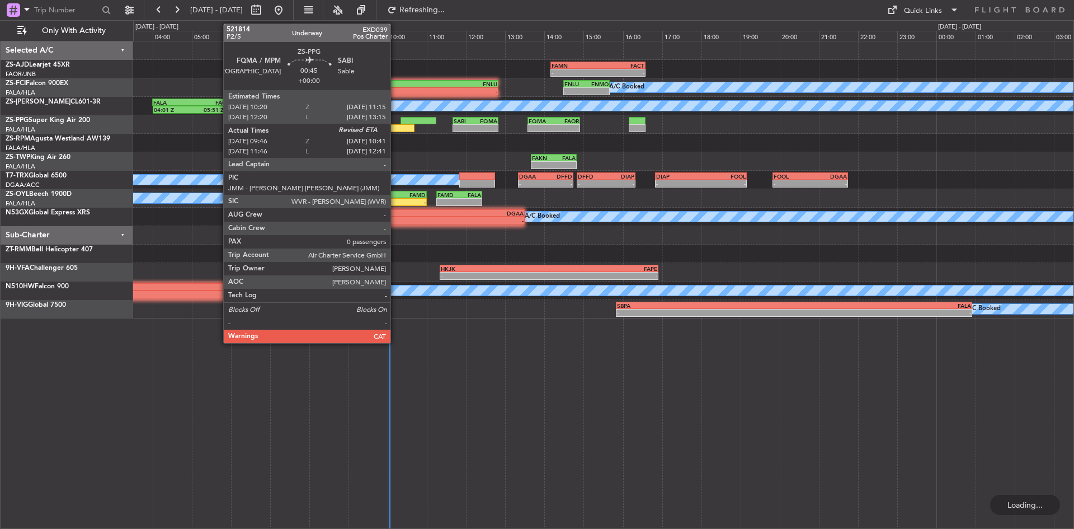
click at [396, 130] on div at bounding box center [396, 128] width 36 height 8
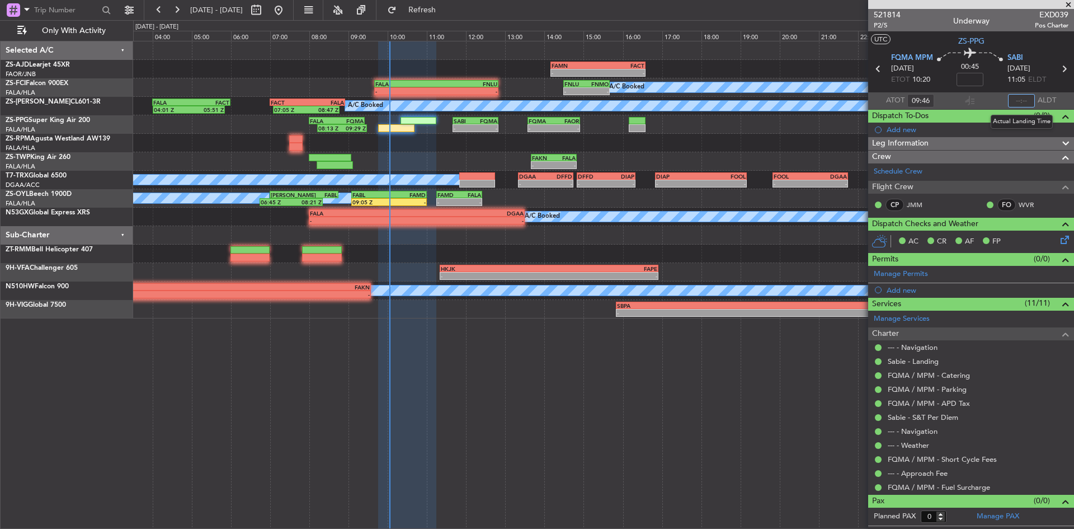
click at [1024, 101] on input "text" at bounding box center [1021, 100] width 27 height 13
type input "10:03"
click at [1072, 4] on span at bounding box center [1068, 5] width 11 height 10
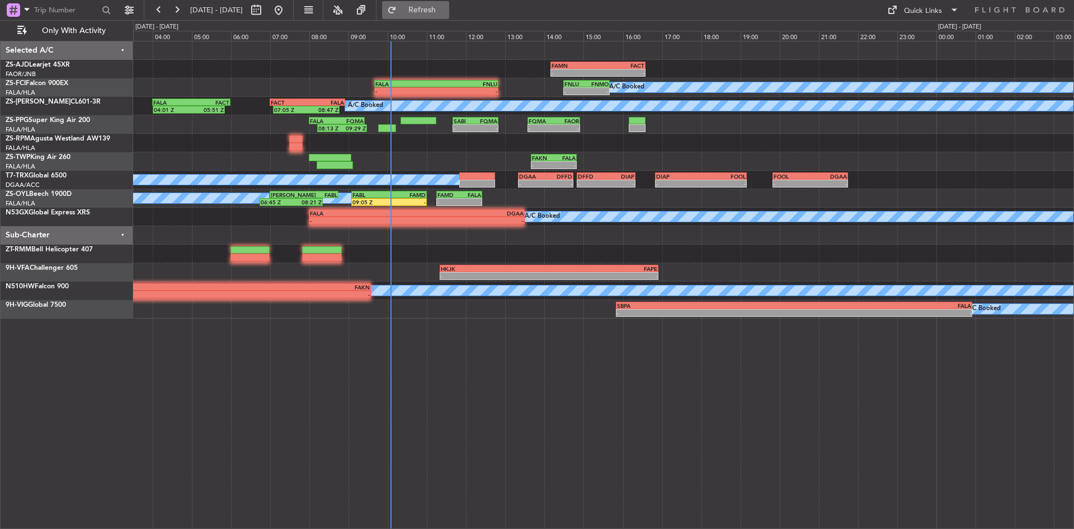
click at [446, 11] on span "Refresh" at bounding box center [422, 10] width 47 height 8
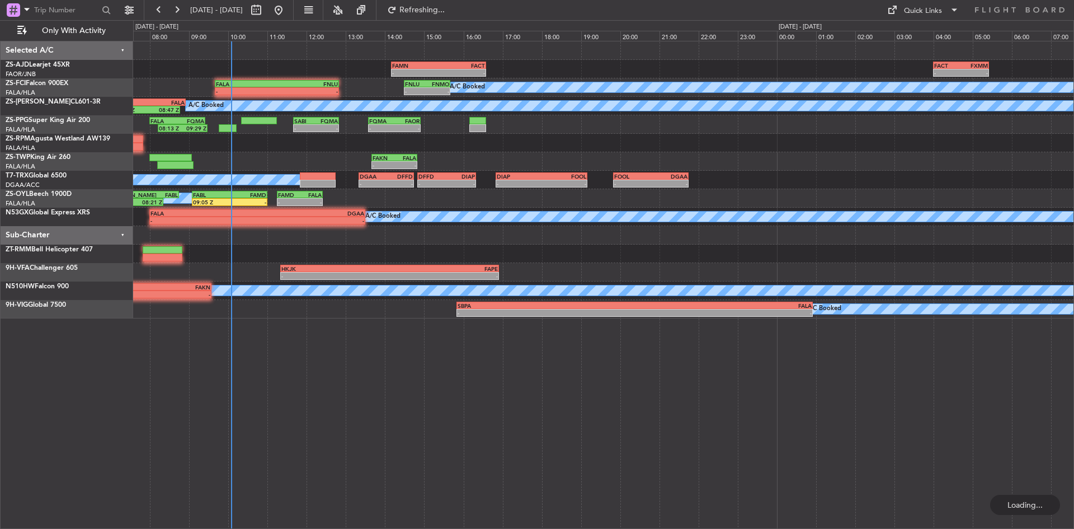
click at [267, 60] on div "- - FAMN 14:10 Z FACT 16:35 Z - - FACT 04:00 Z FXMM 05:25 Z A/C Booked - - FALA…" at bounding box center [603, 179] width 941 height 277
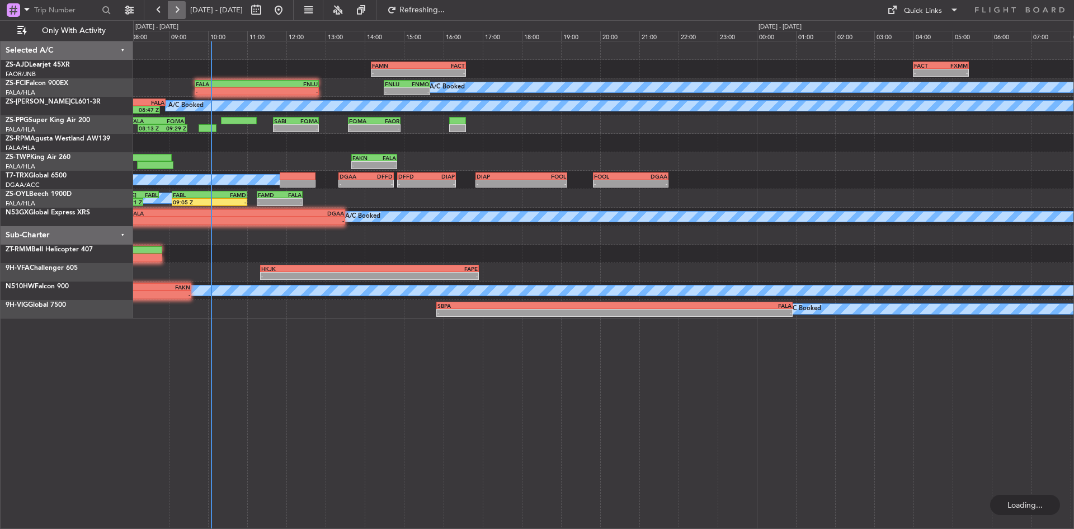
click at [182, 12] on button at bounding box center [177, 10] width 18 height 18
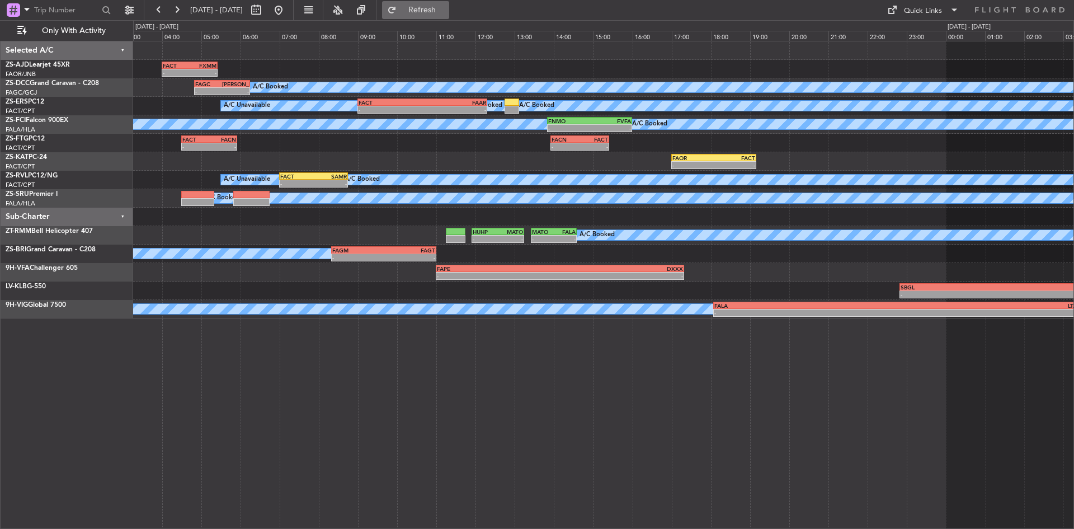
click at [446, 12] on span "Refresh" at bounding box center [422, 10] width 47 height 8
click at [288, 11] on button at bounding box center [279, 10] width 18 height 18
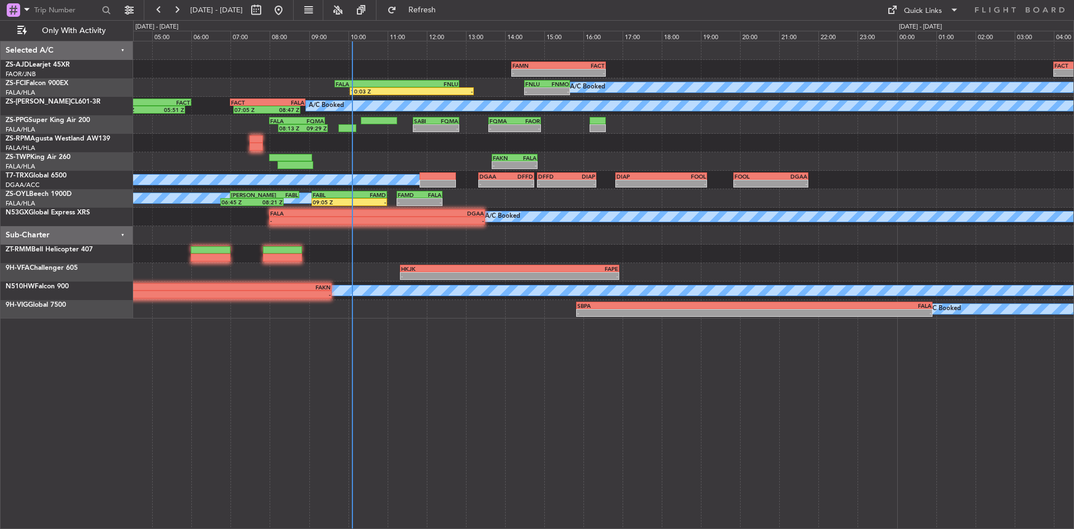
click at [431, 257] on div at bounding box center [603, 254] width 941 height 18
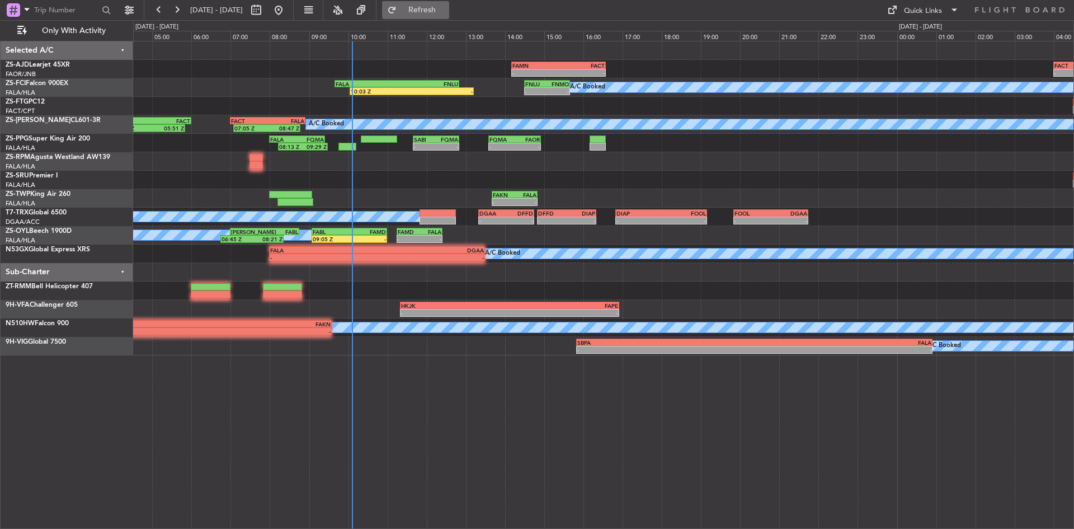
click at [446, 6] on span "Refresh" at bounding box center [422, 10] width 47 height 8
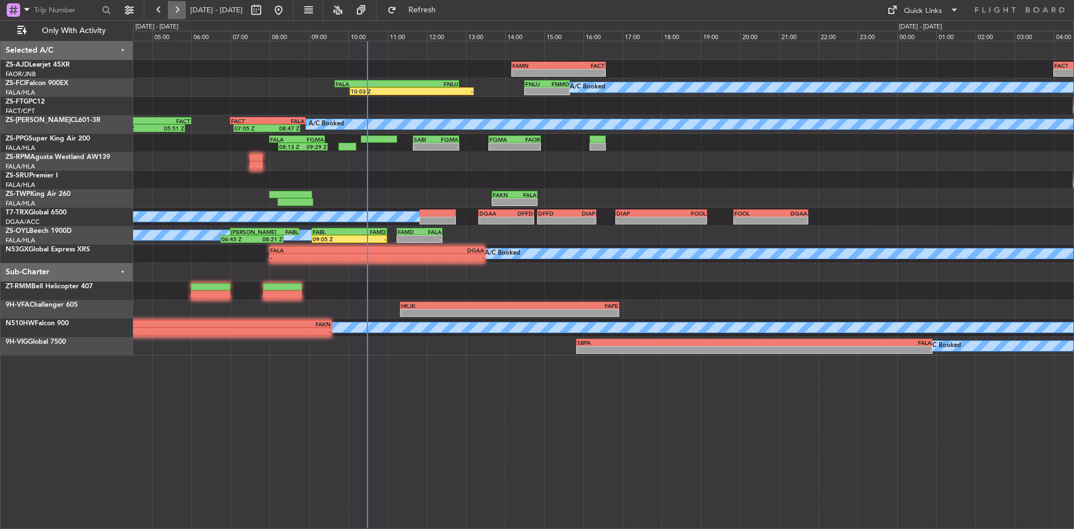
click at [183, 7] on button at bounding box center [177, 10] width 18 height 18
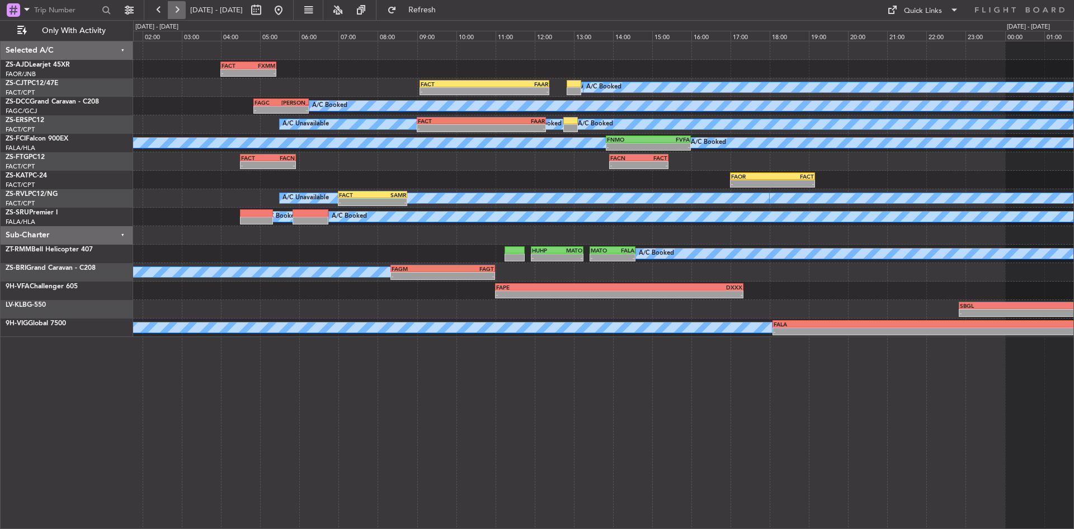
click at [177, 11] on button at bounding box center [177, 10] width 18 height 18
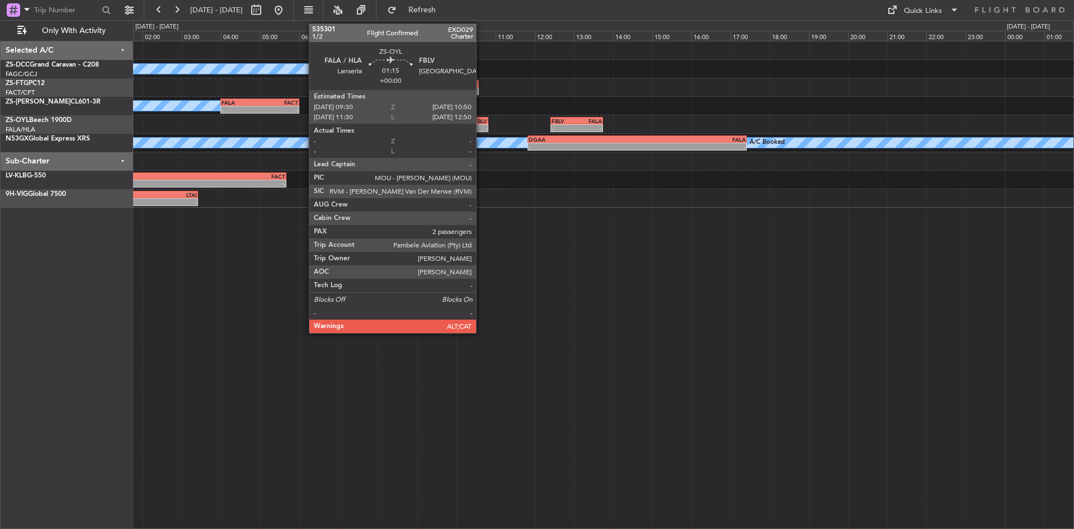
click at [481, 130] on div "-" at bounding box center [475, 128] width 25 height 7
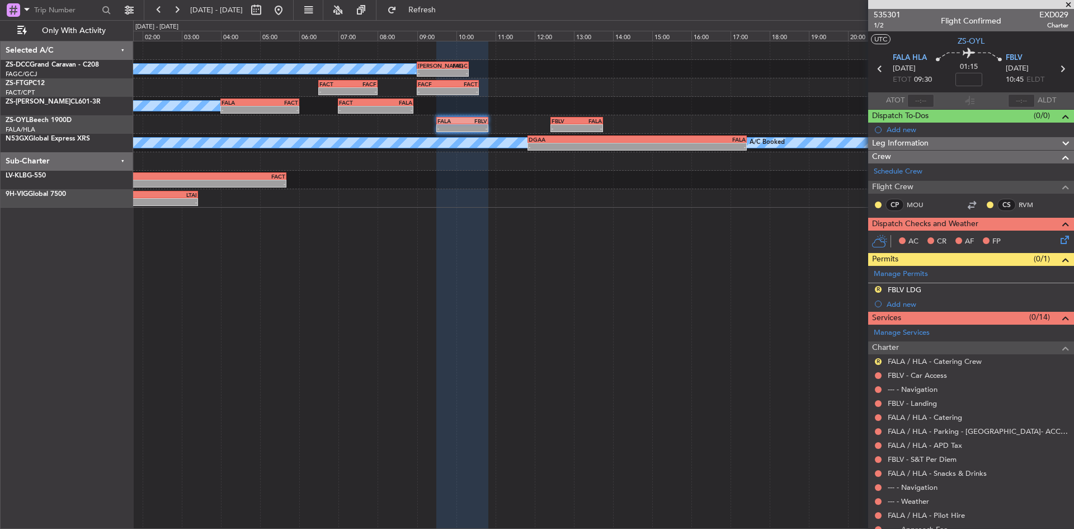
click at [1069, 3] on span at bounding box center [1068, 5] width 11 height 10
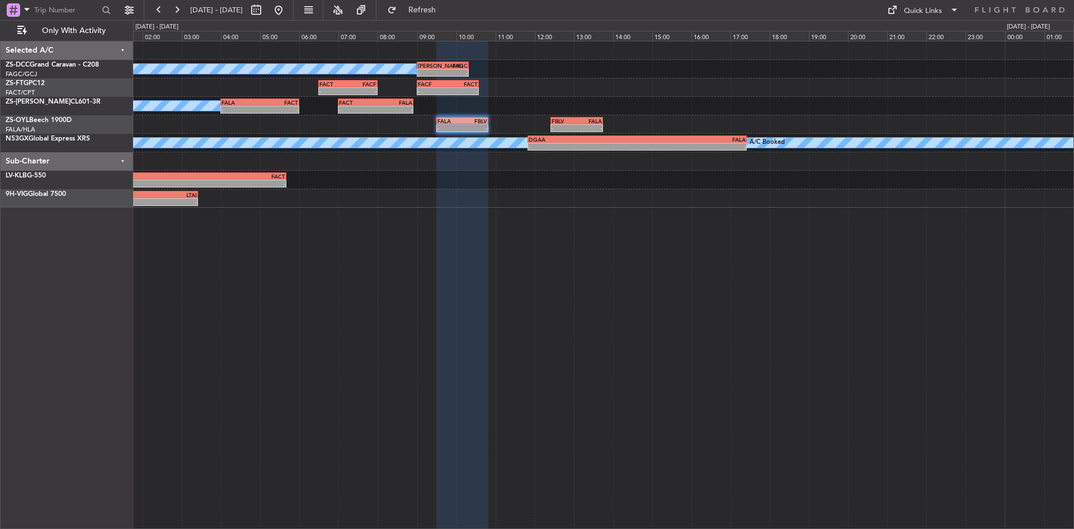
type input "0"
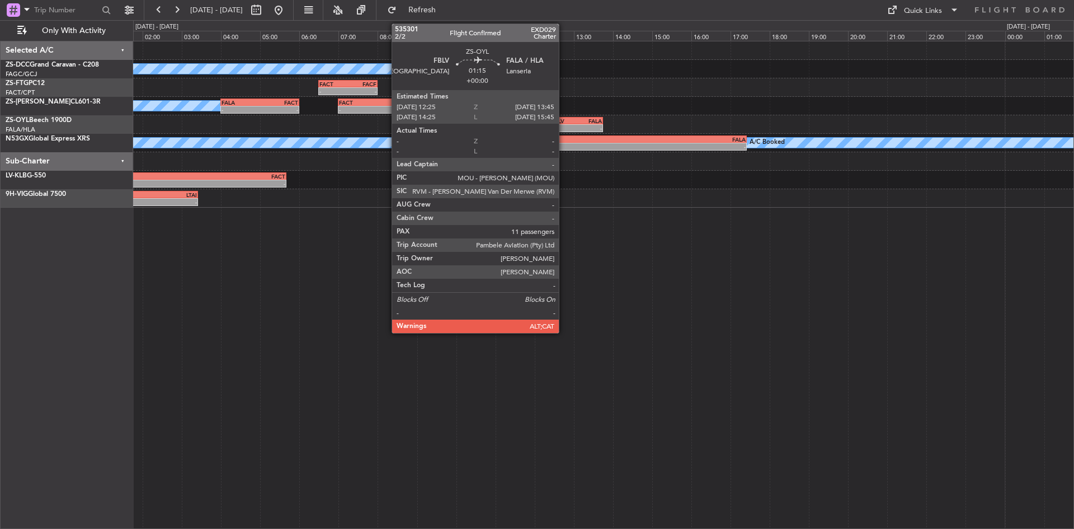
click at [564, 120] on div "FBLV" at bounding box center [564, 120] width 25 height 7
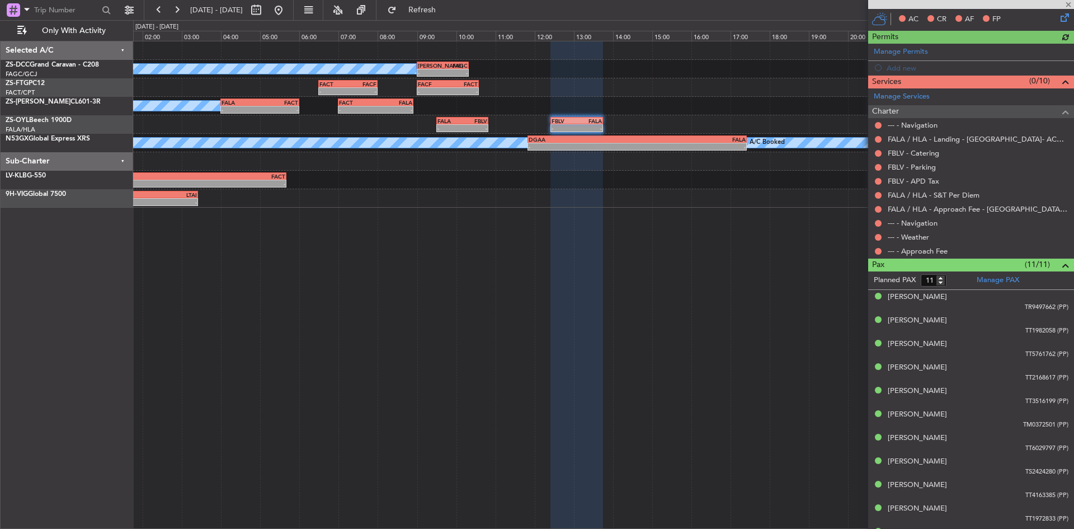
scroll to position [241, 0]
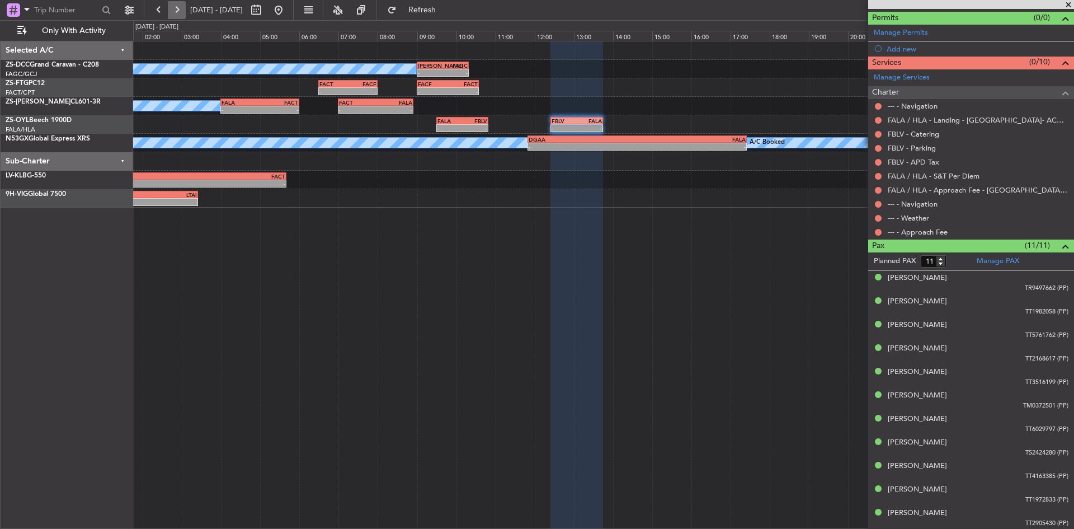
click at [177, 6] on button at bounding box center [177, 10] width 18 height 18
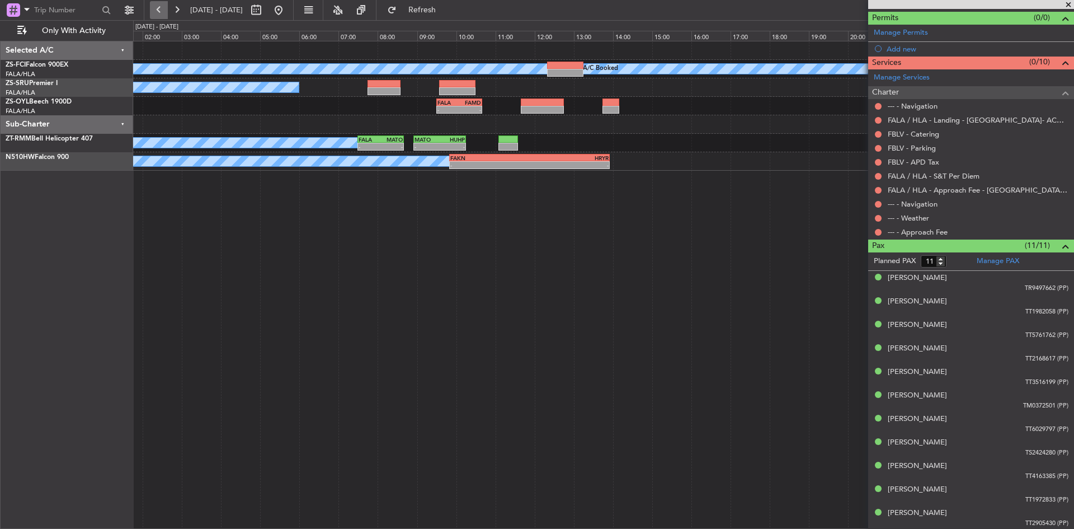
click at [154, 10] on button at bounding box center [159, 10] width 18 height 18
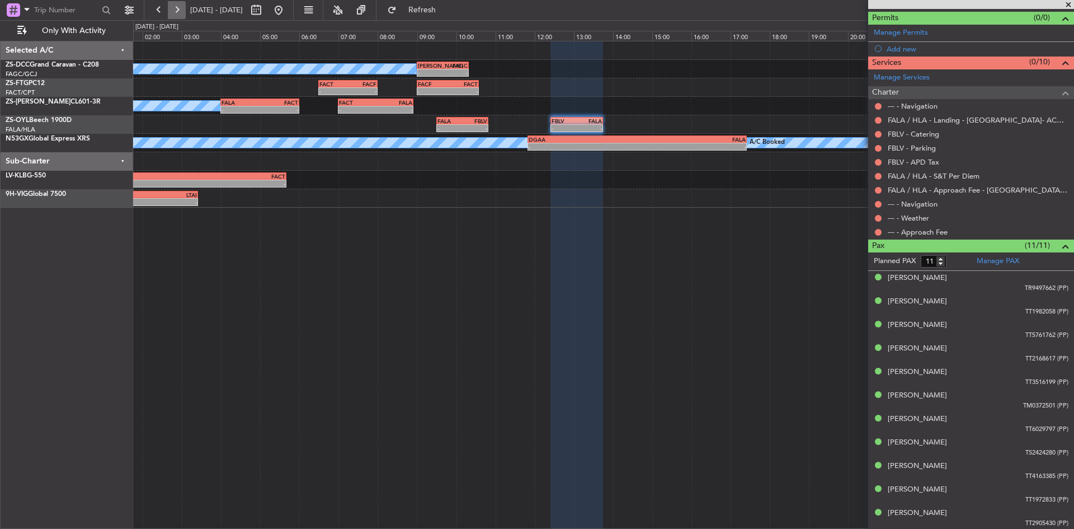
click at [173, 12] on button at bounding box center [177, 10] width 18 height 18
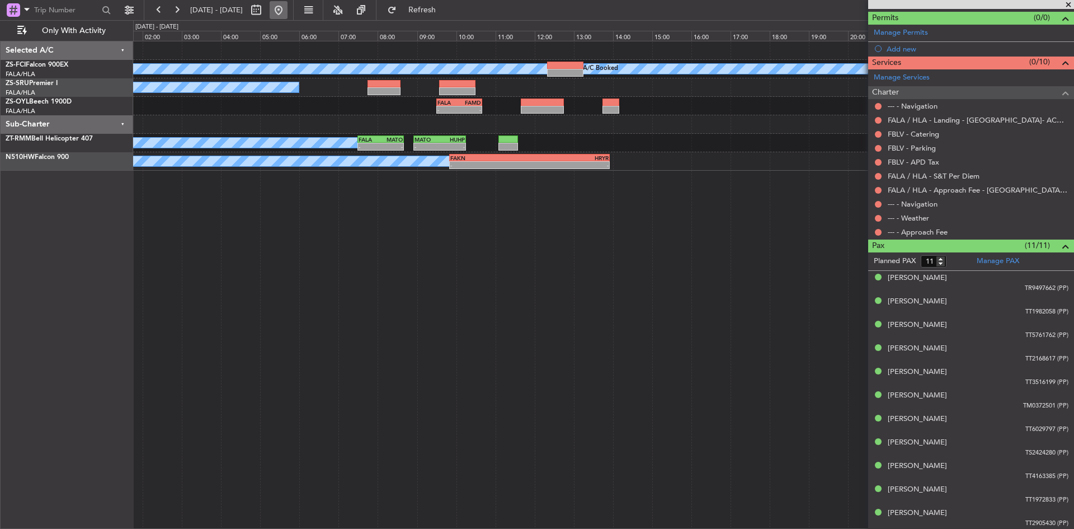
click at [288, 4] on button at bounding box center [279, 10] width 18 height 18
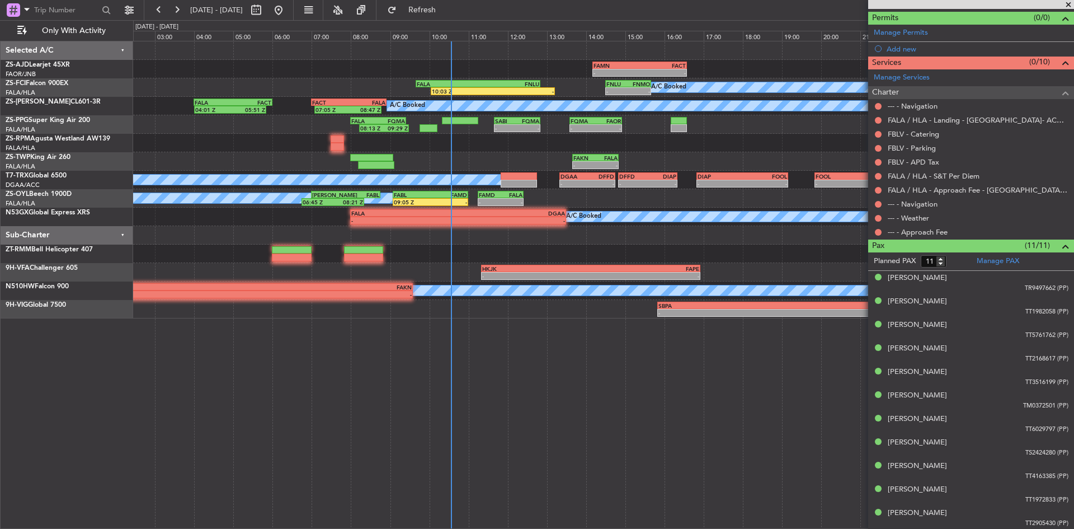
click at [1070, 6] on span at bounding box center [1068, 5] width 11 height 10
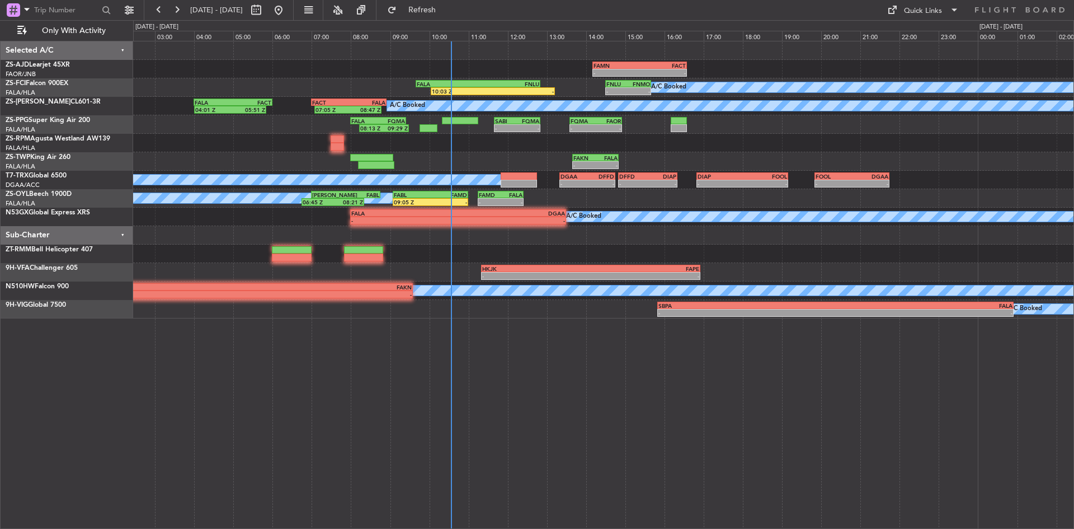
type input "0"
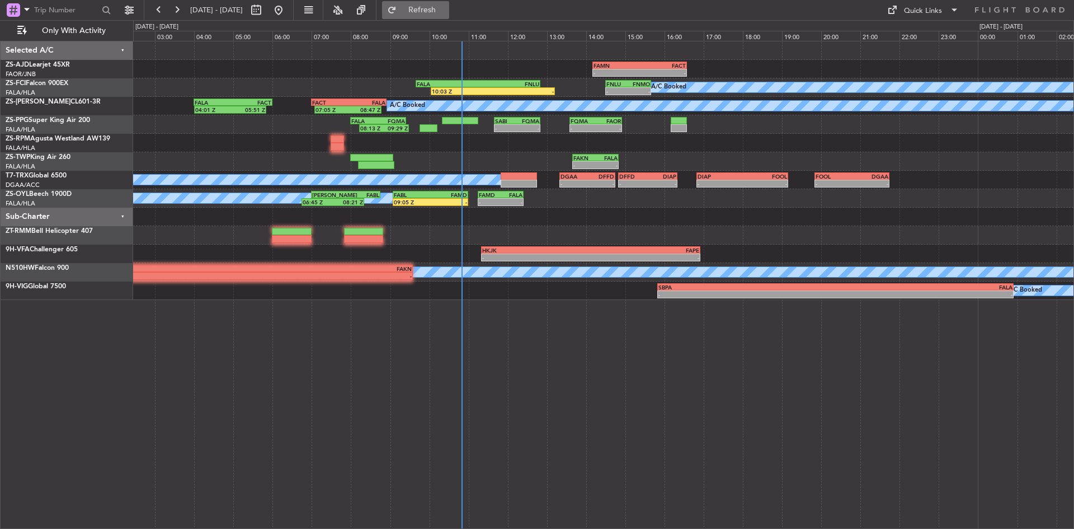
click at [446, 6] on span "Refresh" at bounding box center [422, 10] width 47 height 8
click at [431, 198] on div "FABL 09:05 Z FAMD 11:00 Z" at bounding box center [431, 195] width 76 height 8
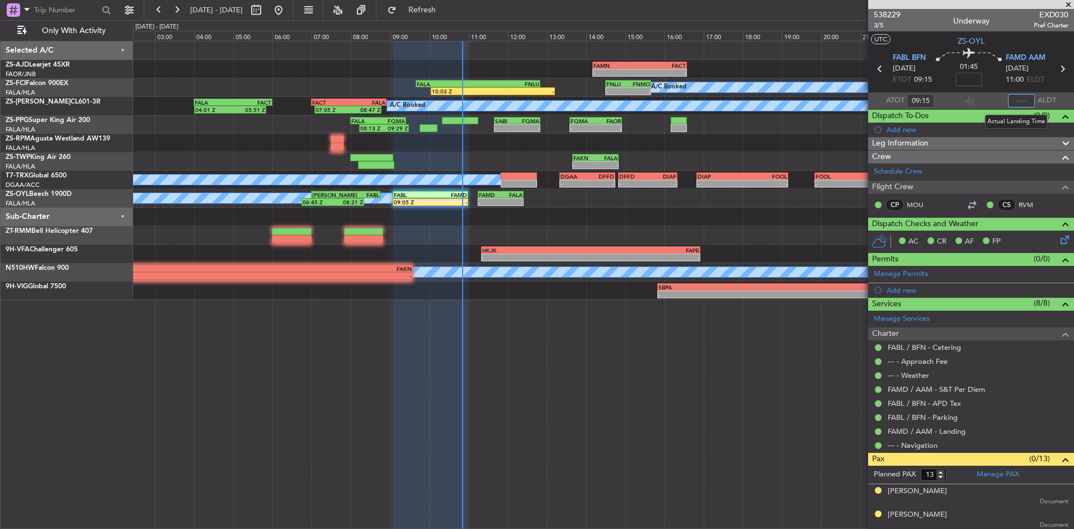
click at [1017, 99] on input "text" at bounding box center [1021, 100] width 27 height 13
type input "10:47"
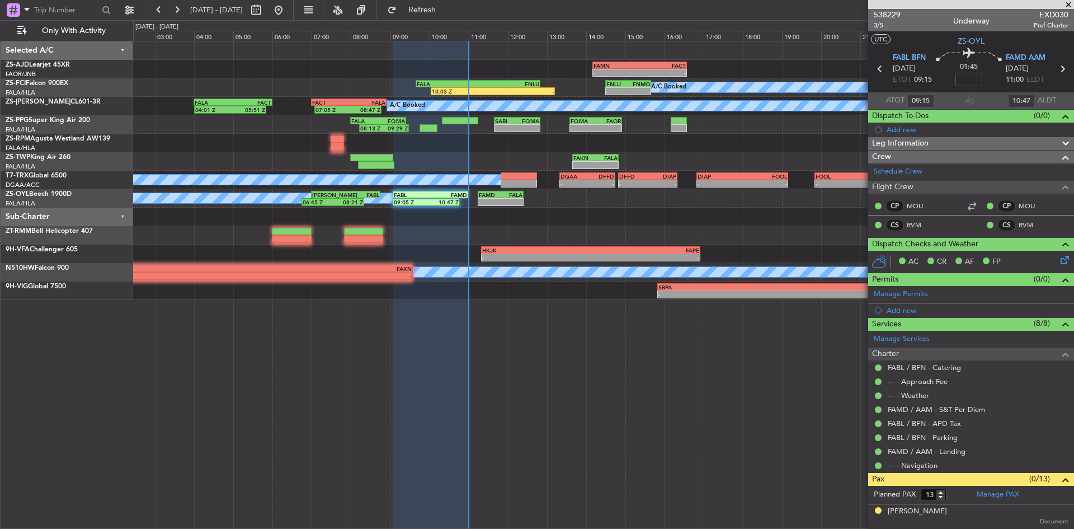
drag, startPoint x: 1069, startPoint y: 4, endPoint x: 1057, endPoint y: 9, distance: 13.1
click at [1069, 4] on span at bounding box center [1068, 5] width 11 height 10
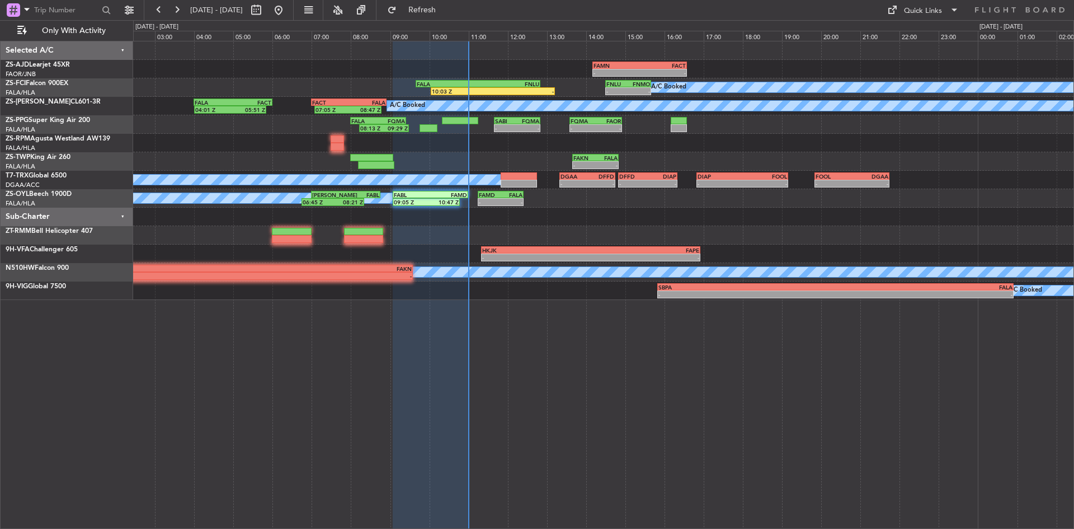
type input "0"
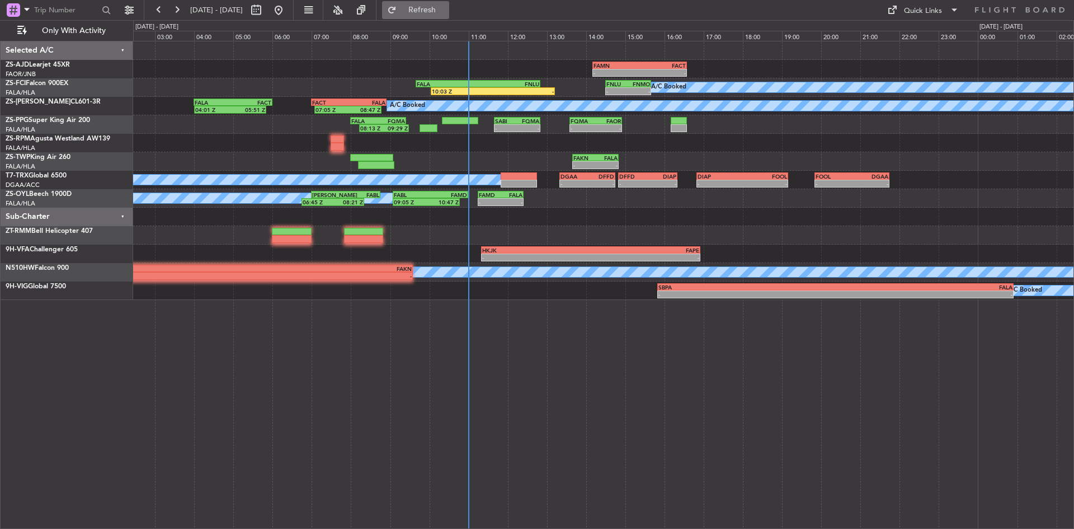
click at [449, 2] on button "Refresh" at bounding box center [415, 10] width 67 height 18
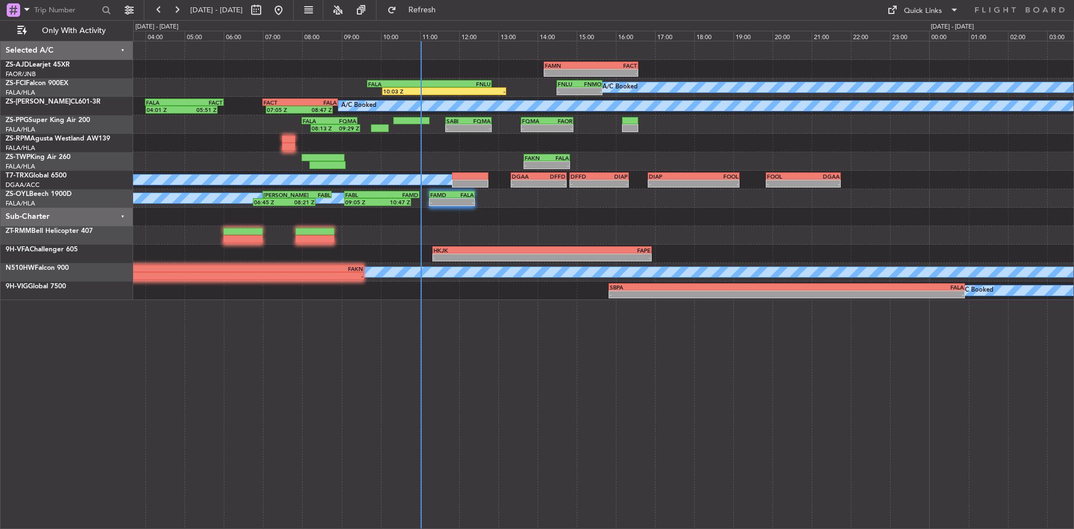
click at [335, 54] on div at bounding box center [603, 50] width 941 height 18
click at [446, 10] on span "Refresh" at bounding box center [422, 10] width 47 height 8
